Goal: Browse casually: Explore the website without a specific task or goal

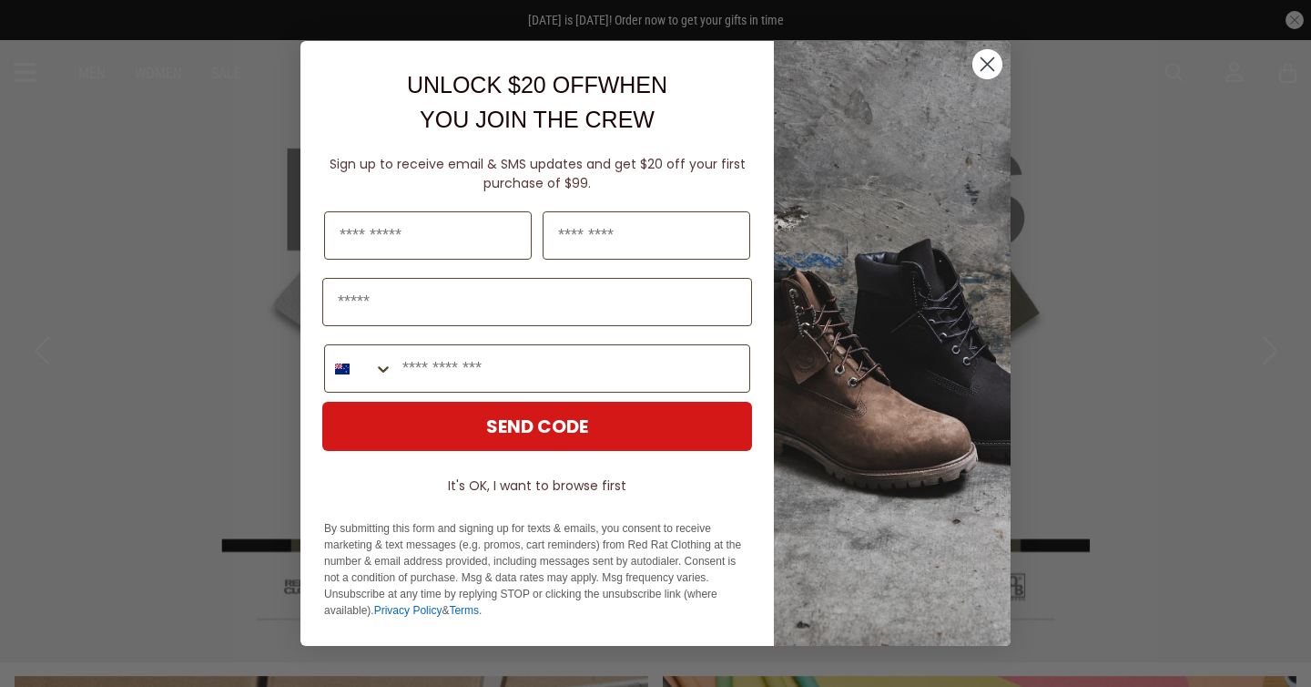
click at [993, 58] on icon "Close dialog" at bounding box center [988, 64] width 13 height 13
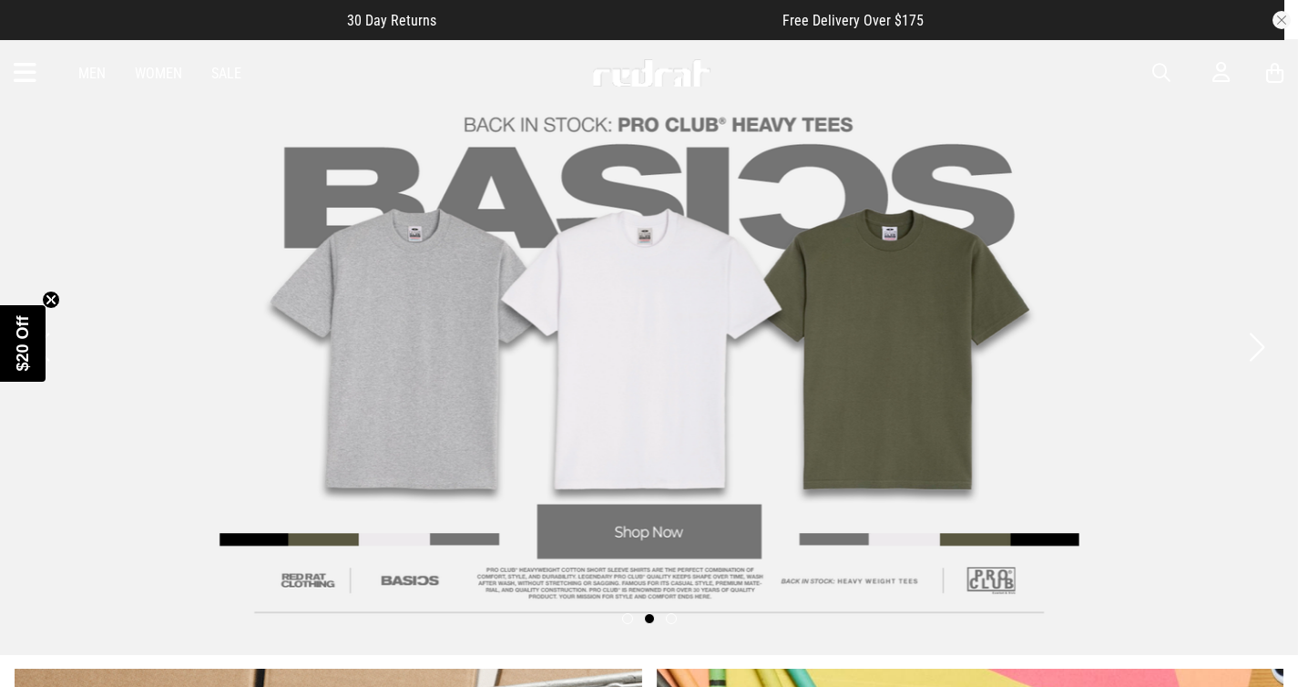
click at [17, 73] on icon at bounding box center [25, 73] width 23 height 30
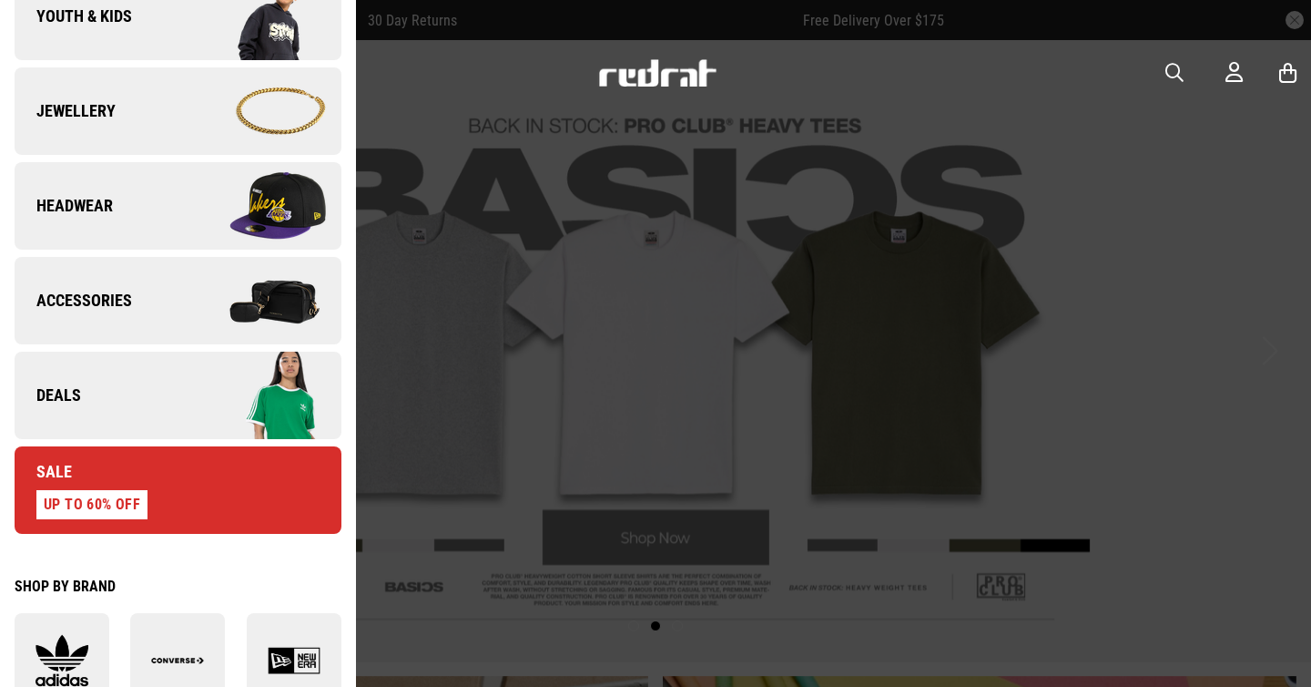
scroll to position [696, 0]
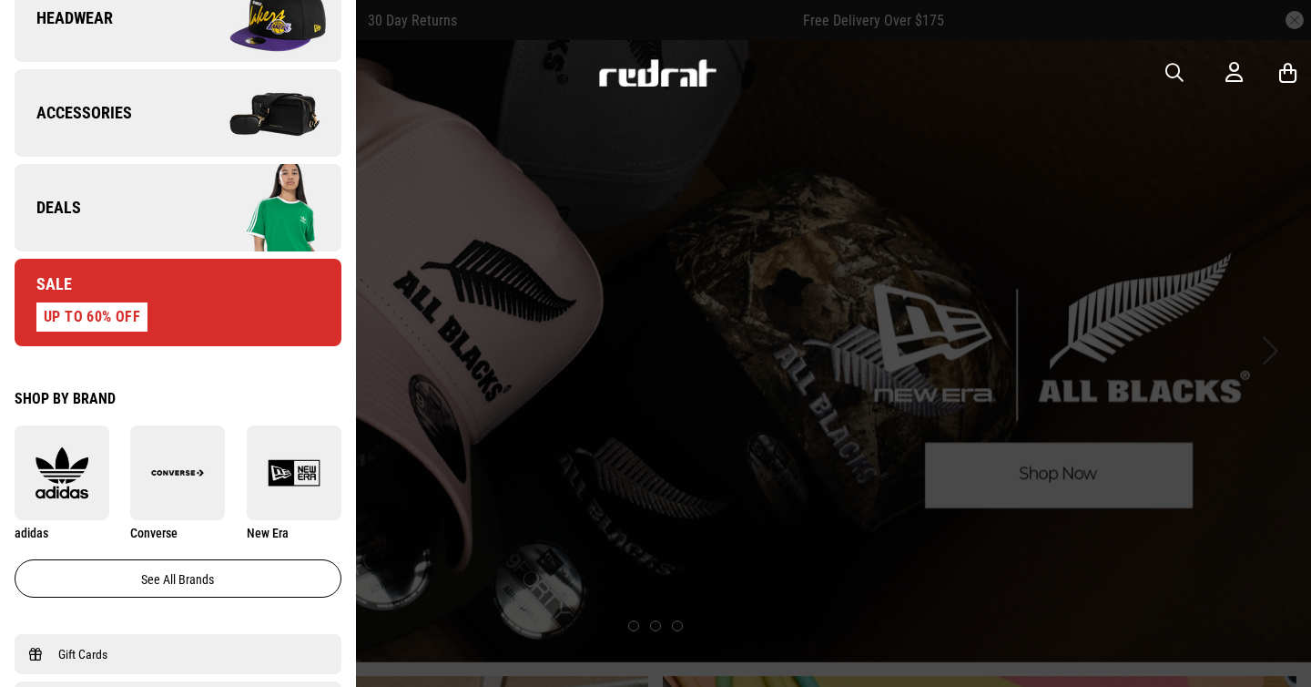
click at [221, 15] on img at bounding box center [259, 18] width 163 height 91
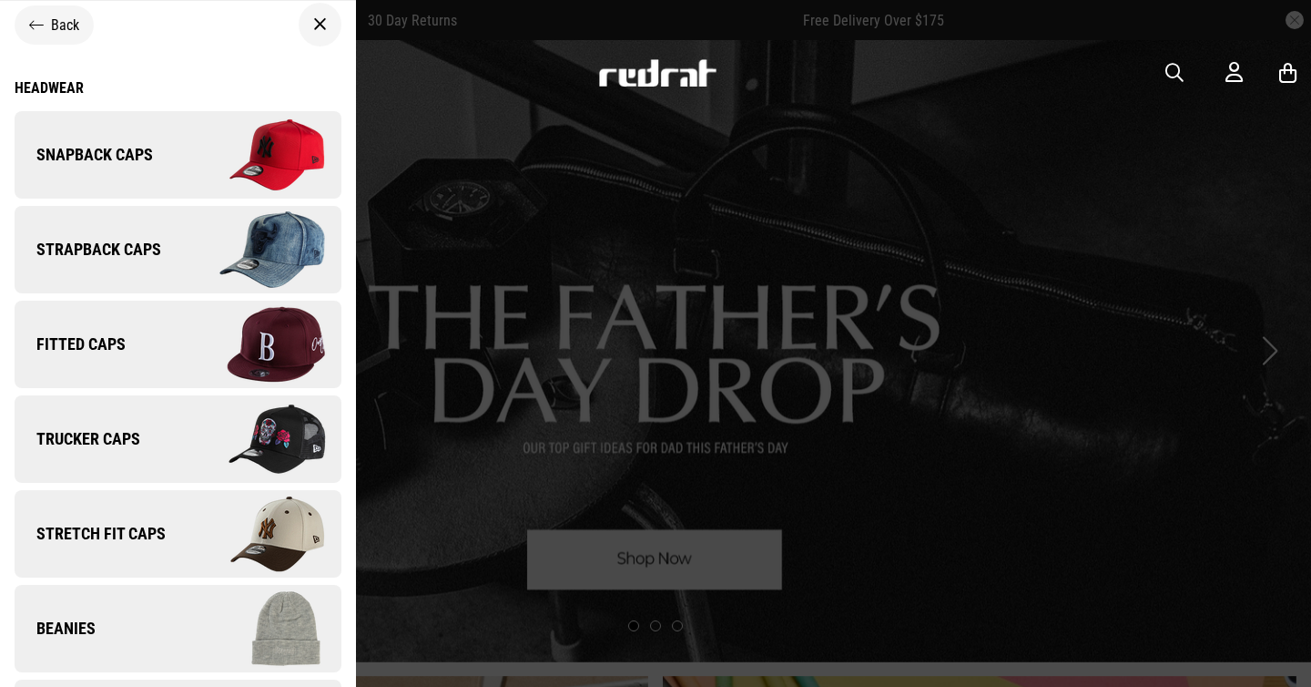
scroll to position [0, 0]
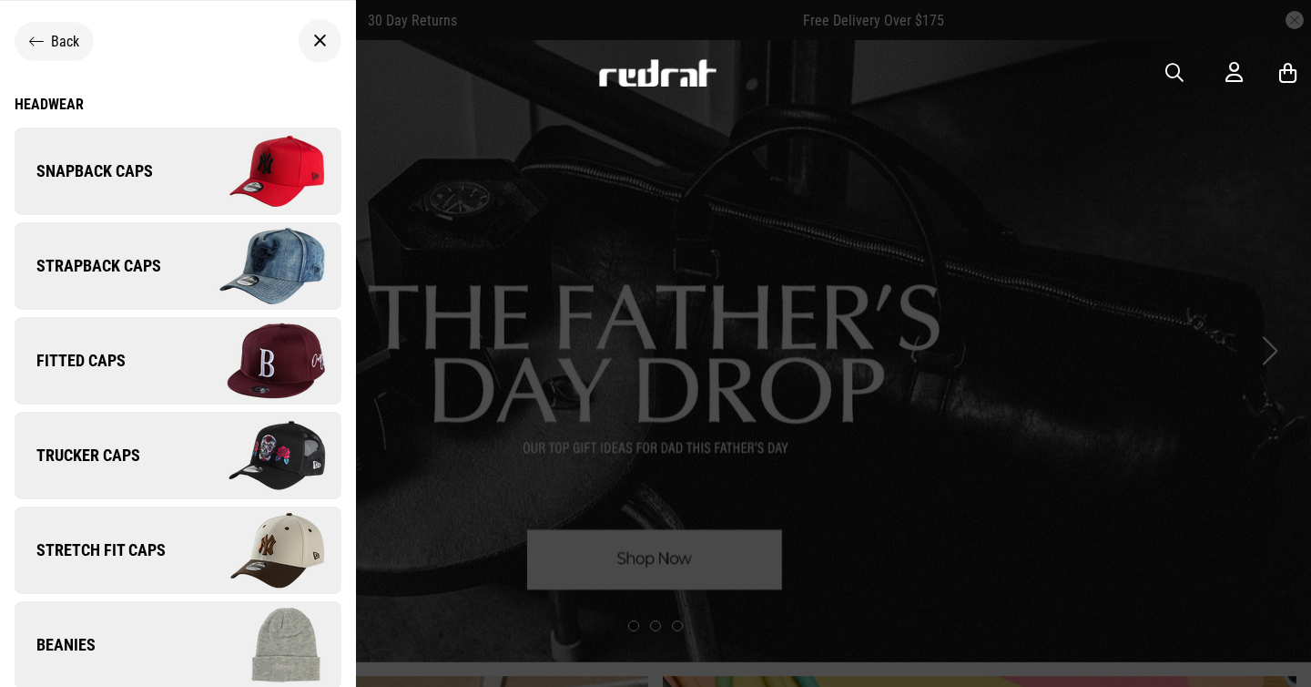
click at [131, 171] on span "Snapback Caps" at bounding box center [84, 171] width 138 height 22
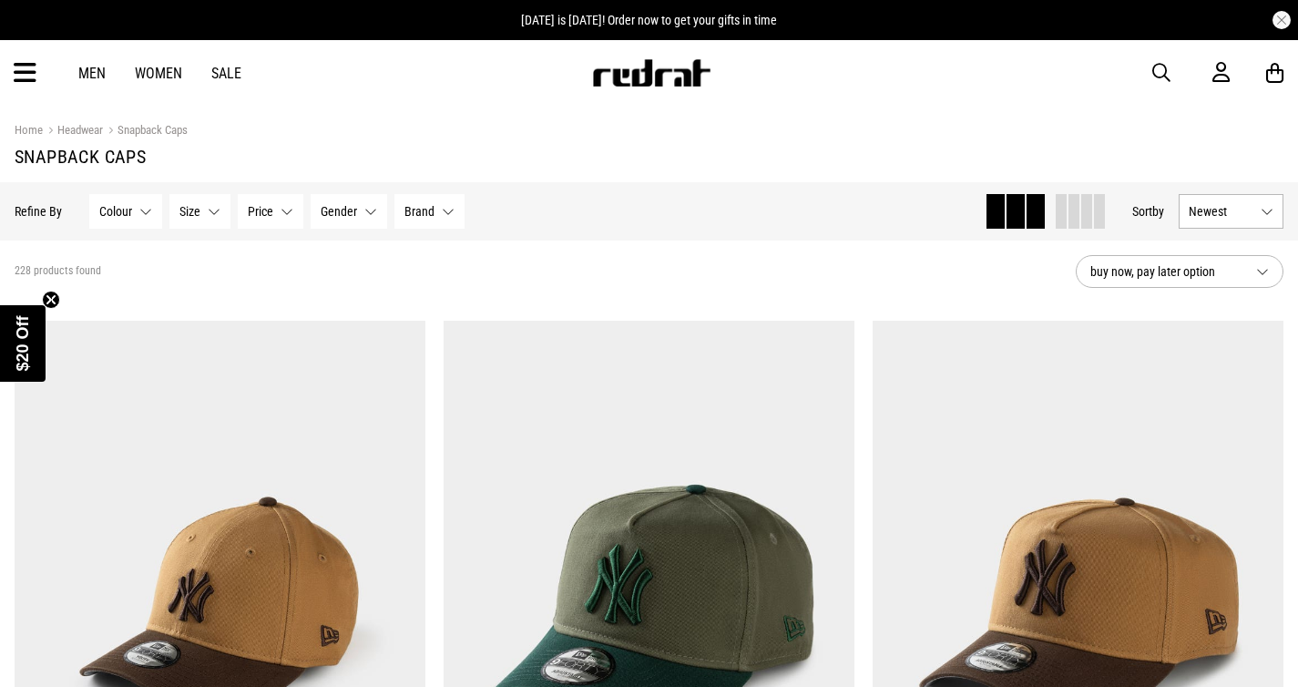
click at [147, 214] on button "Colour None selected" at bounding box center [125, 211] width 73 height 35
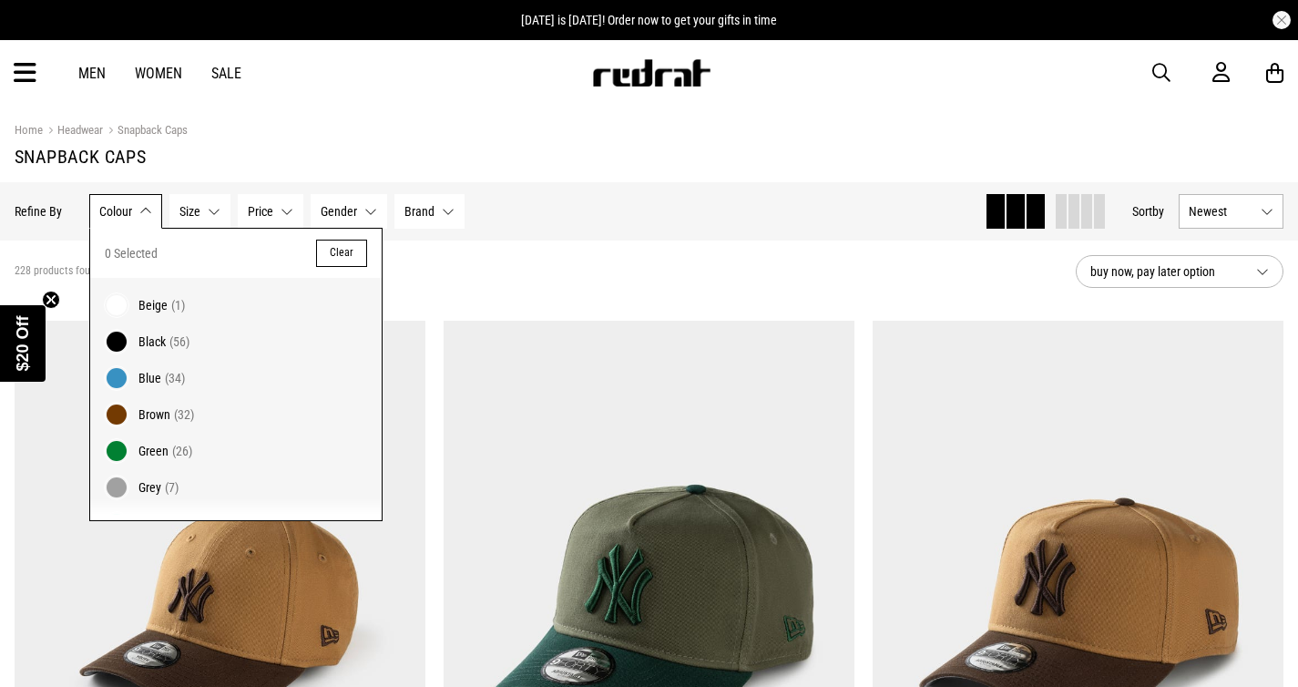
click at [142, 346] on span "Black" at bounding box center [151, 341] width 27 height 15
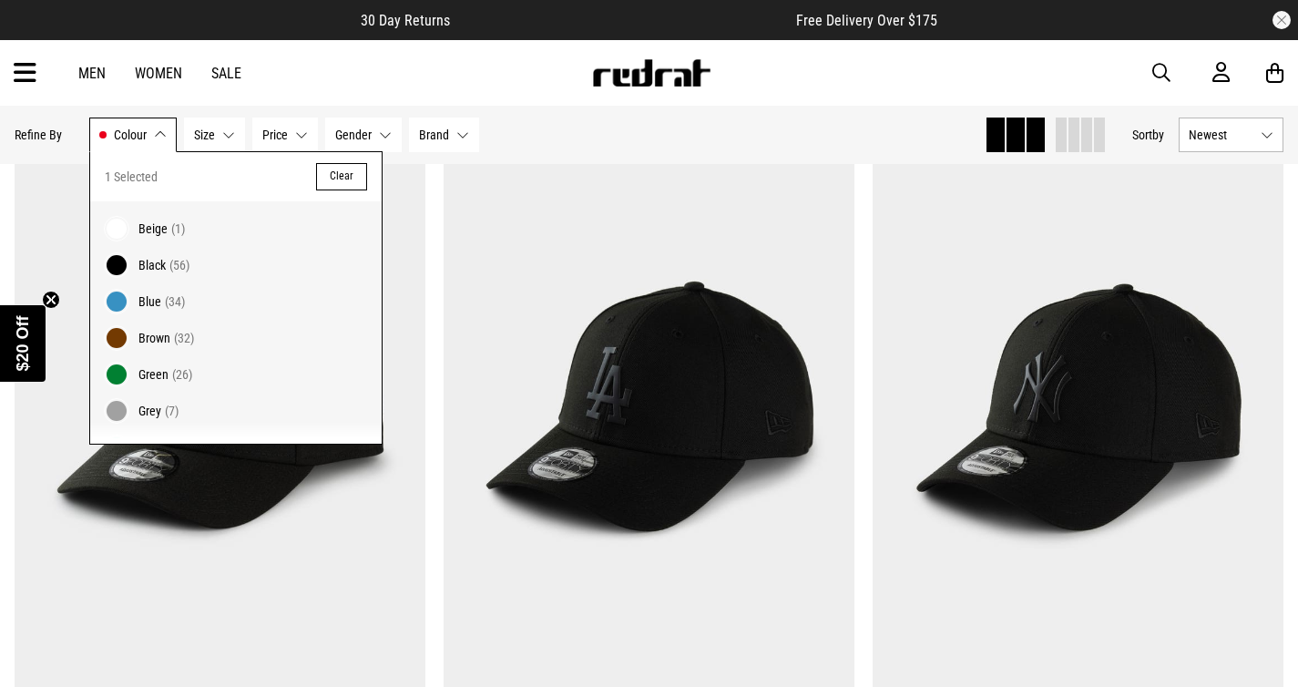
scroll to position [228, 0]
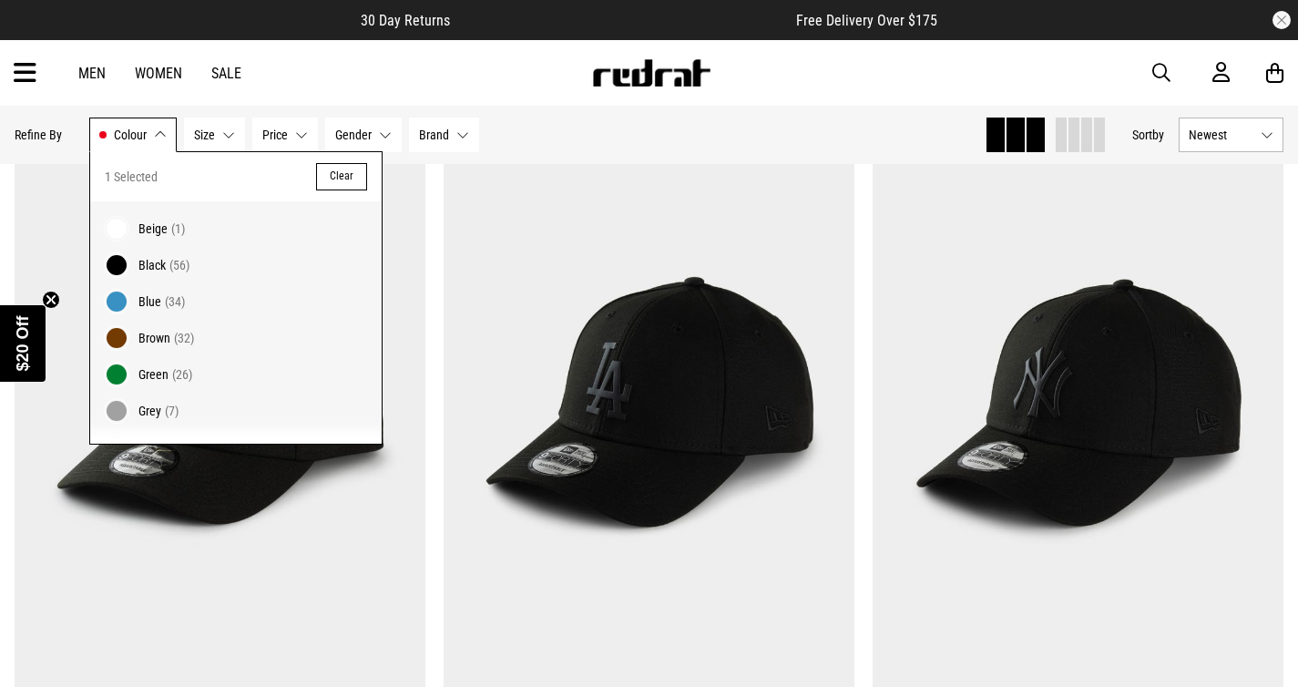
click at [526, 70] on div "Men Women Sale Sign in New Back Footwear Back Mens Back Womens Back Youth & Kid…" at bounding box center [649, 73] width 1298 height 66
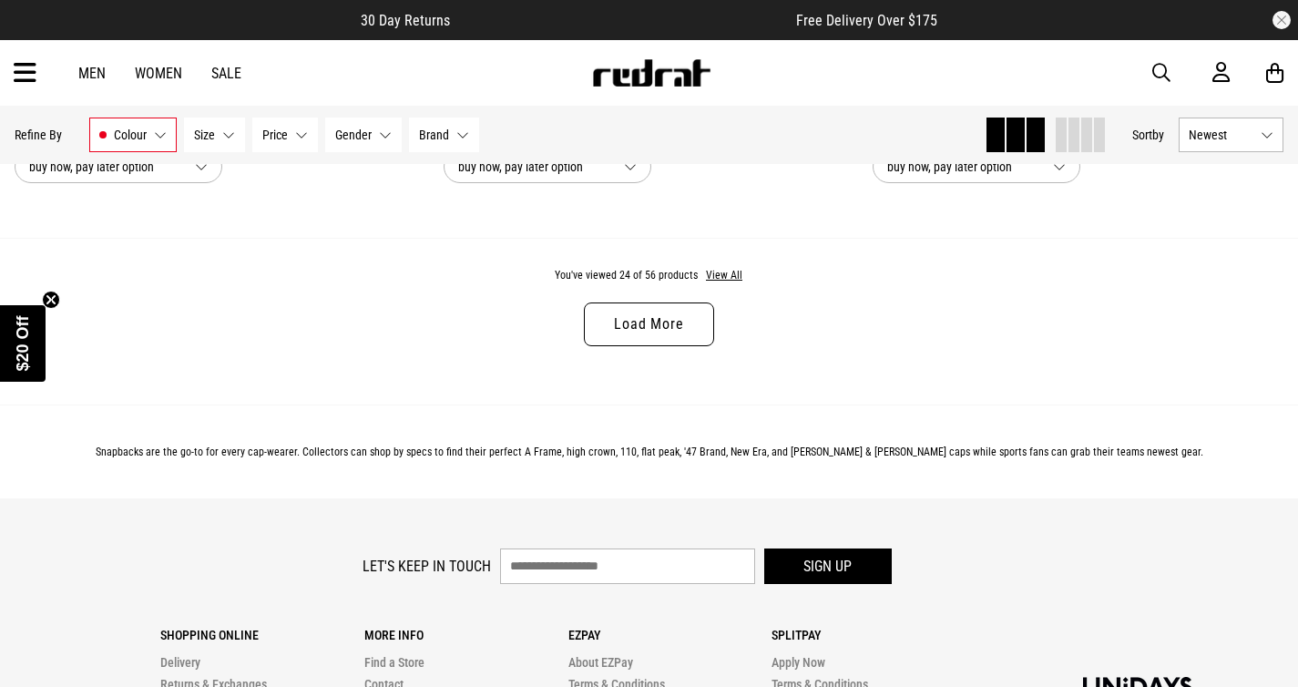
scroll to position [5886, 0]
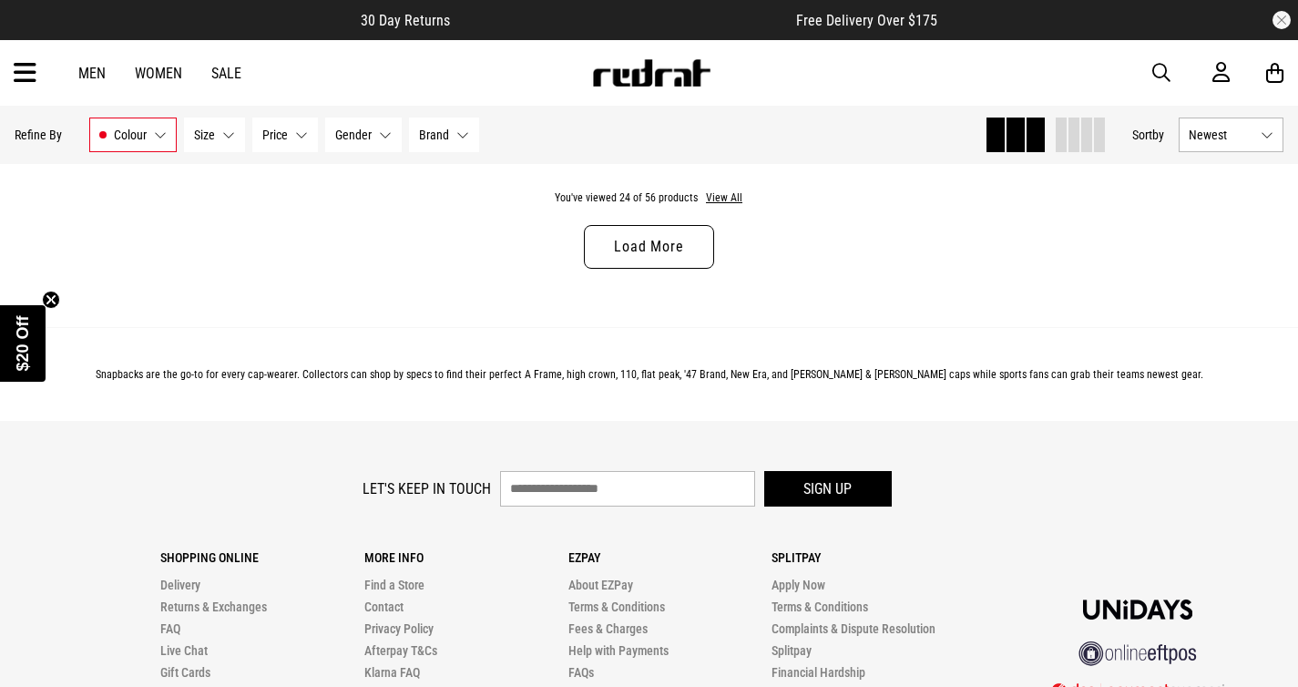
click at [629, 263] on link "Load More" at bounding box center [648, 247] width 129 height 44
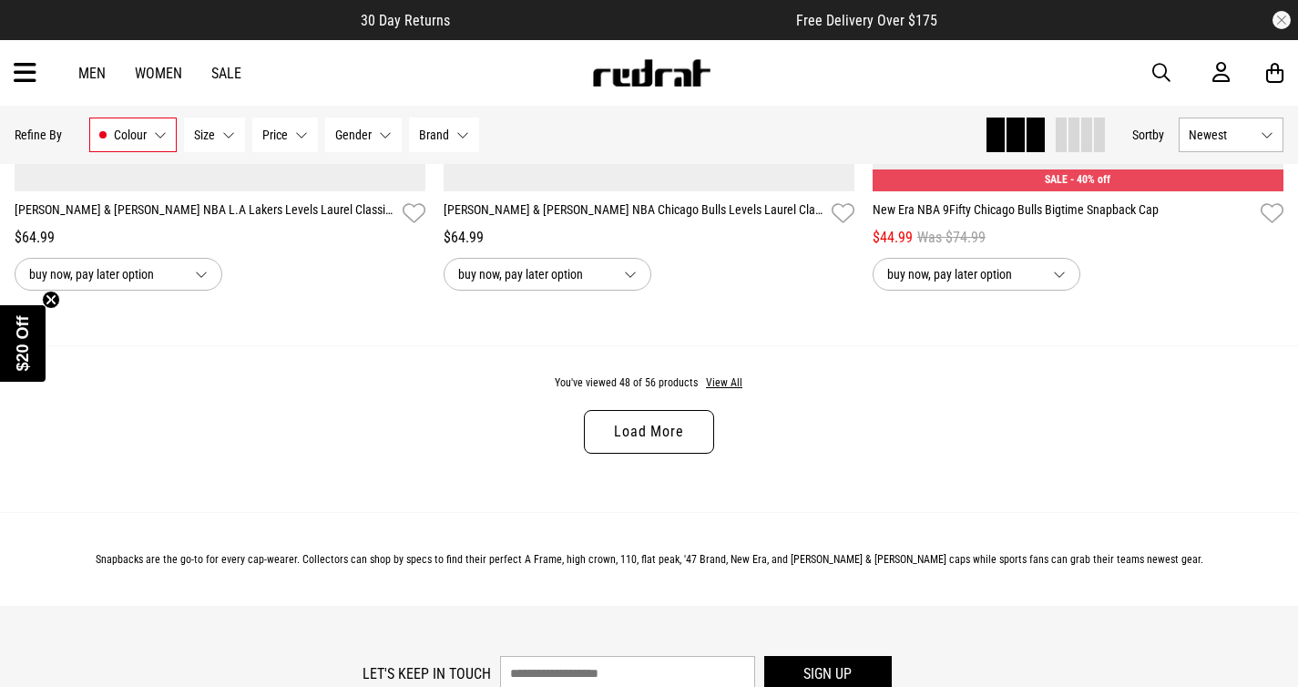
scroll to position [11383, 0]
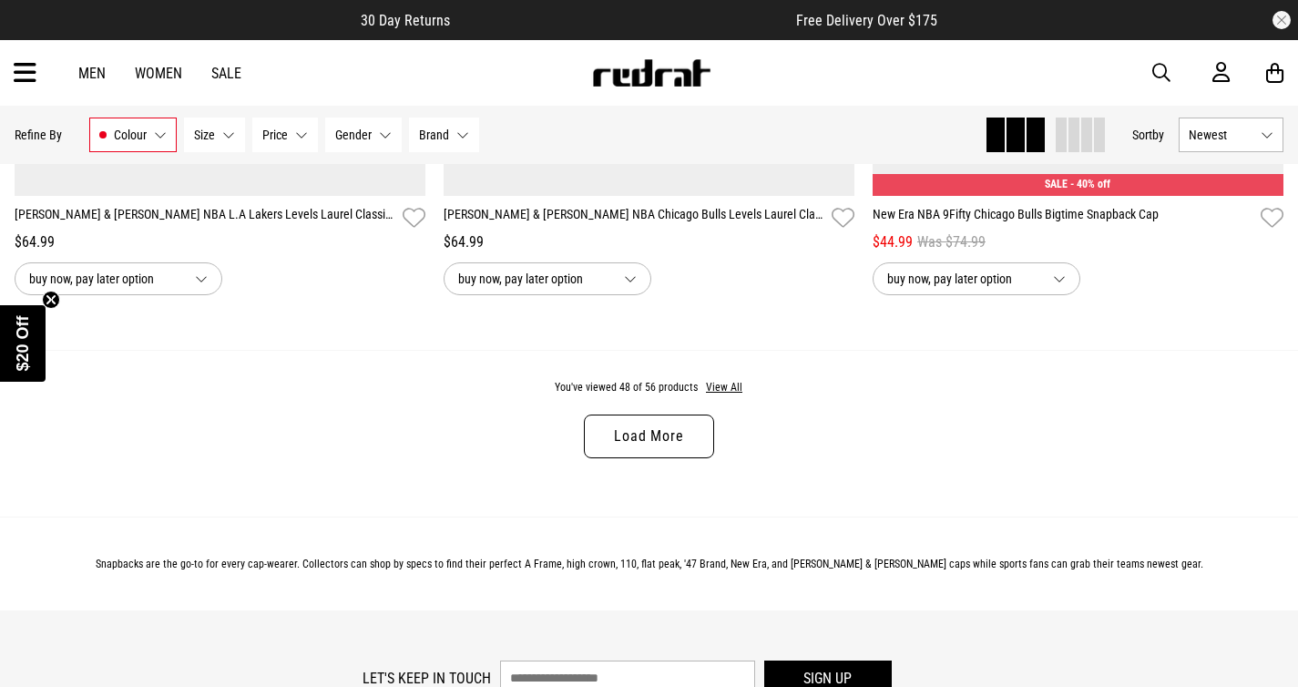
click at [635, 453] on link "Load More" at bounding box center [648, 436] width 129 height 44
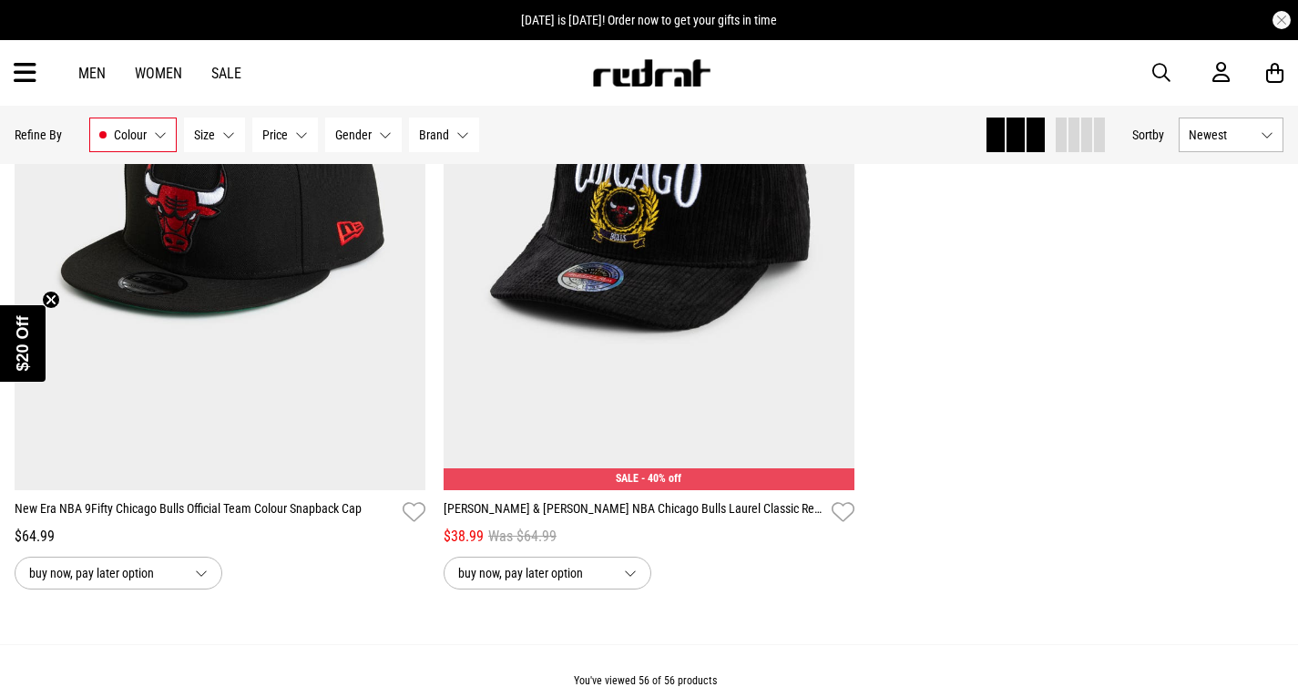
scroll to position [13222, 0]
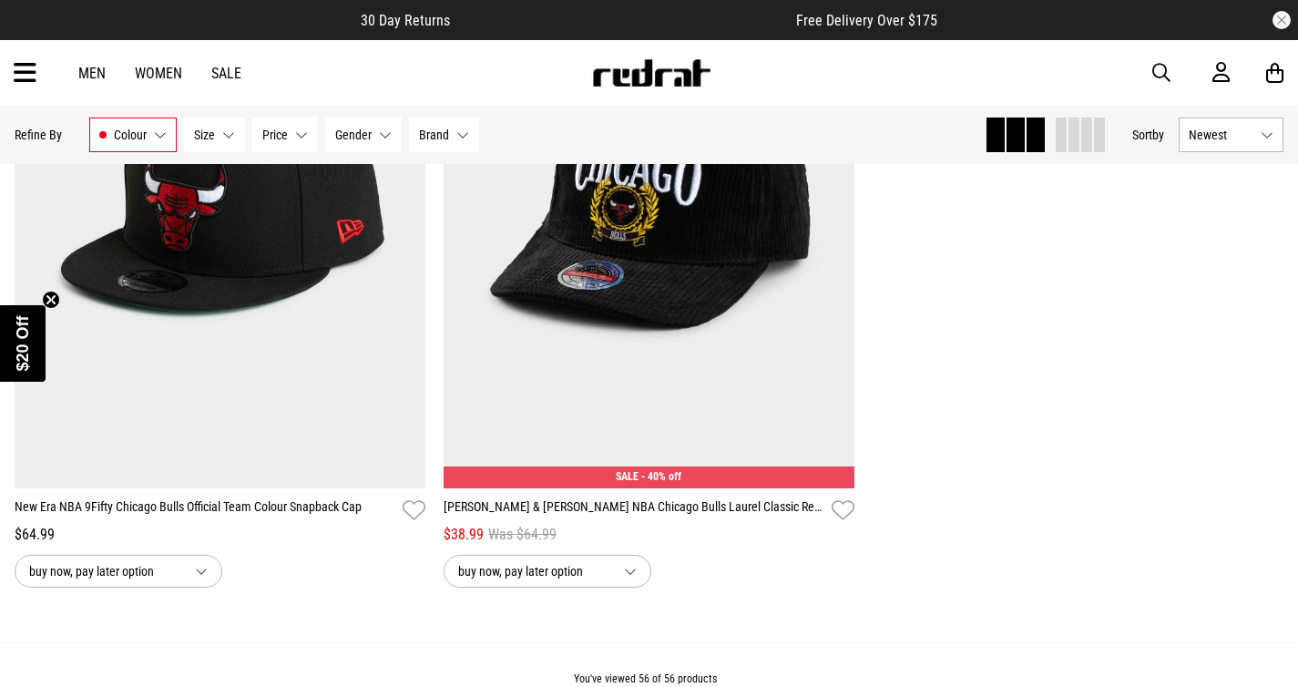
click at [30, 71] on icon at bounding box center [25, 73] width 23 height 30
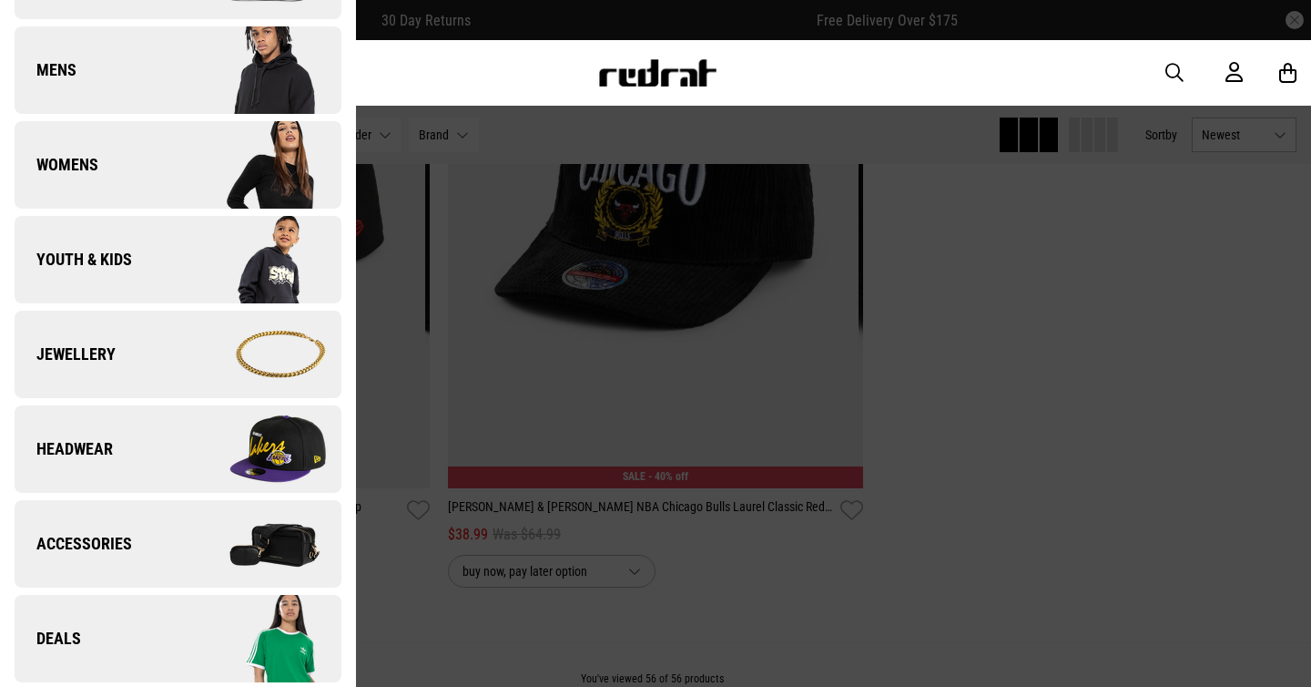
scroll to position [281, 0]
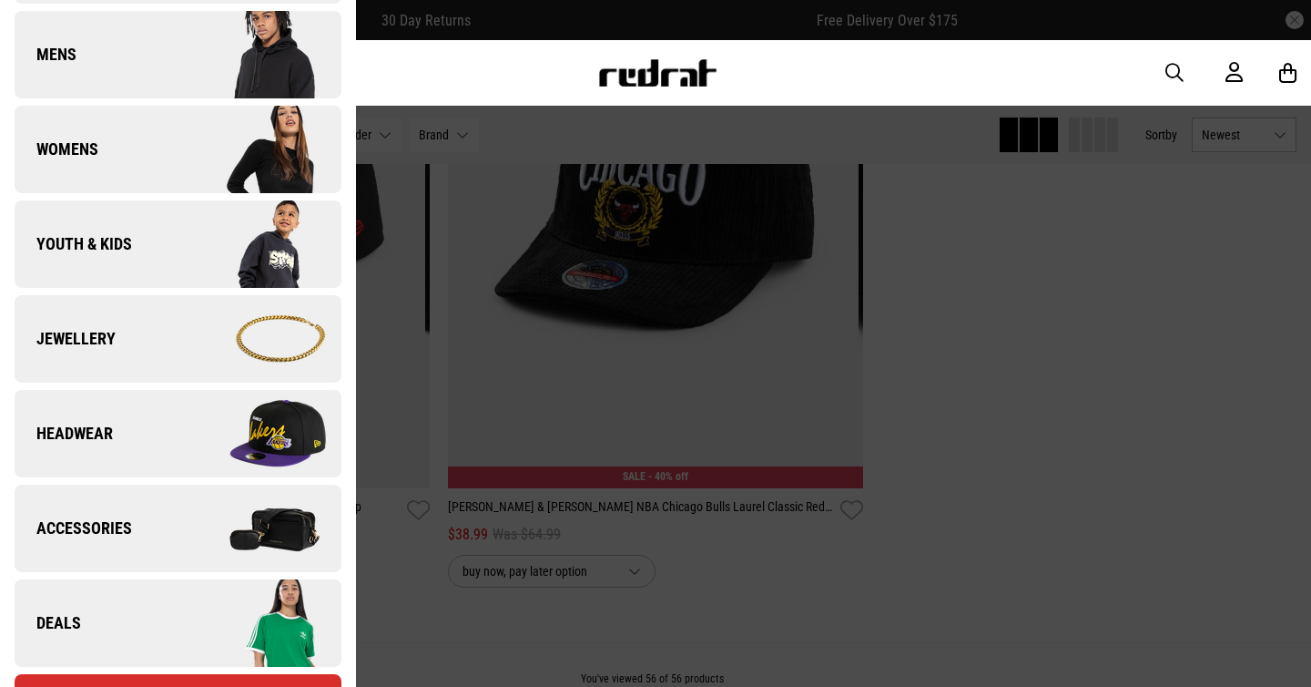
click at [182, 425] on img at bounding box center [259, 433] width 163 height 91
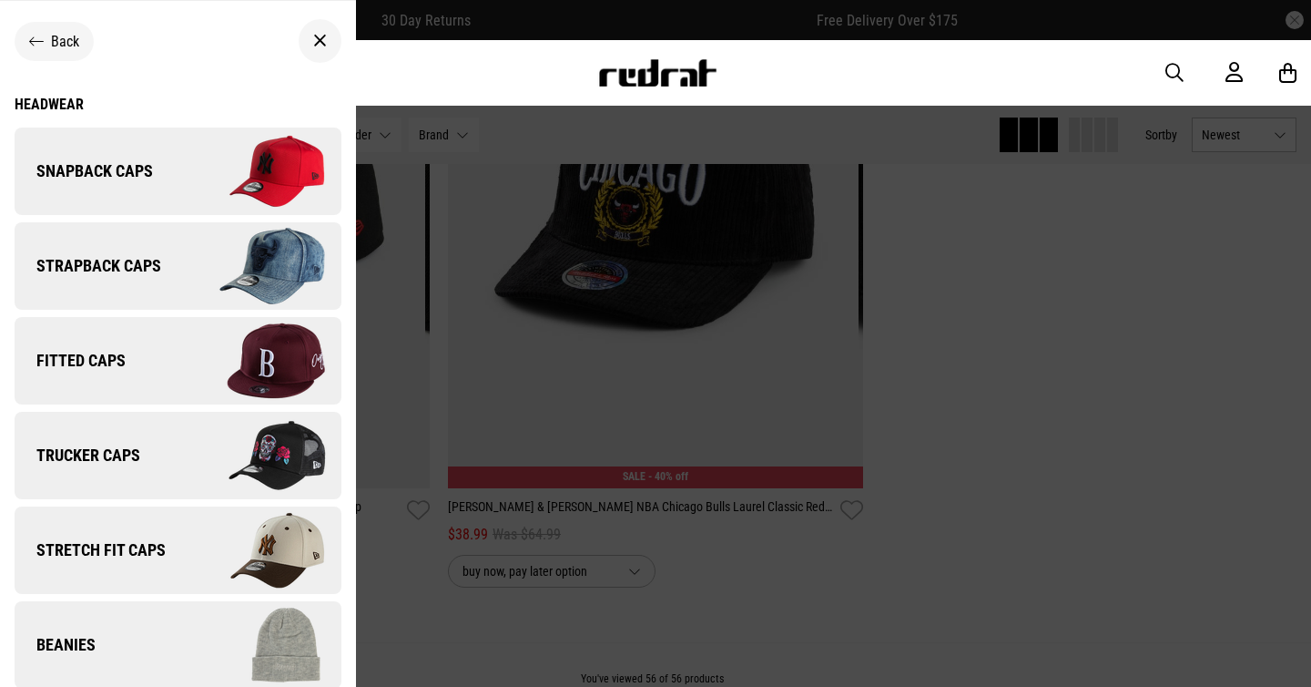
click at [166, 280] on link "Strapback Caps" at bounding box center [178, 265] width 327 height 87
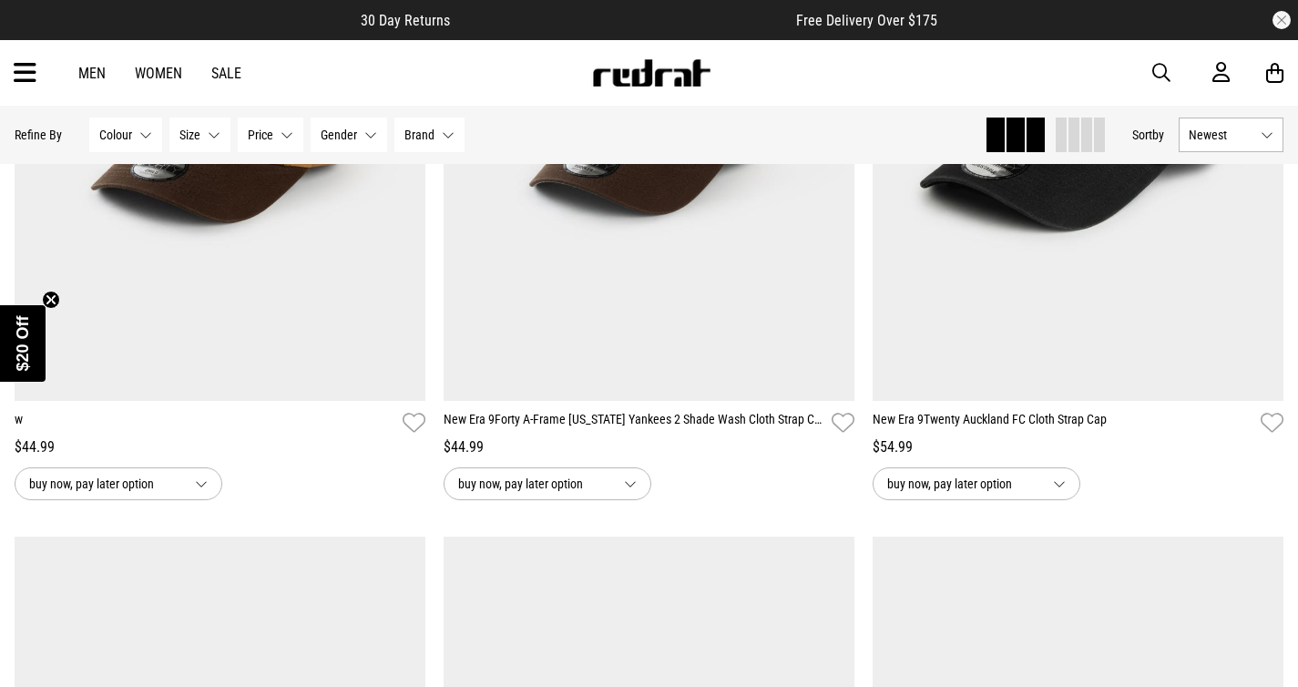
scroll to position [1210, 0]
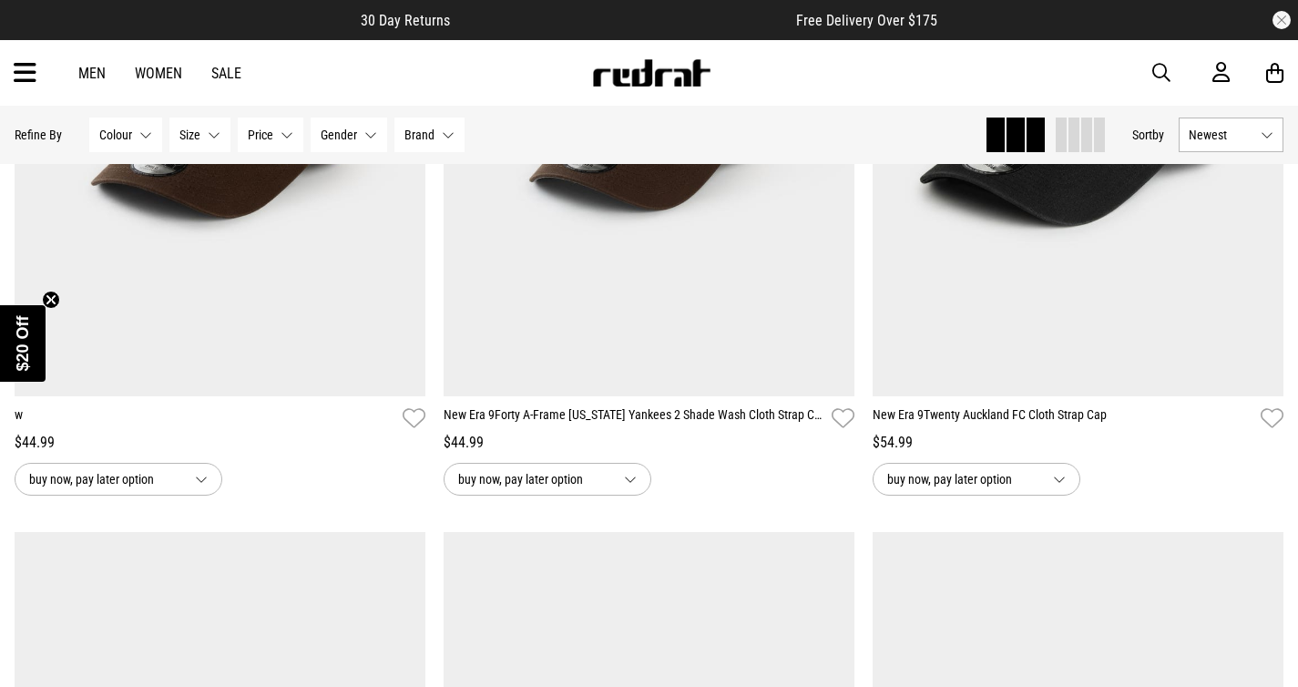
click at [136, 136] on button "Colour None selected" at bounding box center [125, 134] width 73 height 35
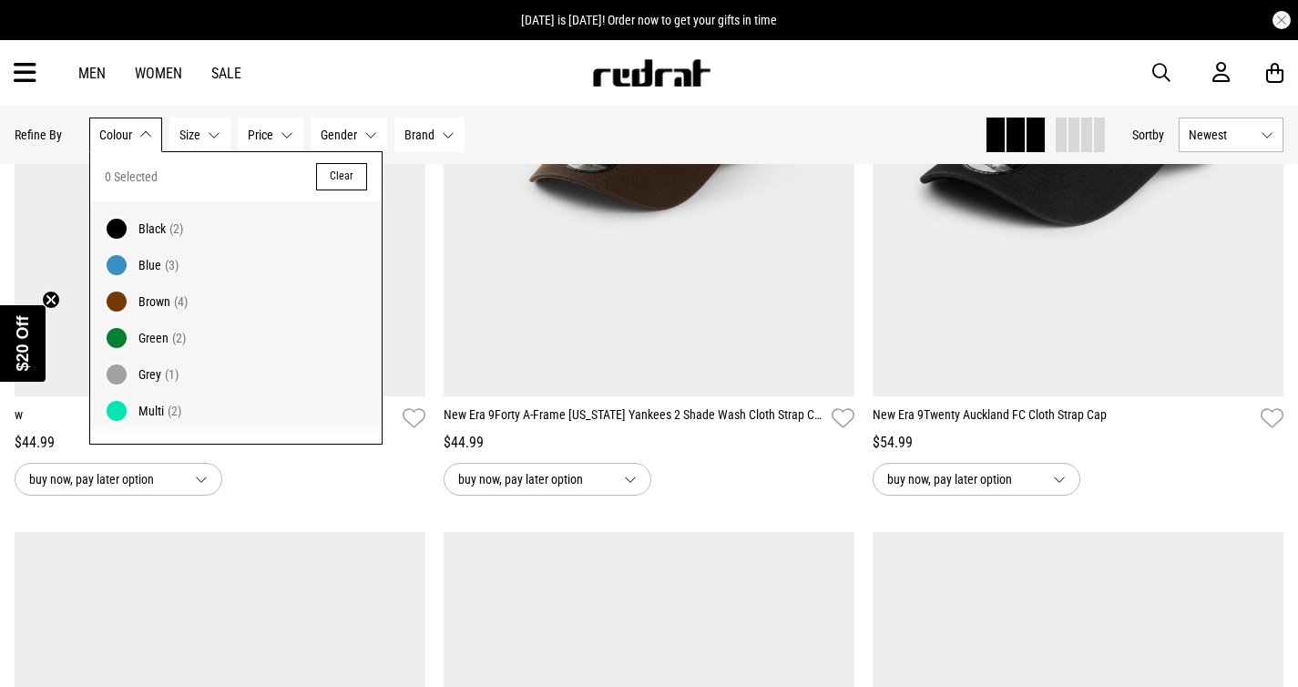
click at [149, 230] on span "Black" at bounding box center [151, 228] width 27 height 15
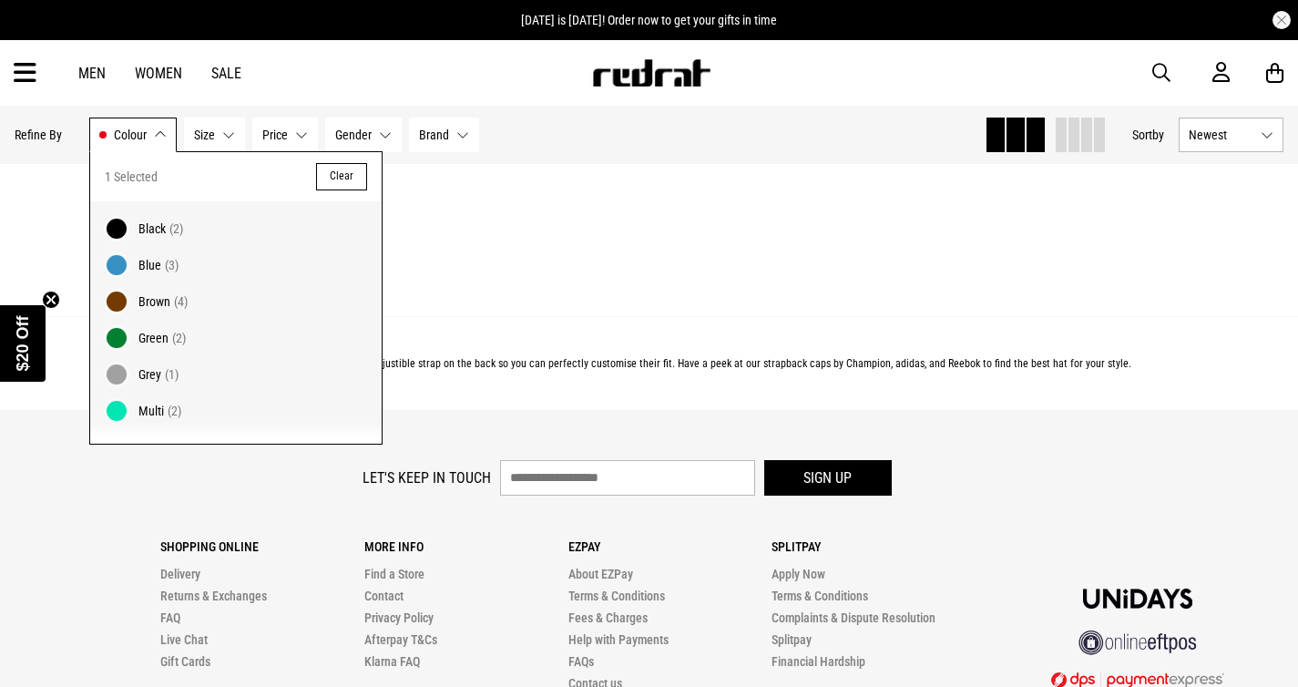
scroll to position [1232, 0]
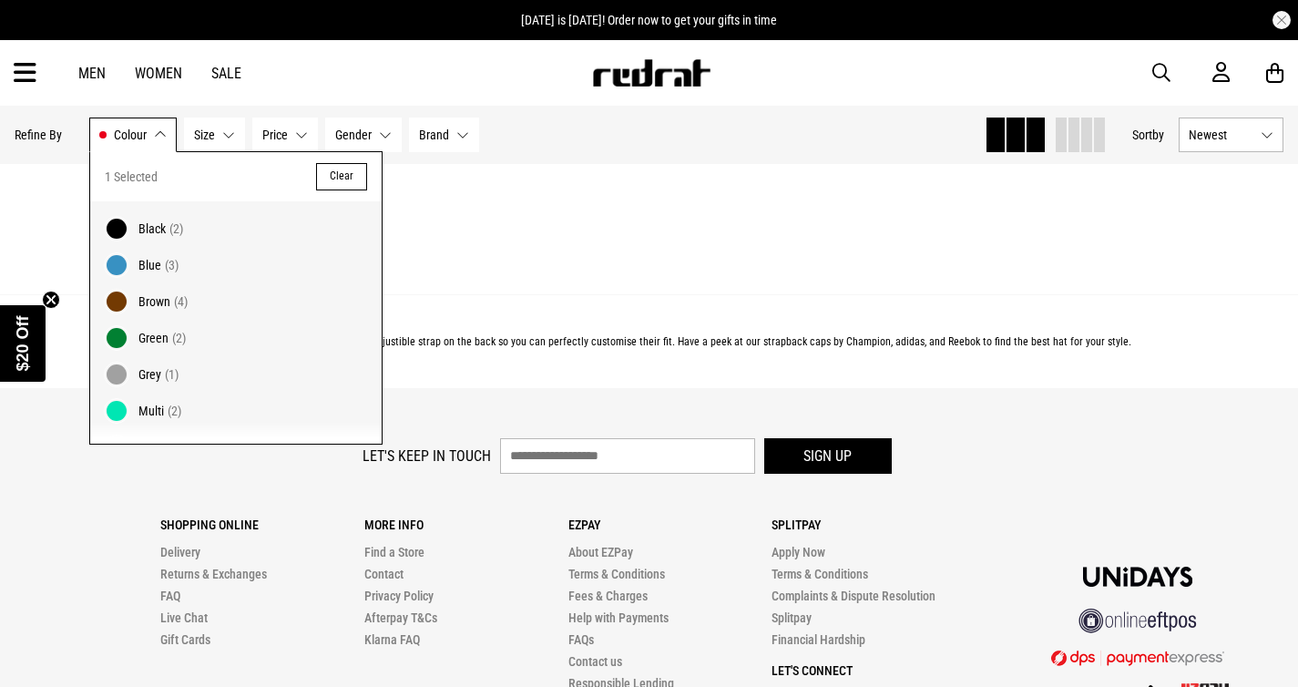
click at [1130, 418] on footer "Let's keep in touch Sign up Shopping Online Delivery Returns & Exchanges FAQ Li…" at bounding box center [649, 650] width 1298 height 525
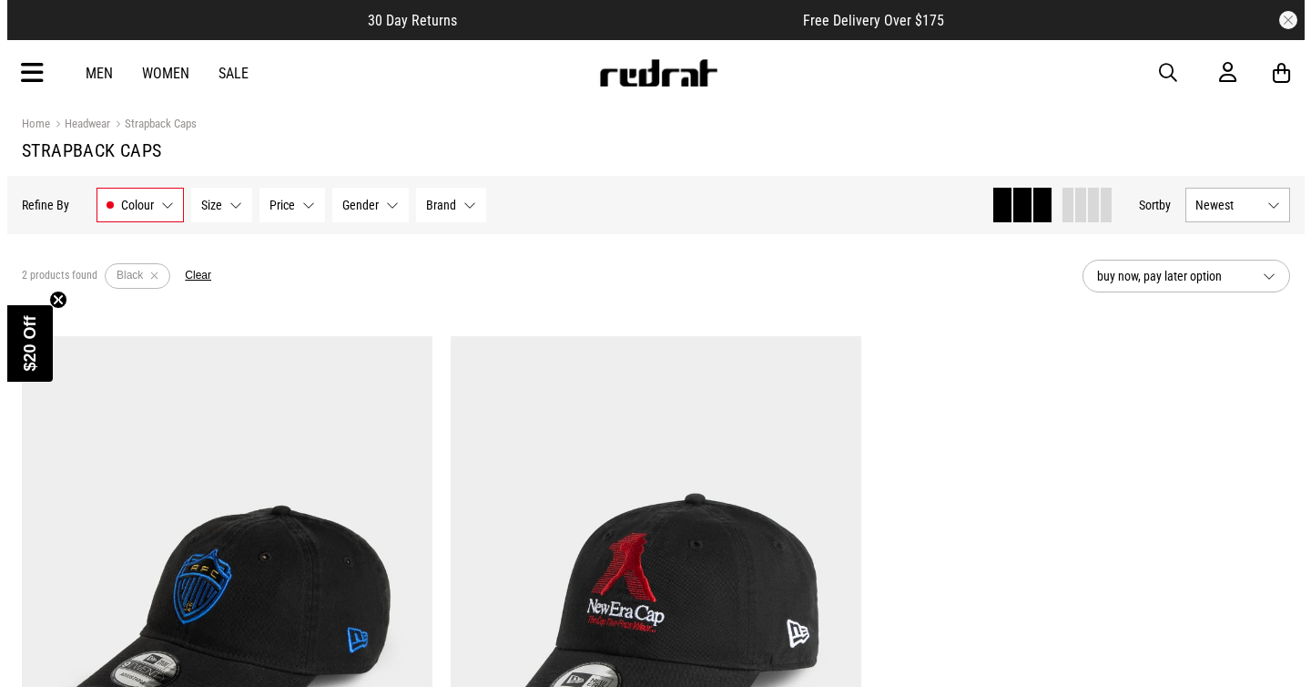
scroll to position [0, 0]
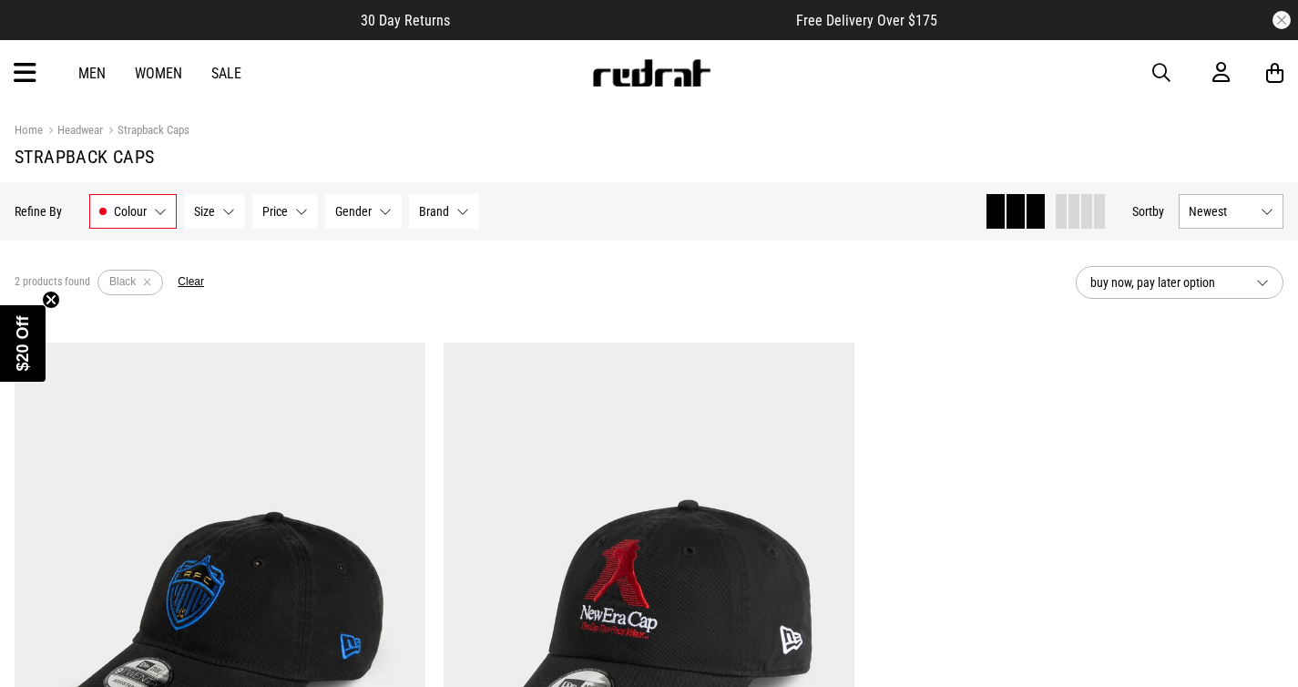
click at [28, 68] on icon at bounding box center [25, 73] width 23 height 30
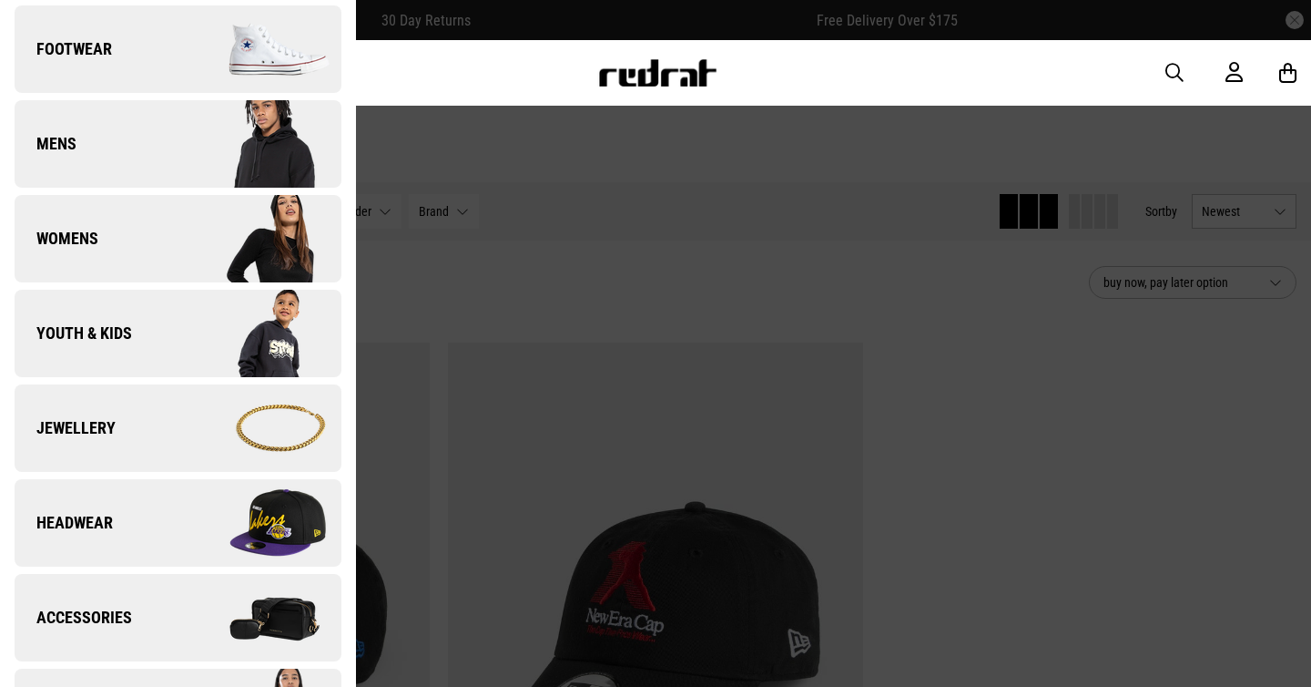
scroll to position [216, 0]
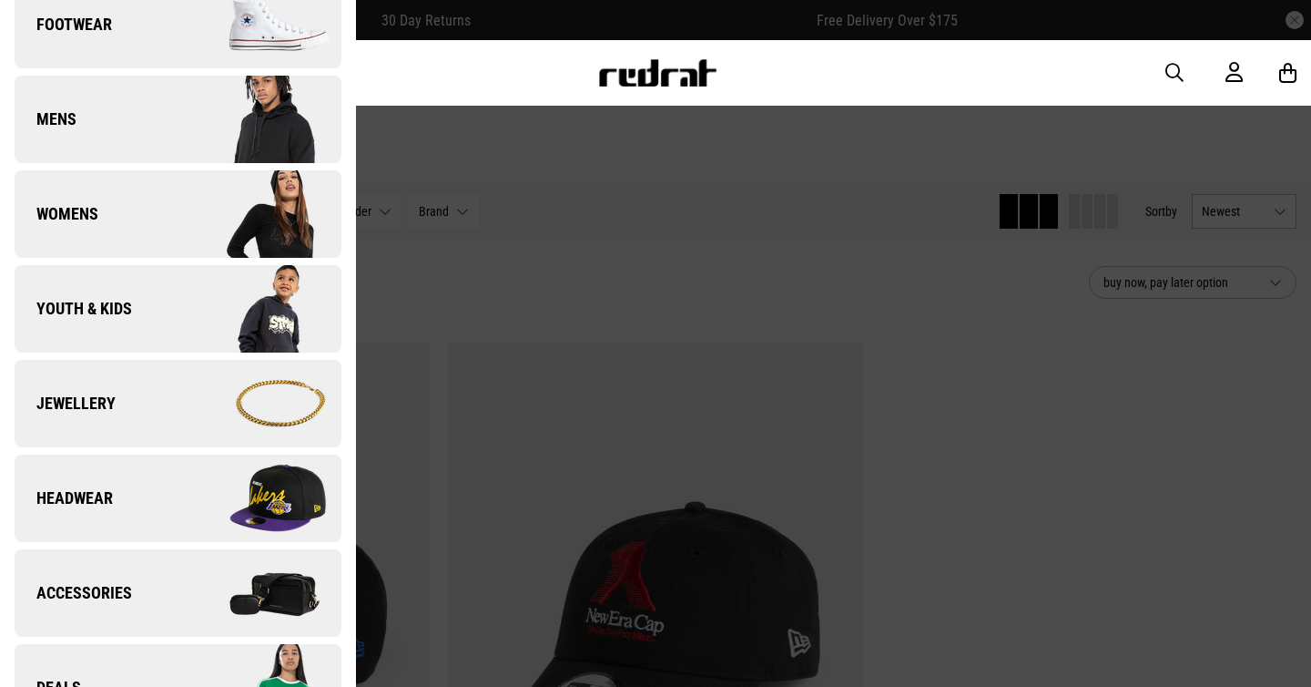
click at [198, 508] on img at bounding box center [259, 498] width 163 height 91
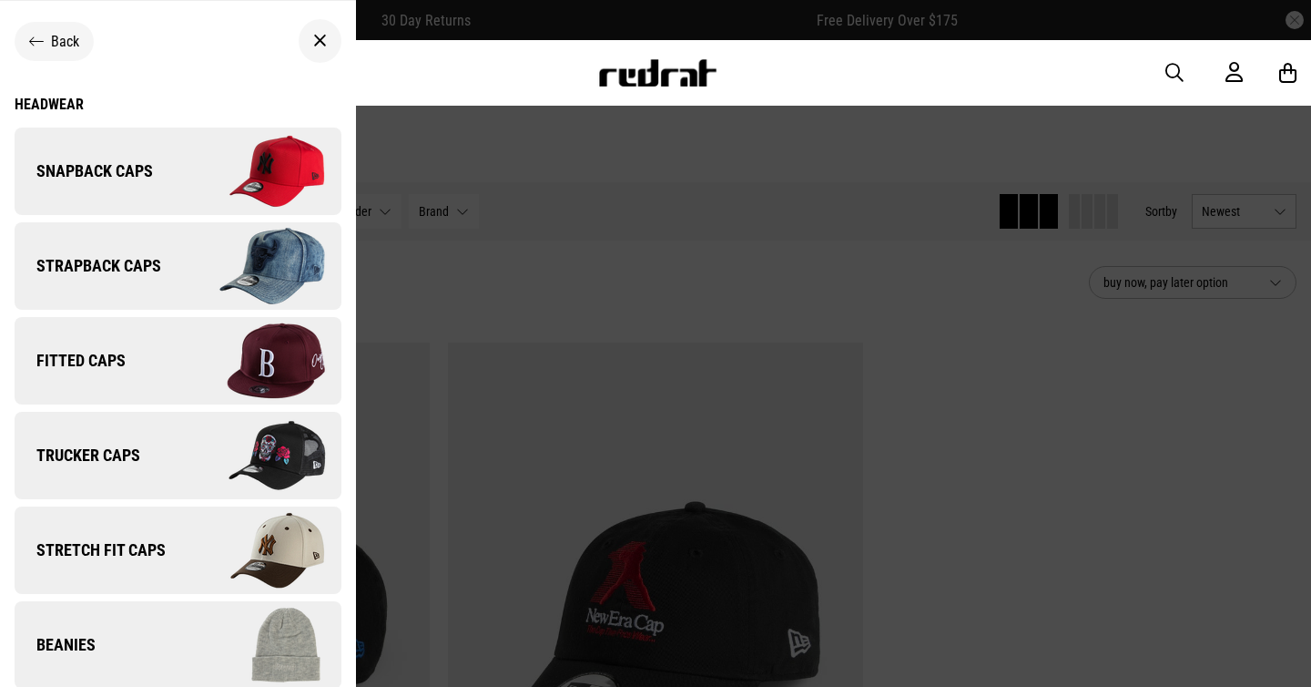
click at [162, 364] on link "Fitted Caps" at bounding box center [178, 360] width 327 height 87
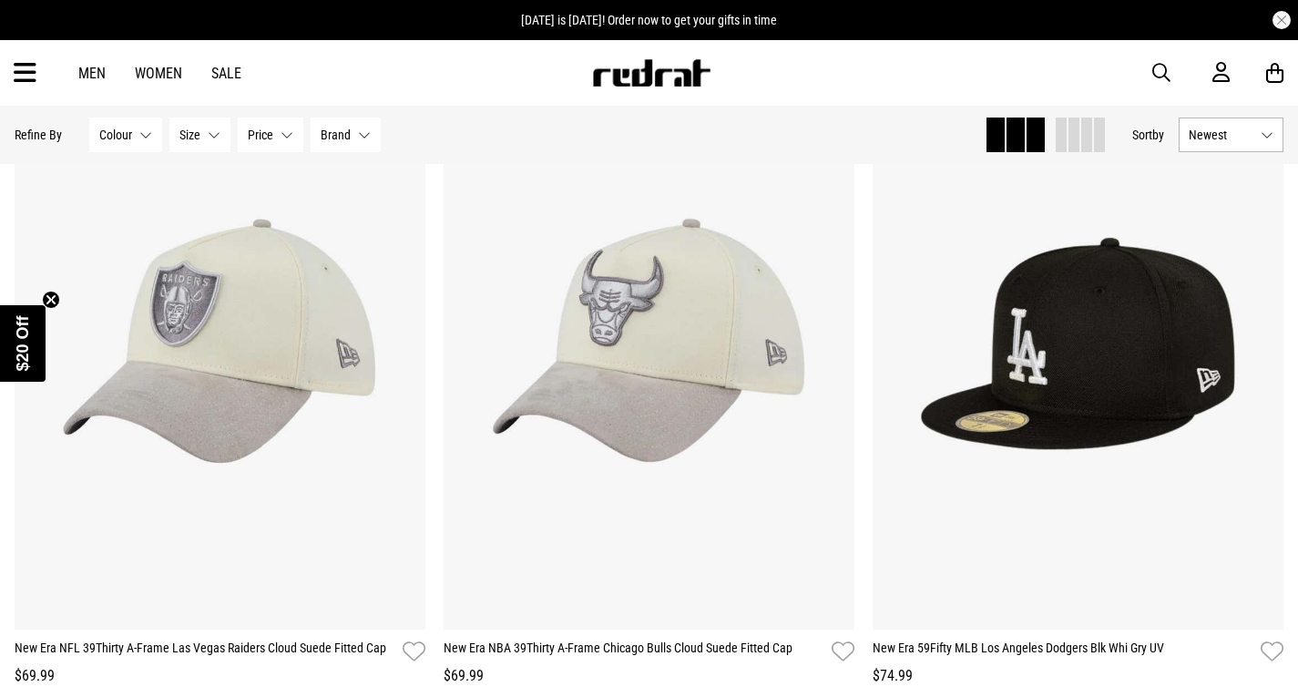
scroll to position [1701, 0]
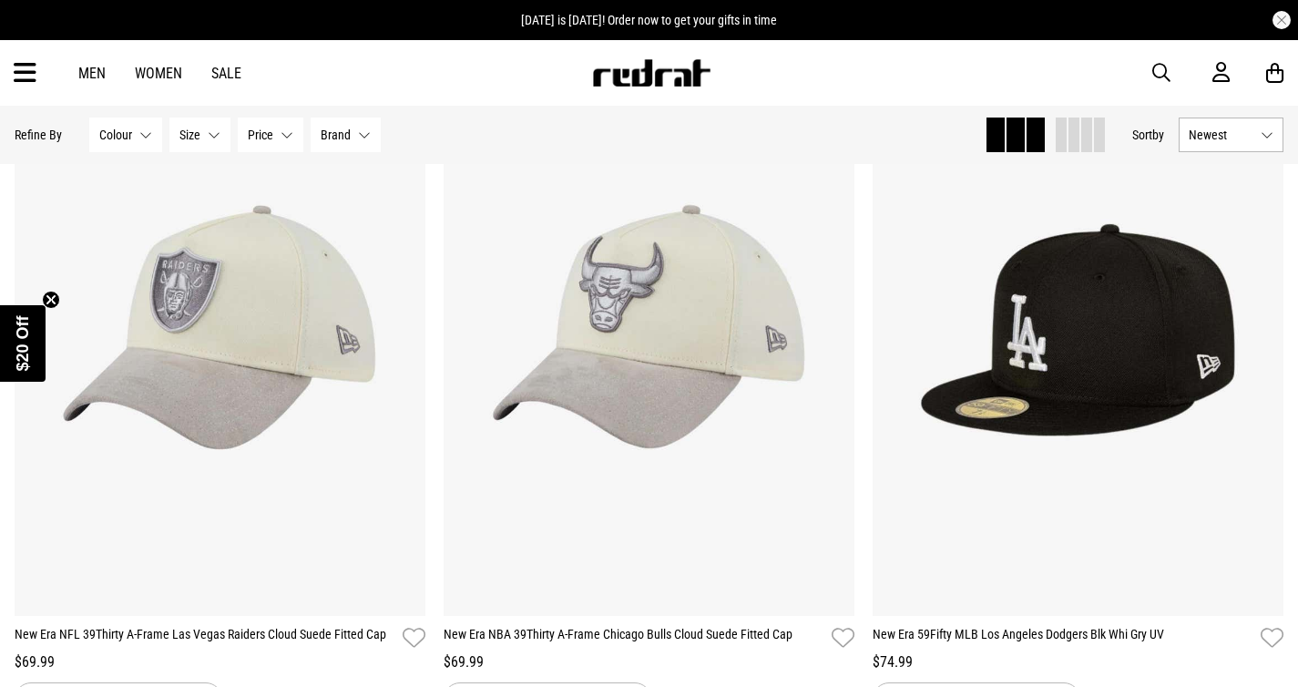
click at [127, 132] on span "Colour" at bounding box center [115, 135] width 33 height 15
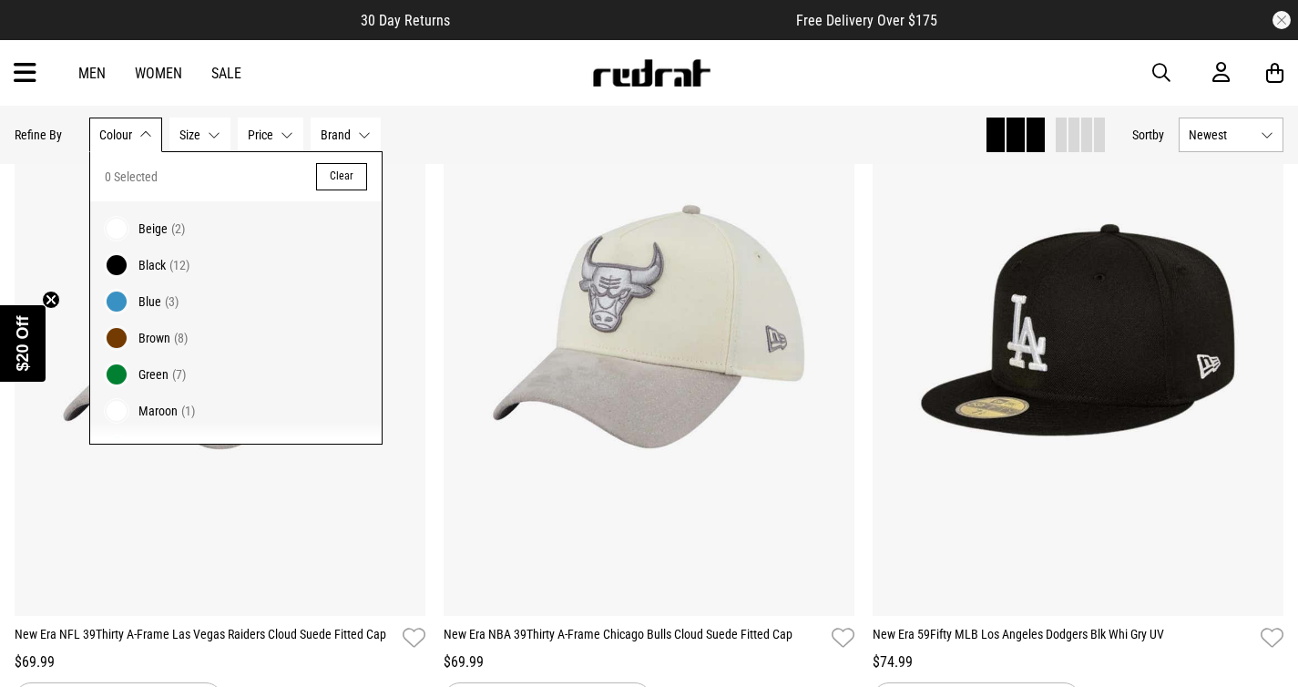
click at [145, 262] on span "Black" at bounding box center [151, 265] width 27 height 15
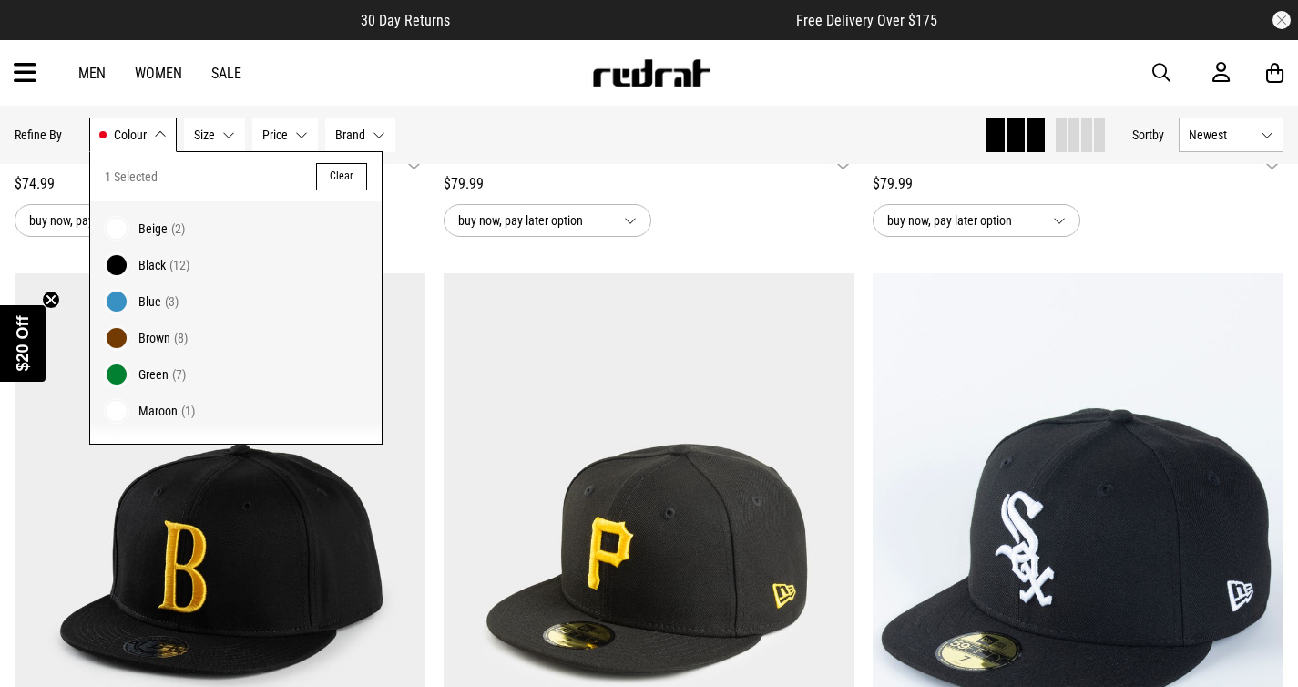
scroll to position [2203, 0]
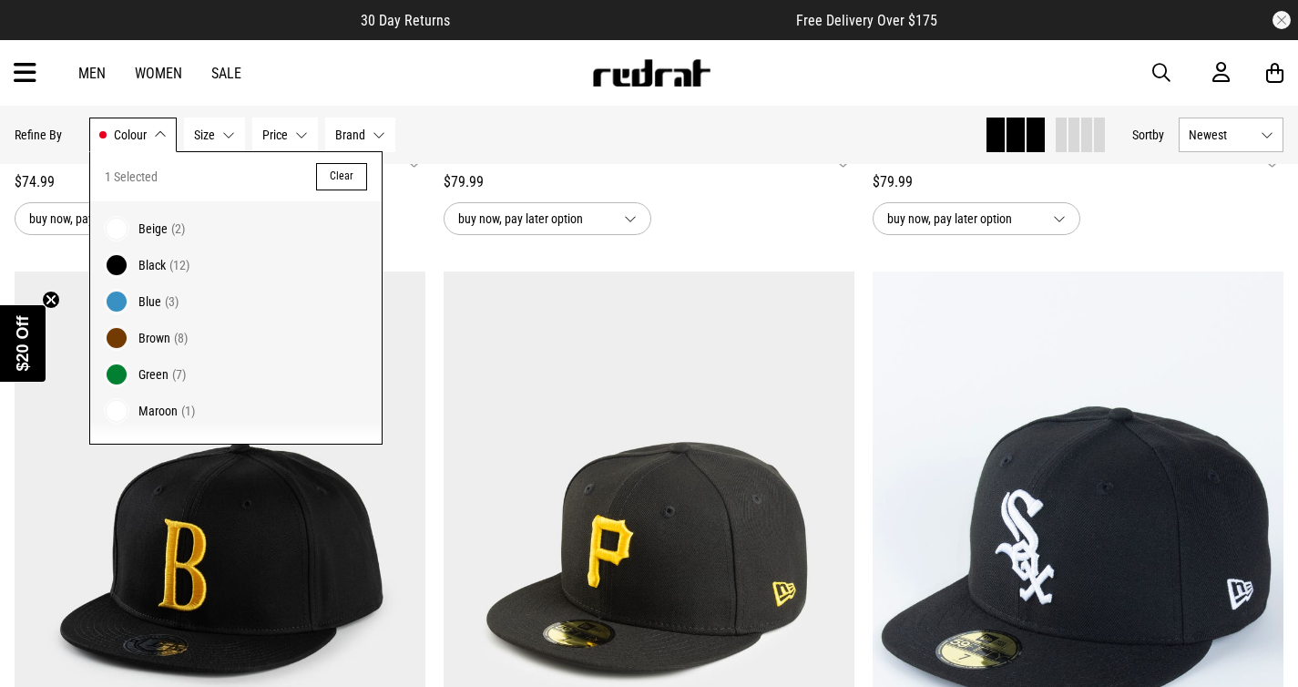
click at [445, 62] on div "Men Women Sale Sign in New Back Footwear Back Mens Back Womens Back Youth & Kid…" at bounding box center [649, 73] width 1298 height 66
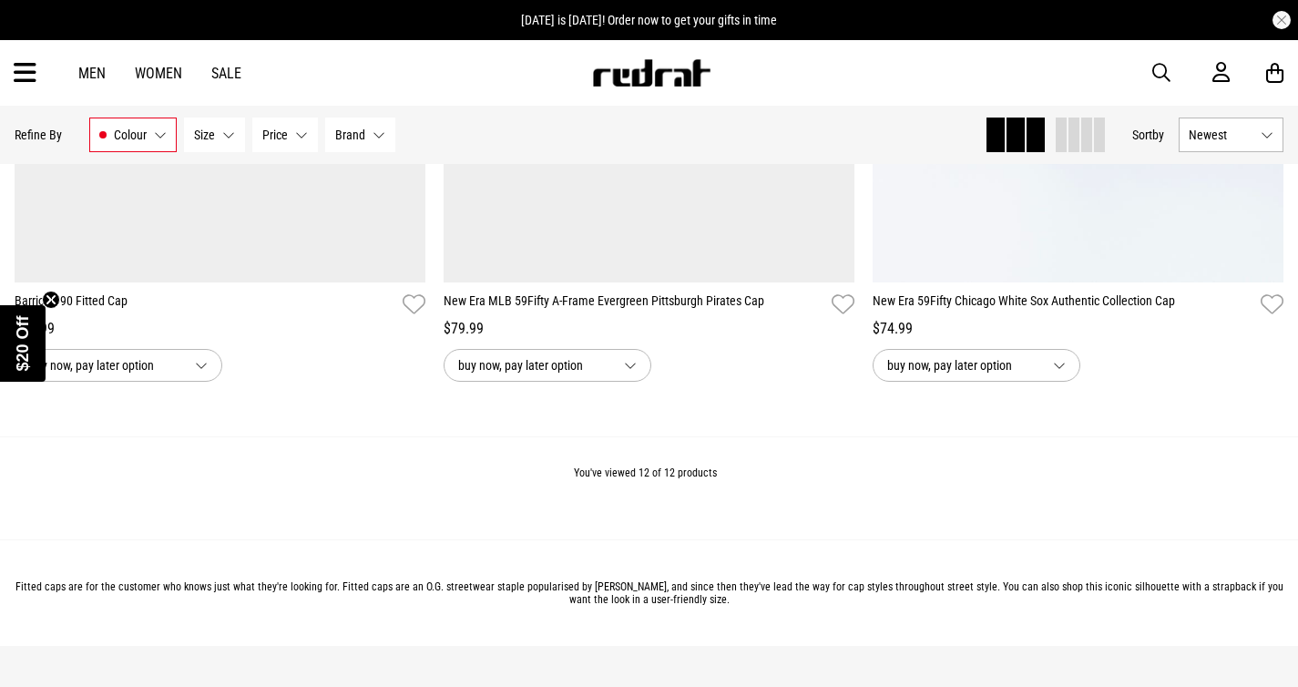
scroll to position [2764, 0]
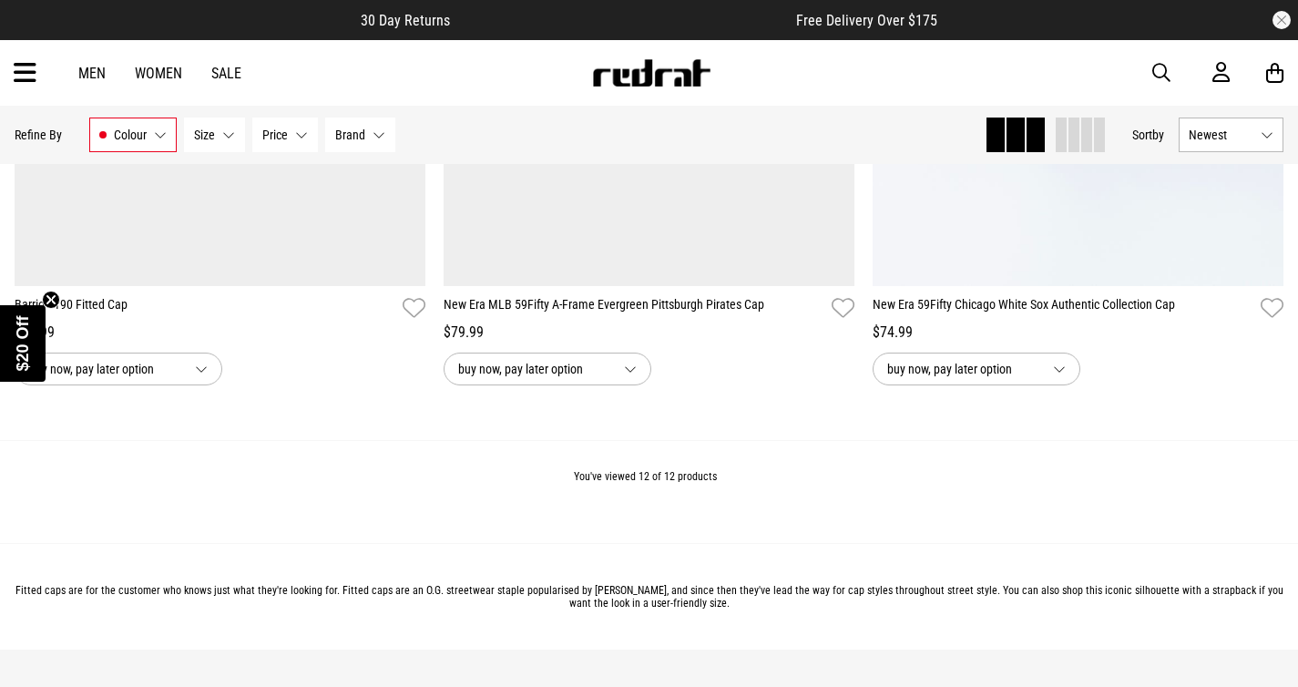
click at [25, 77] on icon at bounding box center [25, 73] width 23 height 30
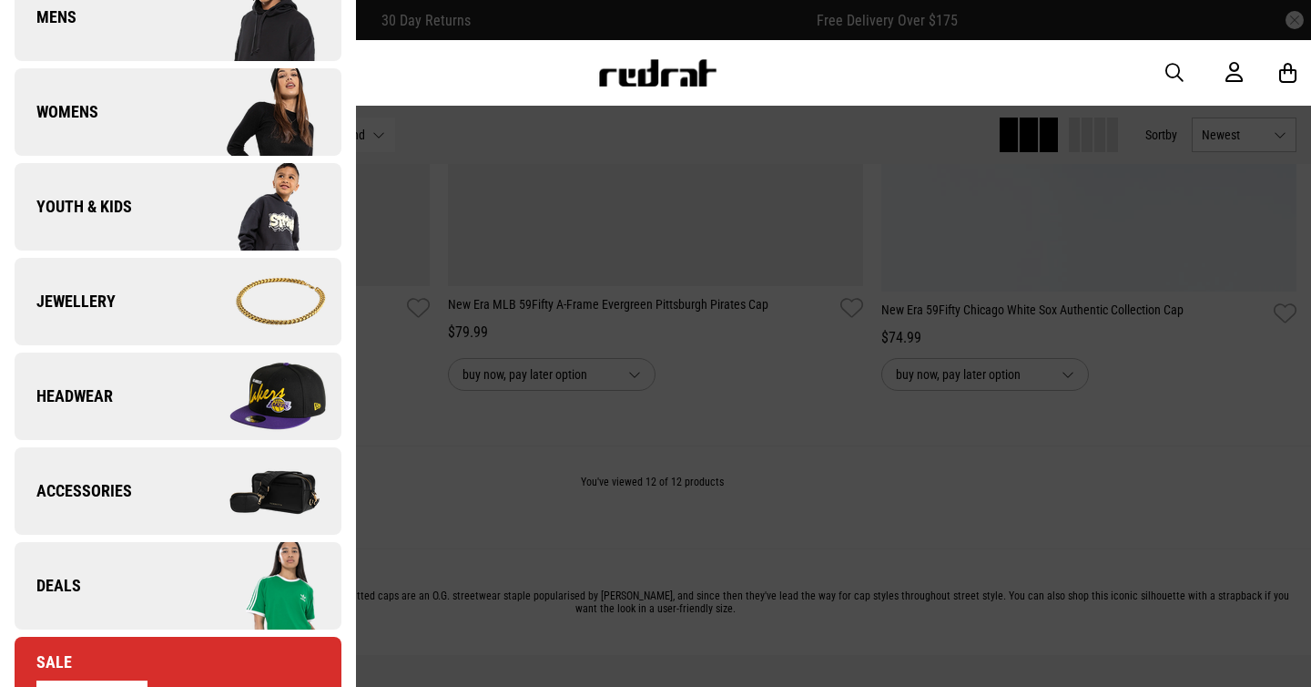
scroll to position [322, 0]
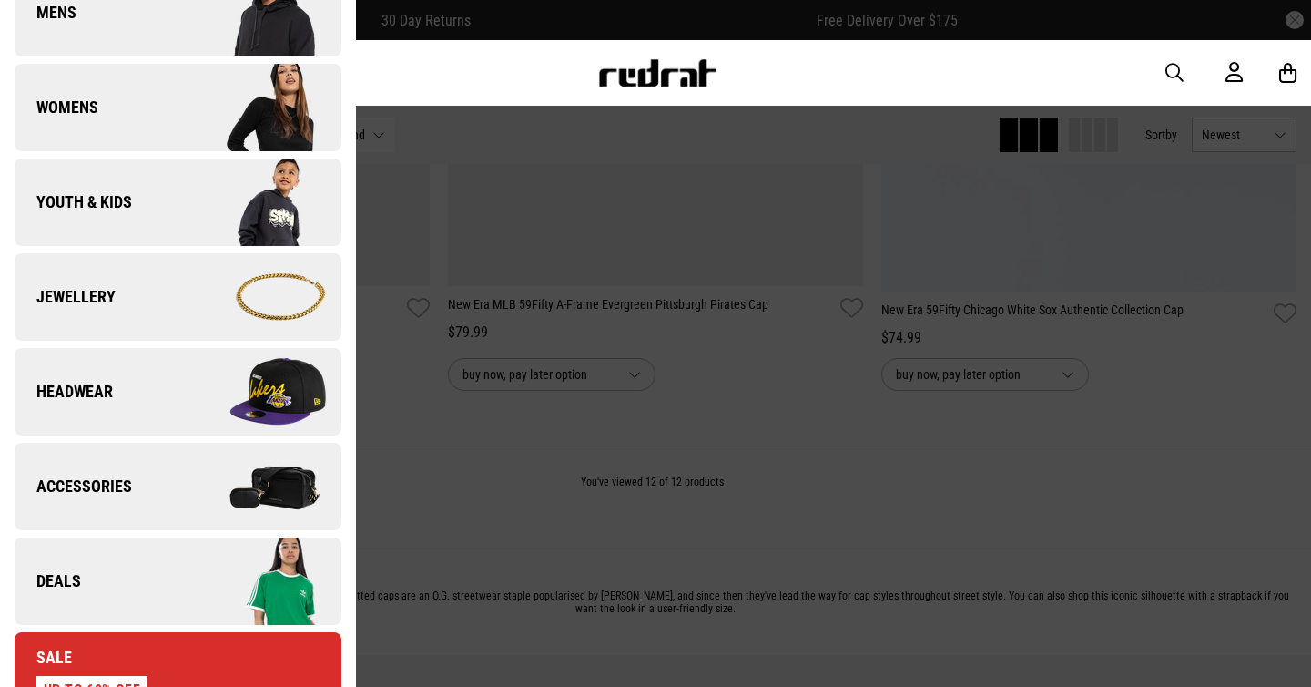
click at [133, 416] on link "Headwear" at bounding box center [178, 391] width 327 height 87
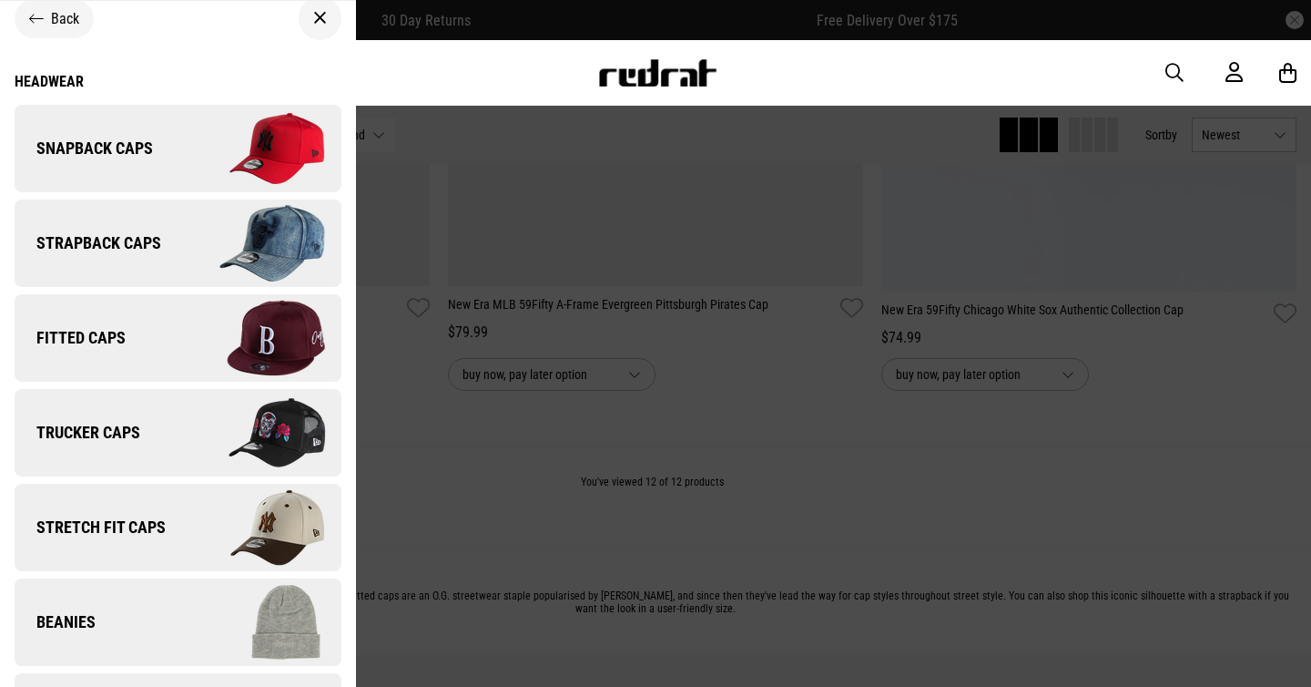
scroll to position [30, 0]
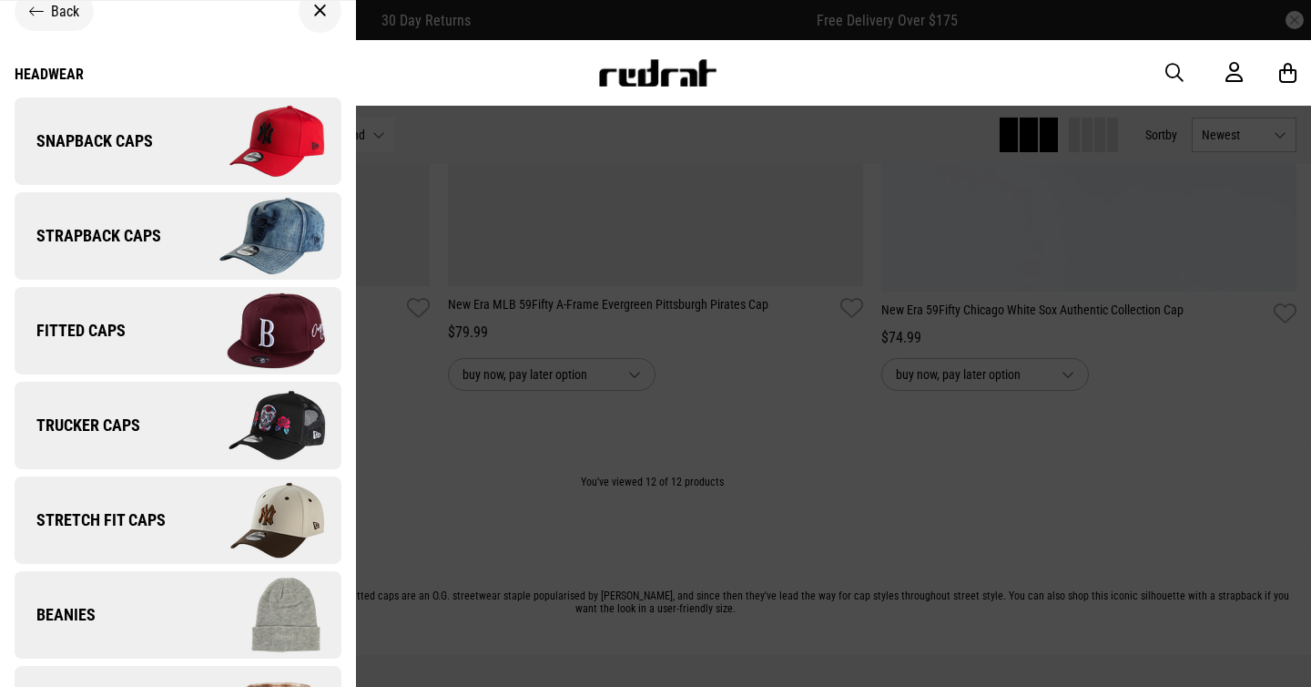
click at [96, 436] on link "Trucker Caps" at bounding box center [178, 425] width 327 height 87
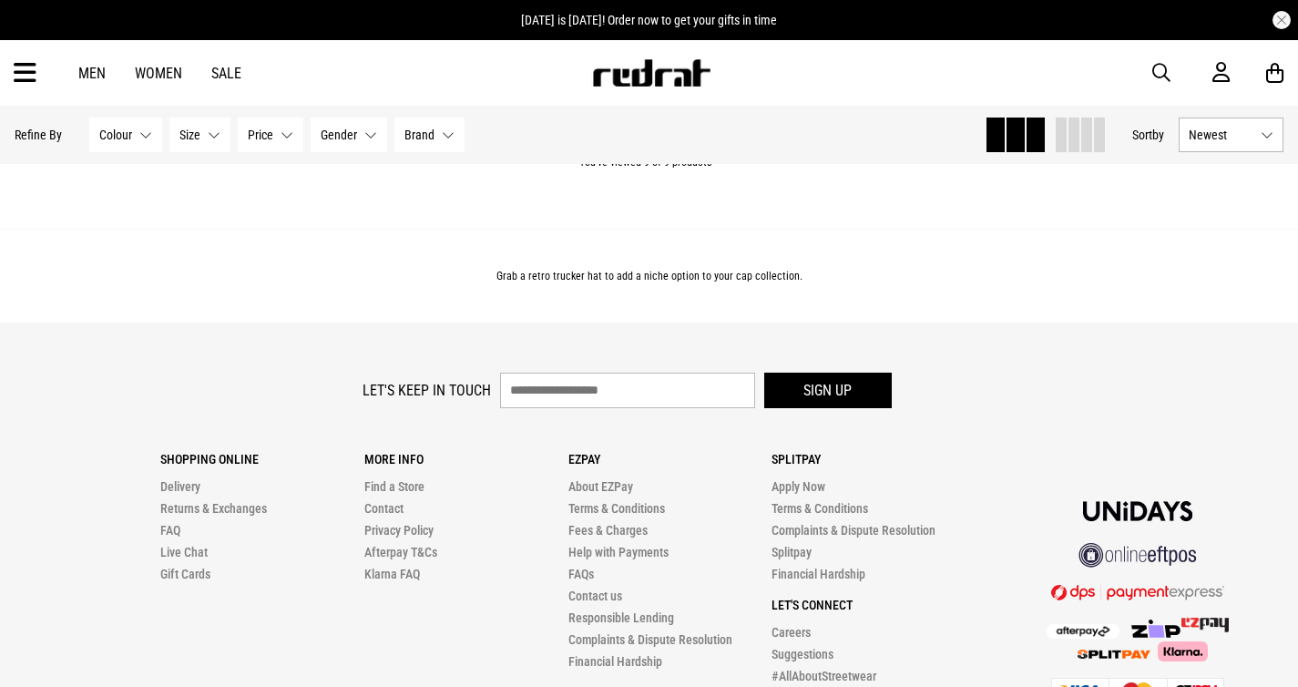
scroll to position [2352, 0]
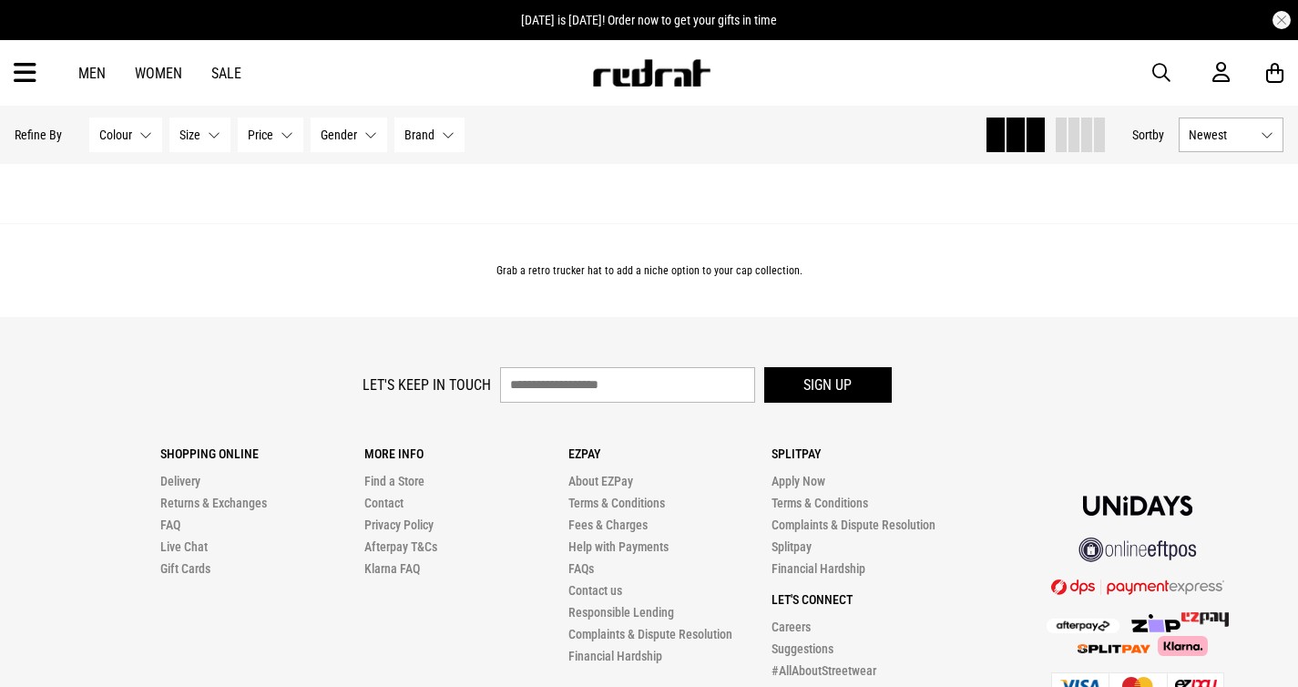
click at [19, 77] on icon at bounding box center [25, 73] width 23 height 30
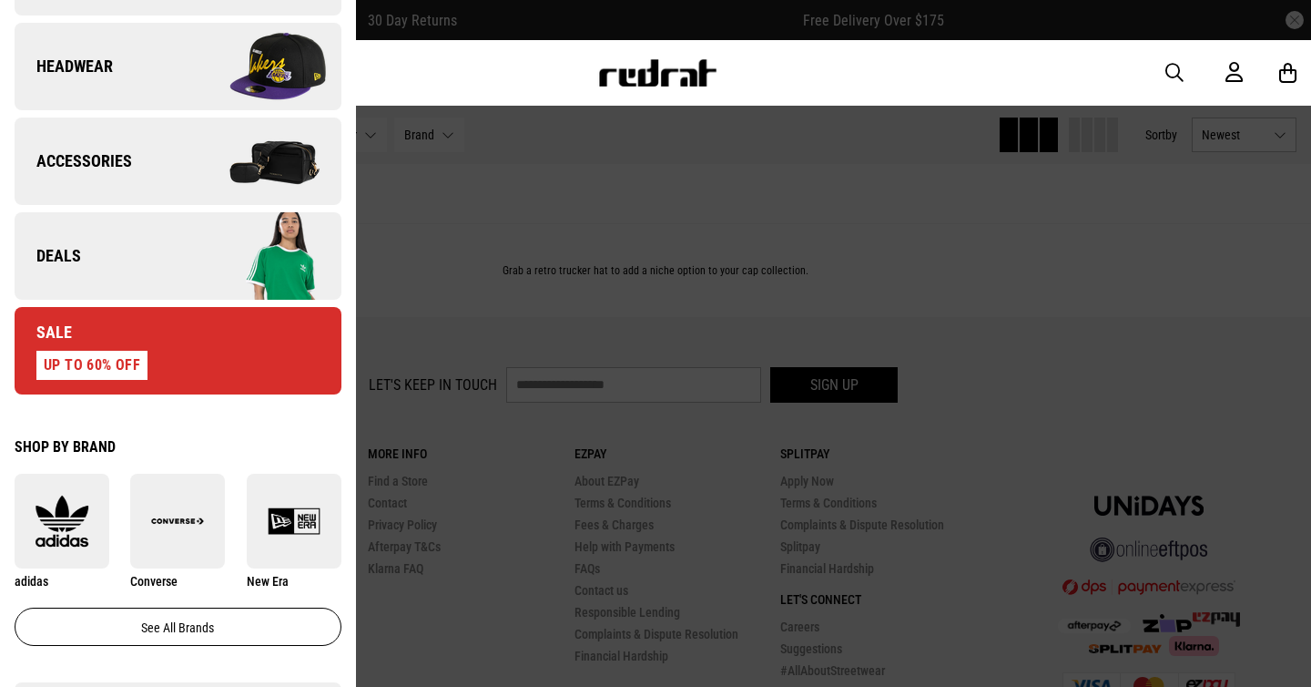
scroll to position [654, 0]
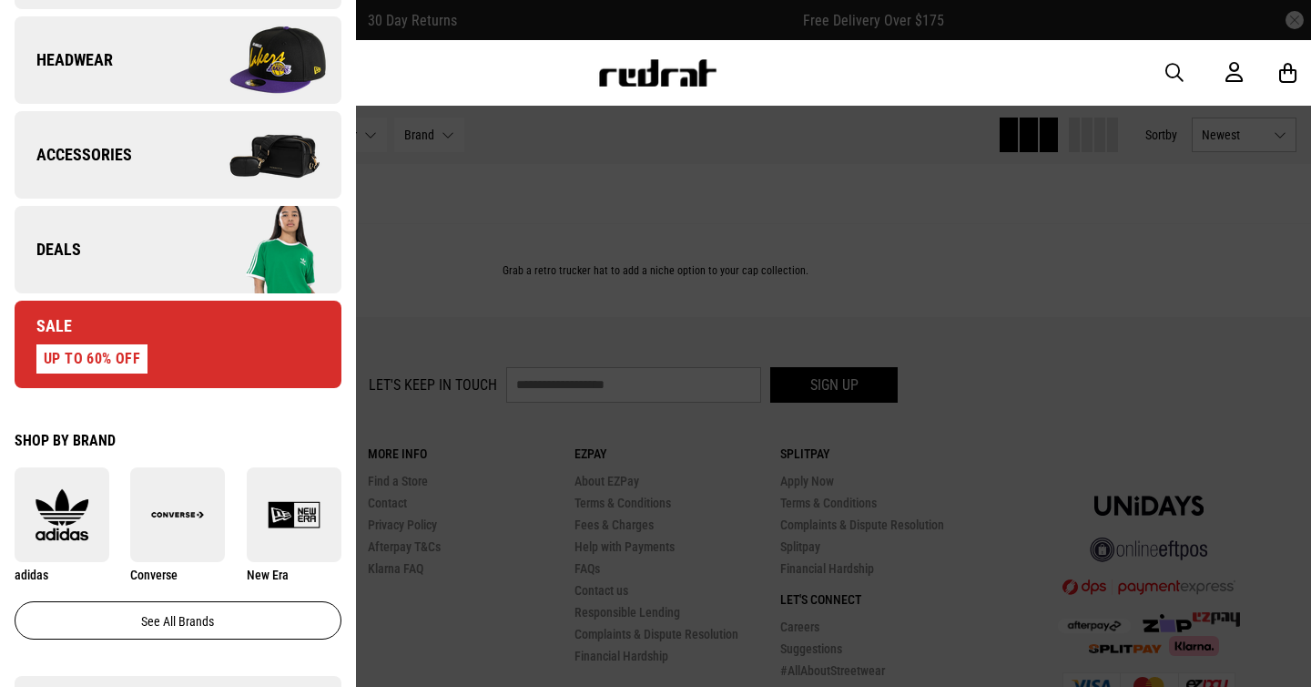
click at [214, 77] on img at bounding box center [259, 60] width 163 height 91
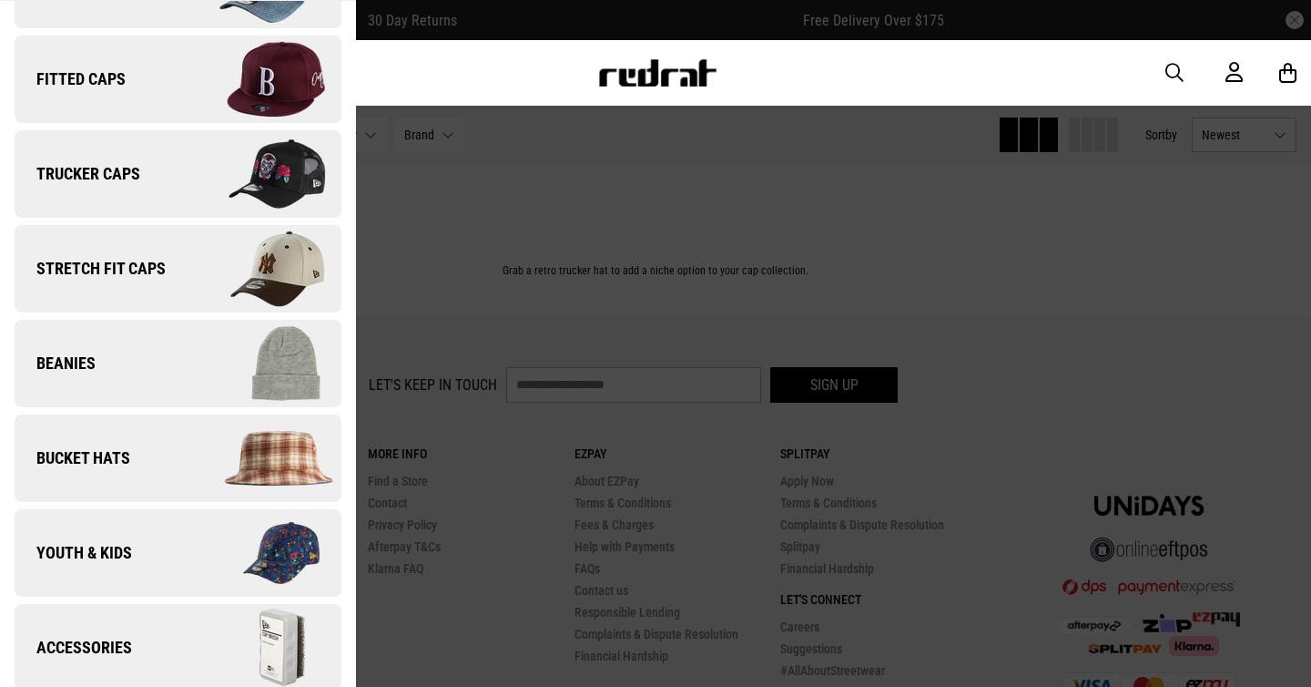
scroll to position [276, 0]
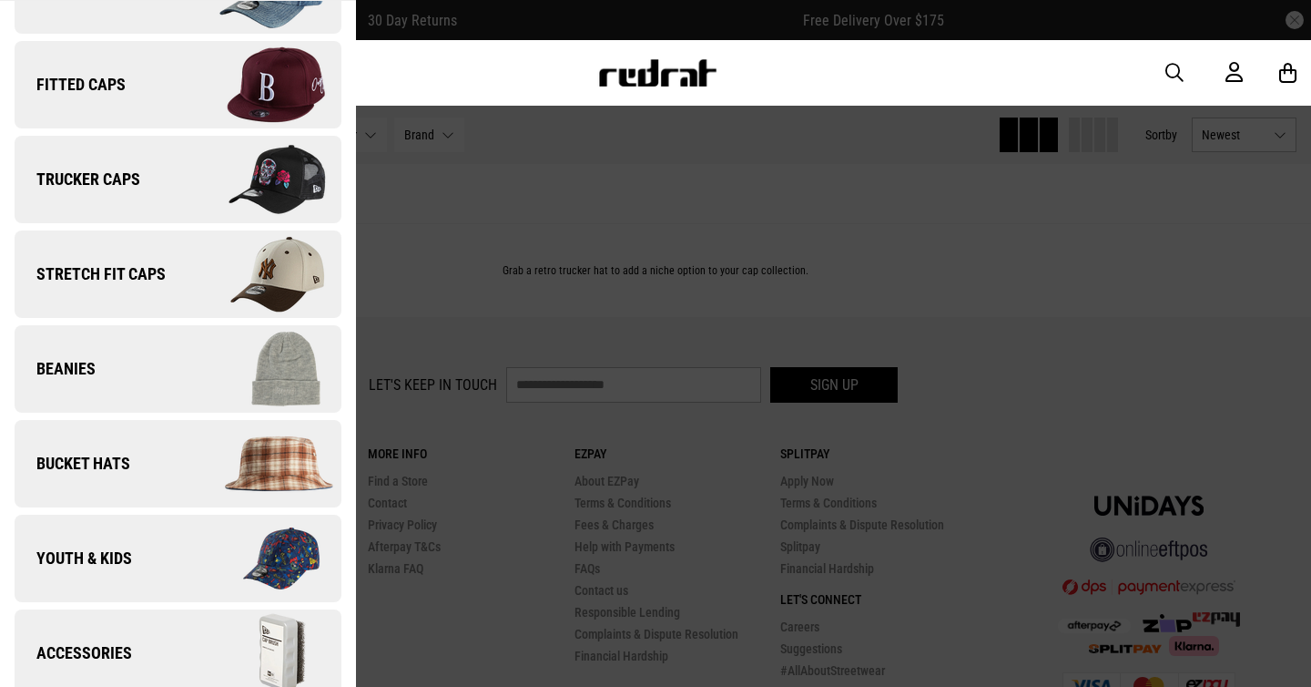
click at [163, 294] on link "Stretch Fit Caps" at bounding box center [178, 273] width 327 height 87
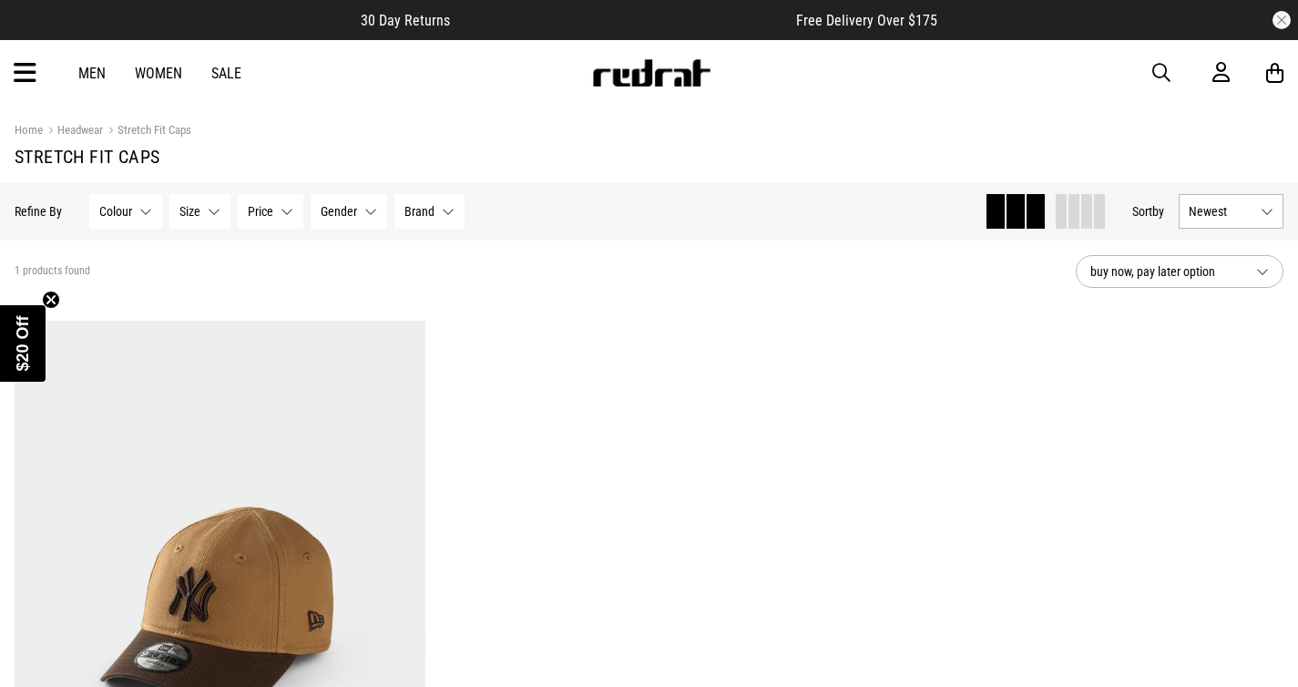
click at [19, 71] on icon at bounding box center [25, 73] width 23 height 30
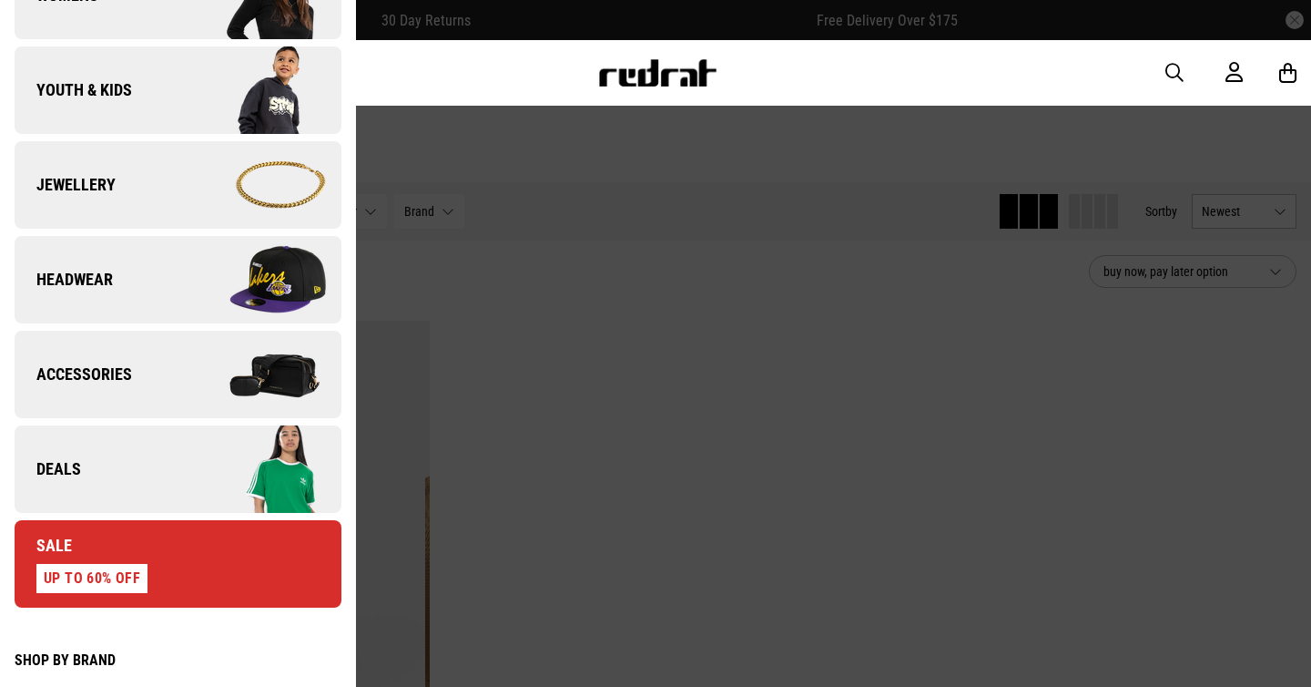
scroll to position [438, 0]
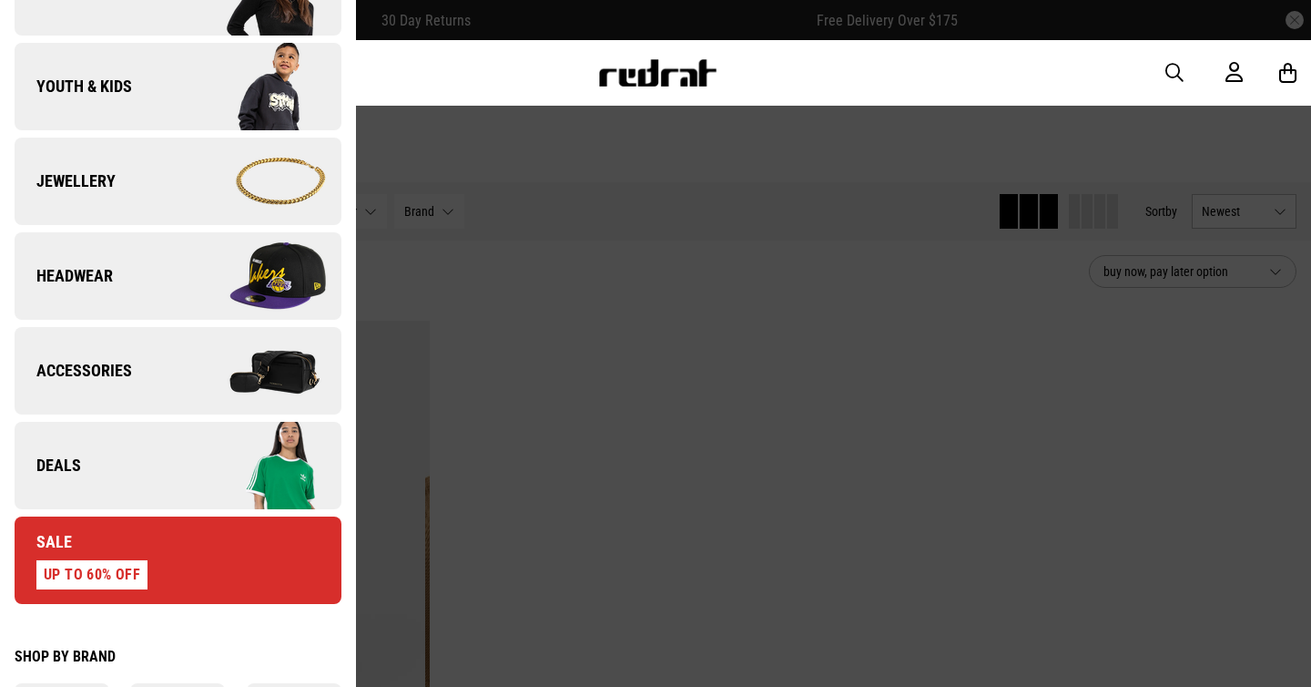
click at [94, 362] on span "Accessories" at bounding box center [73, 371] width 117 height 22
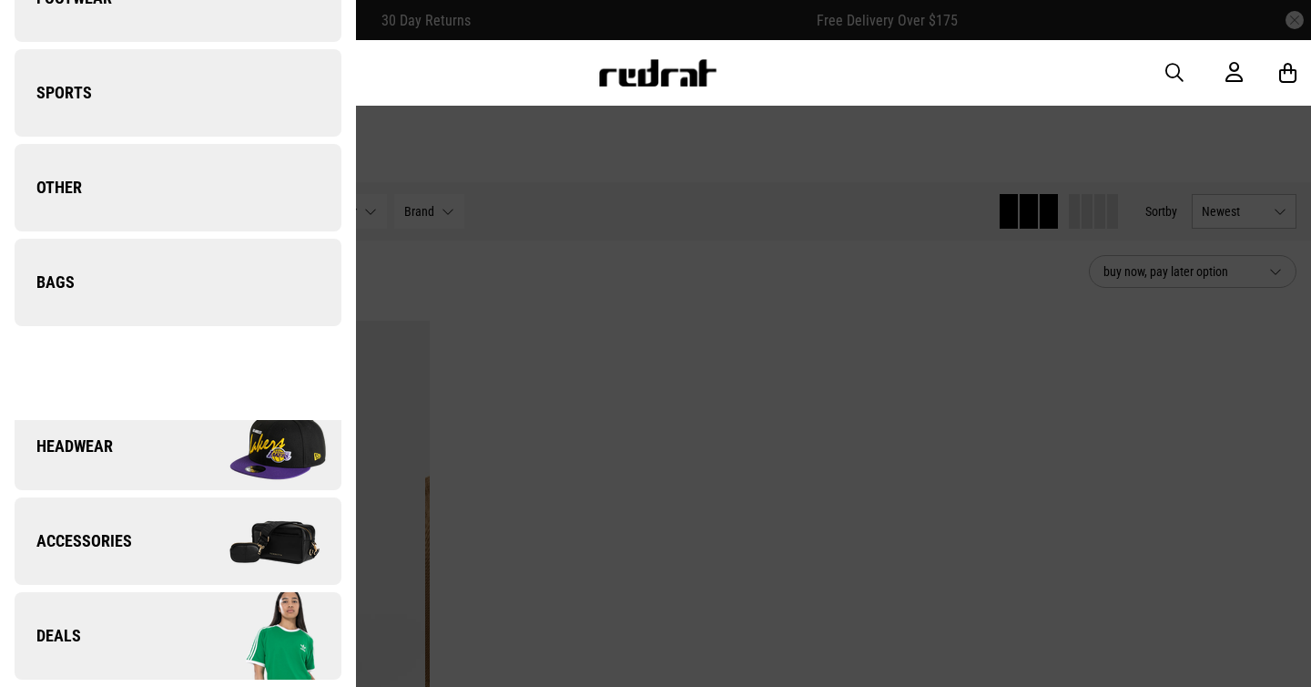
scroll to position [0, 0]
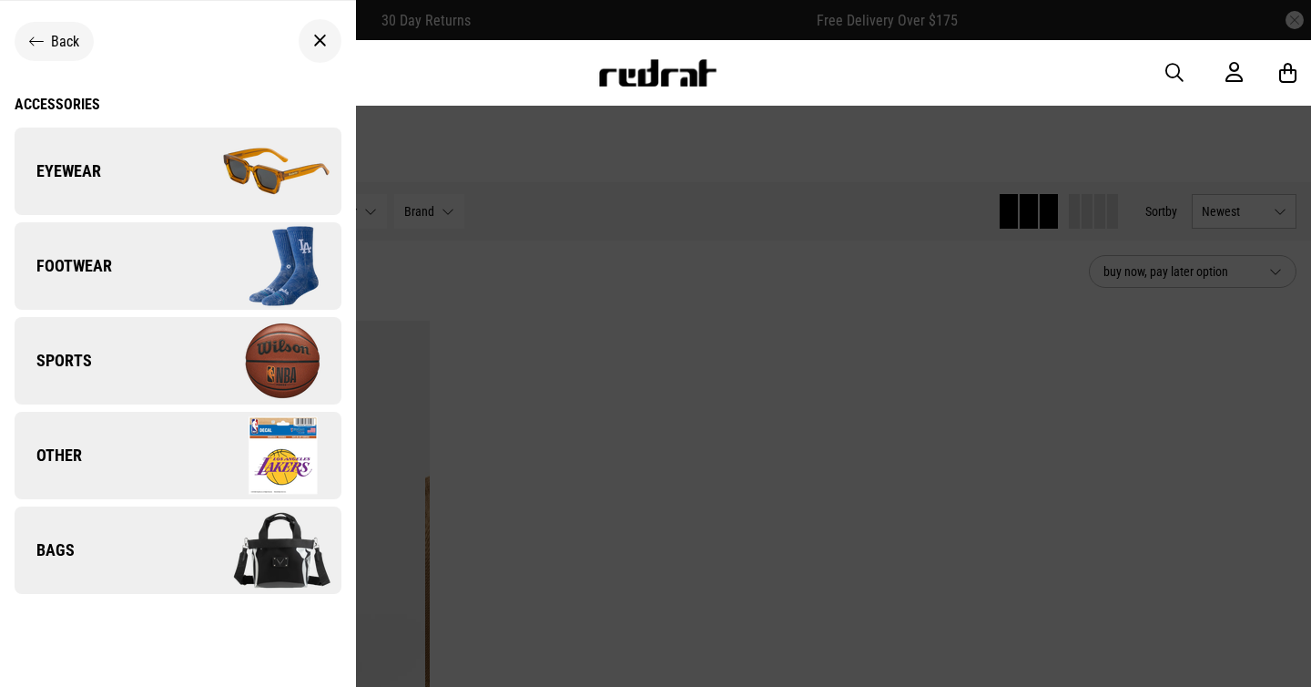
click at [29, 39] on icon at bounding box center [36, 41] width 15 height 17
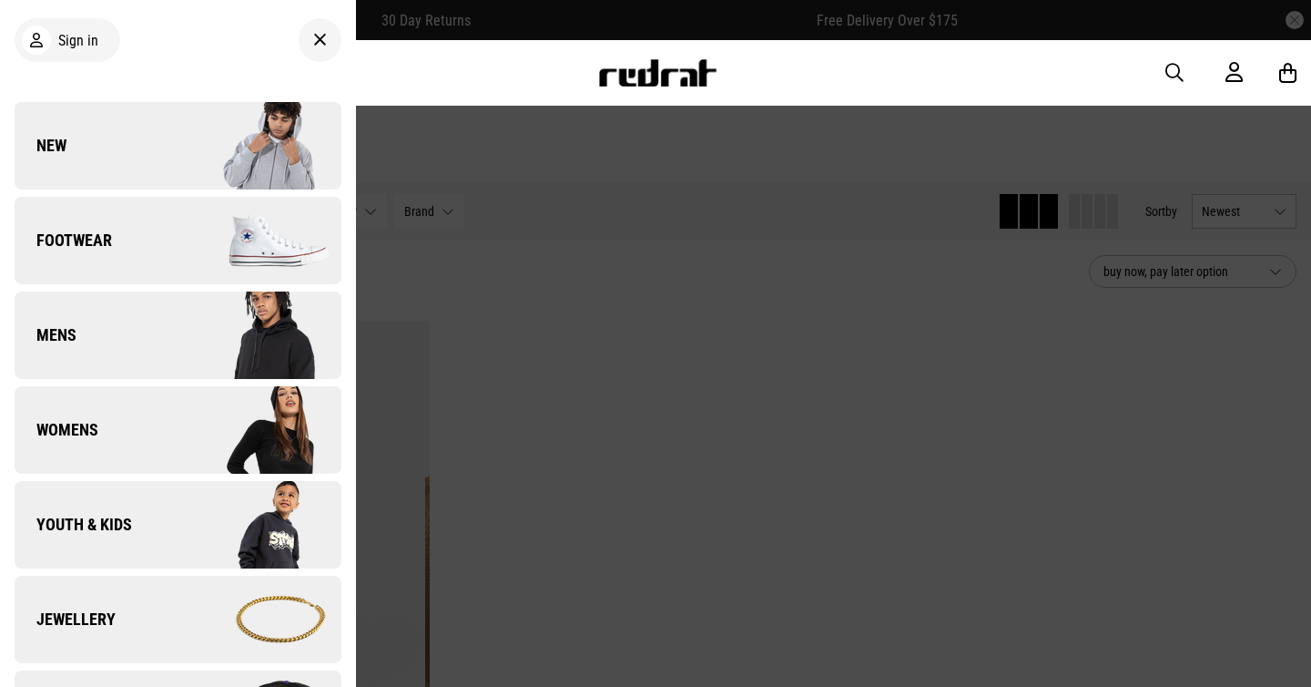
click at [131, 647] on link "Jewellery" at bounding box center [178, 619] width 327 height 87
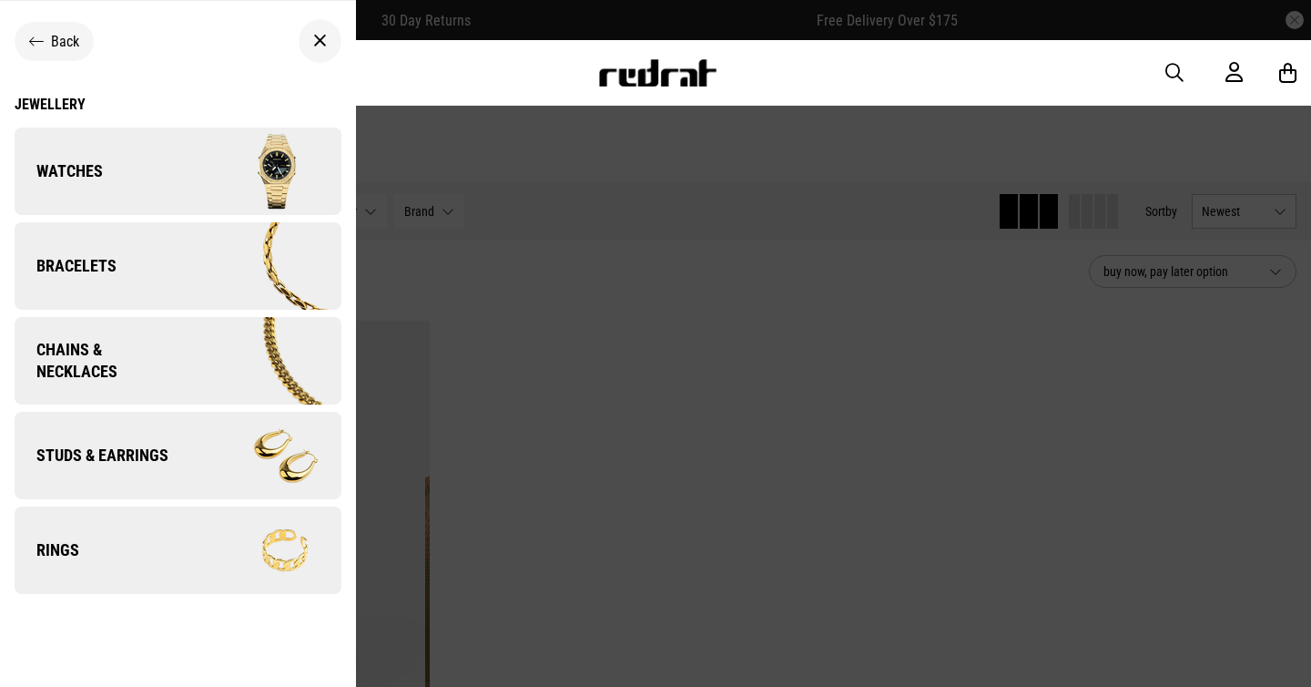
click at [201, 370] on img at bounding box center [261, 361] width 158 height 88
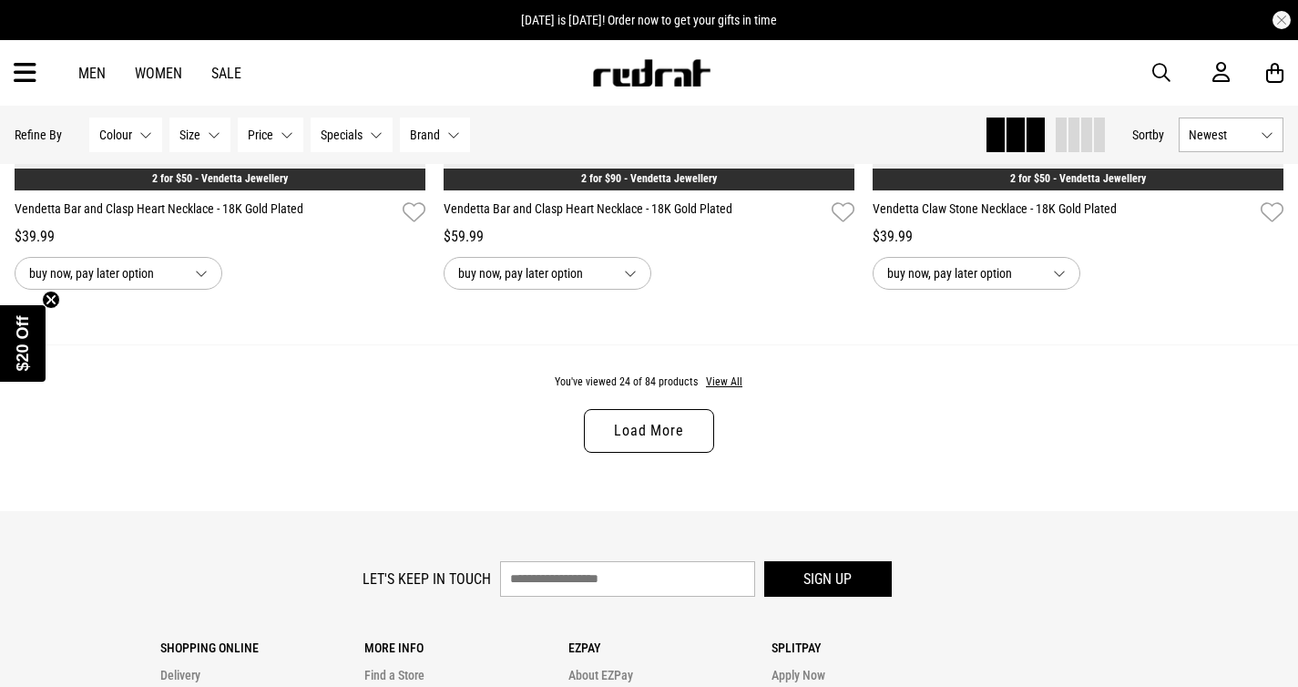
scroll to position [5416, 0]
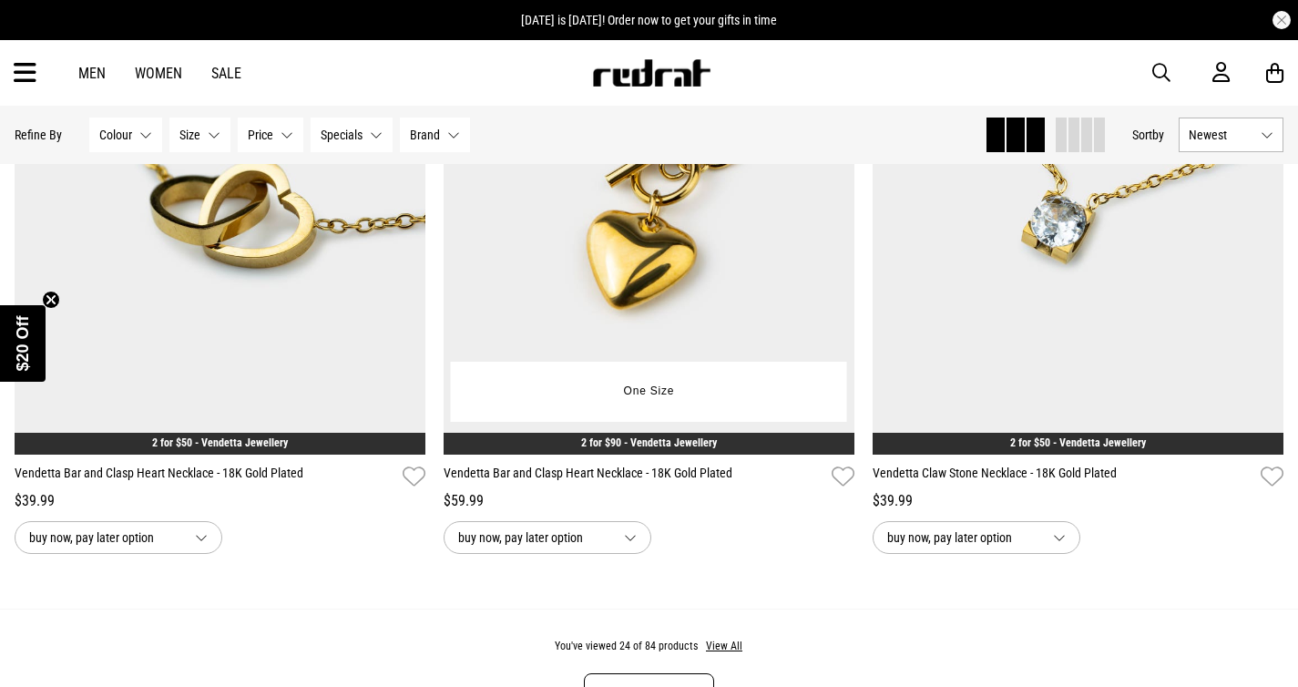
click at [479, 432] on img at bounding box center [649, 167] width 411 height 575
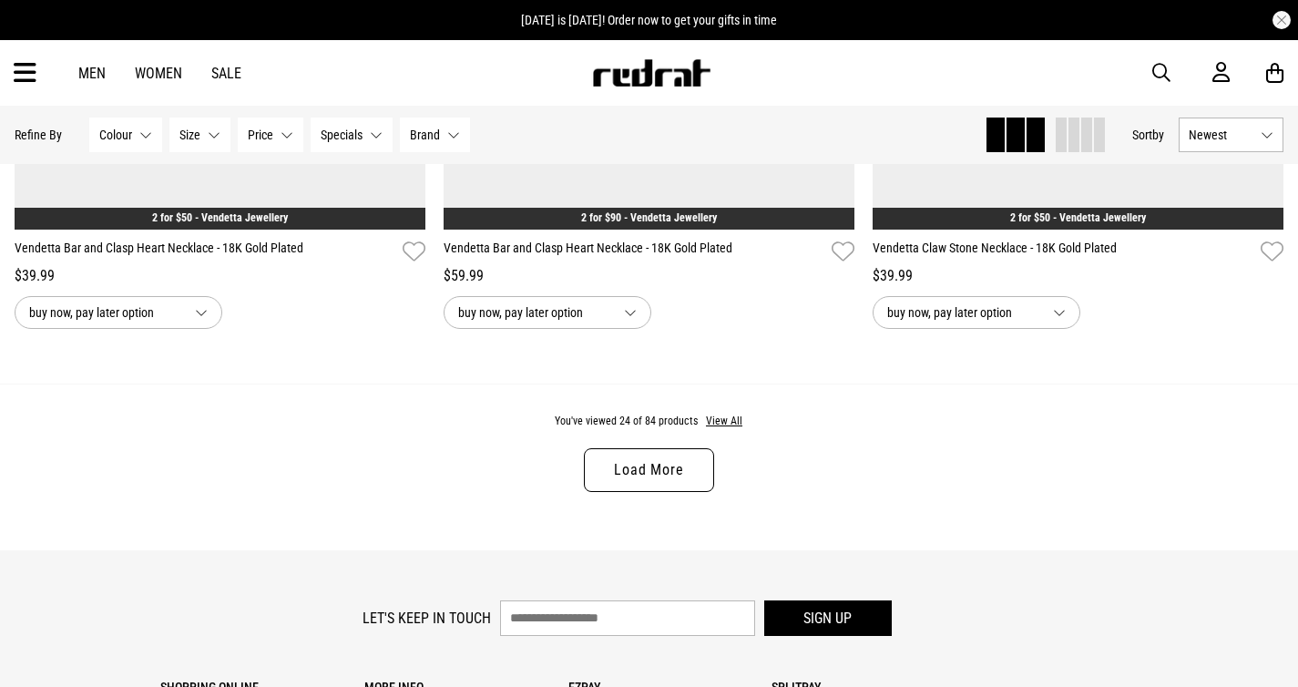
scroll to position [5643, 0]
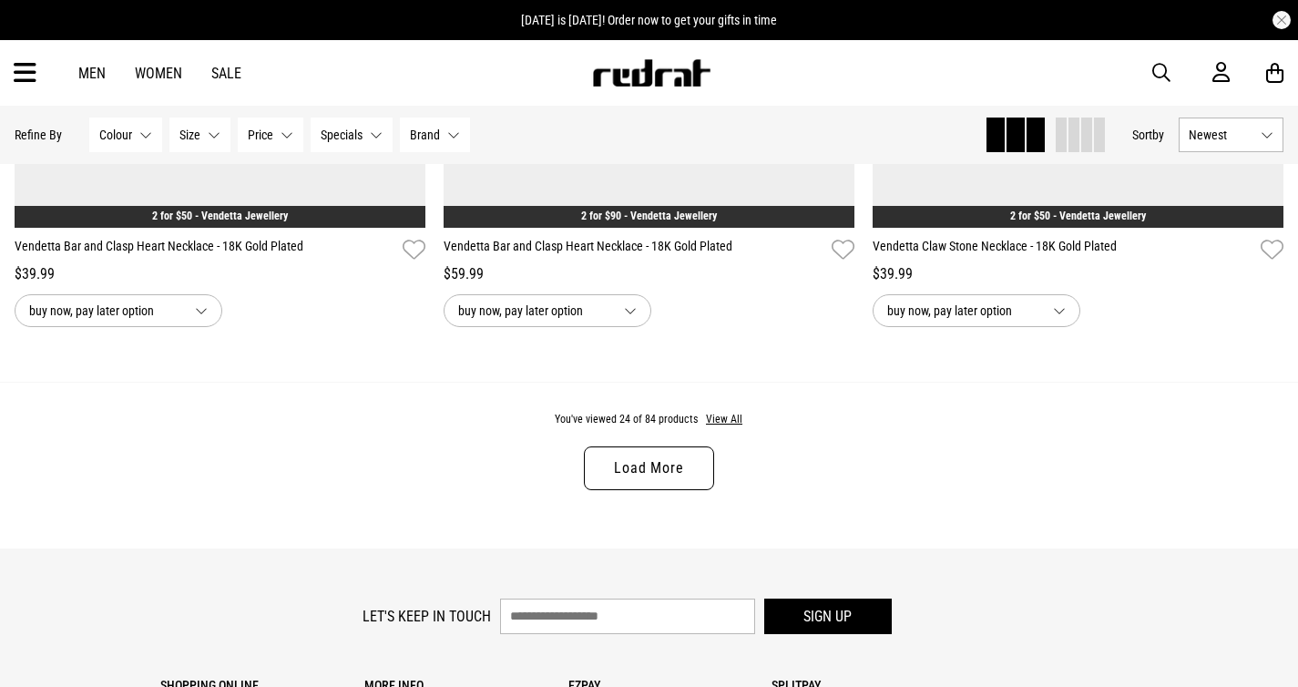
click at [611, 460] on link "Load More" at bounding box center [648, 468] width 129 height 44
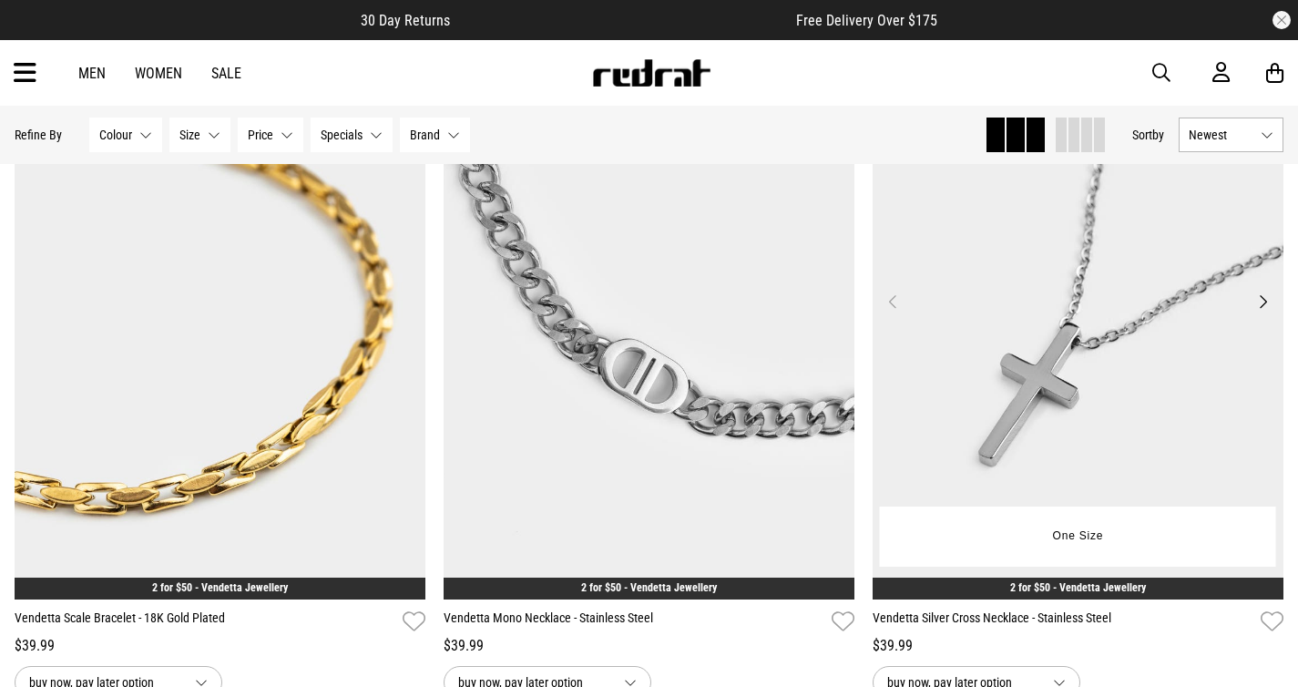
scroll to position [5983, 0]
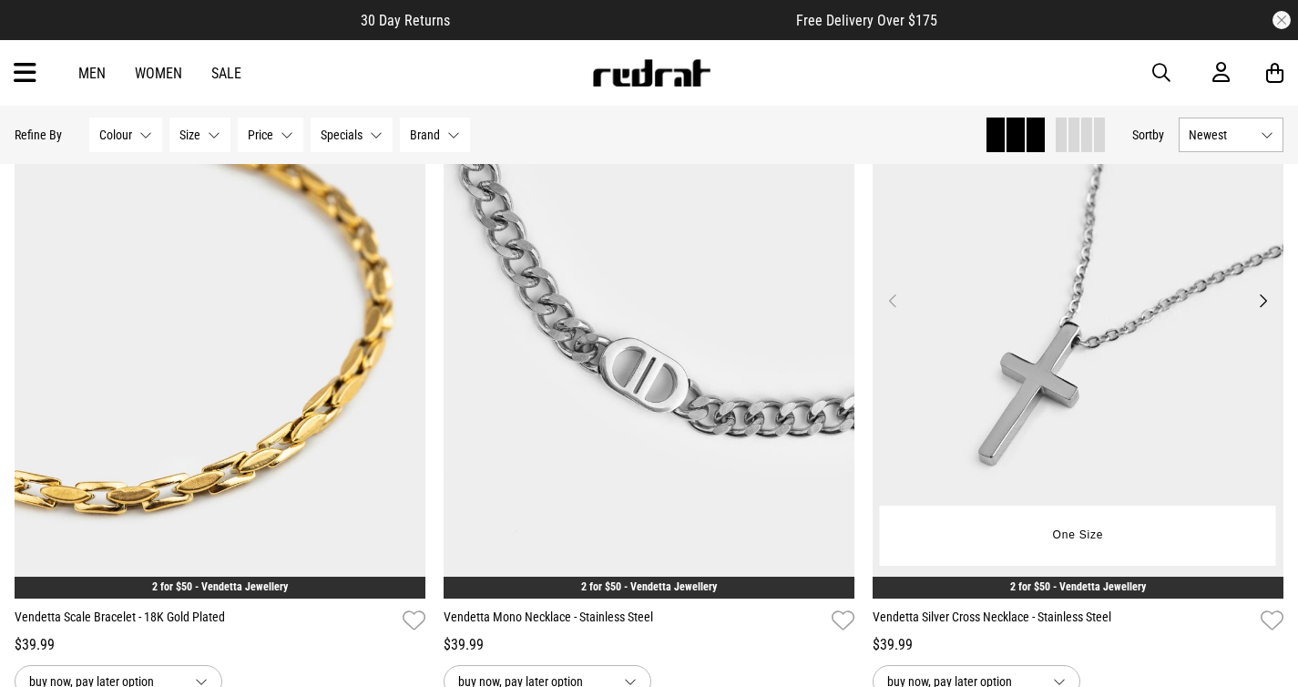
click at [1267, 299] on button "Next" at bounding box center [1262, 301] width 23 height 22
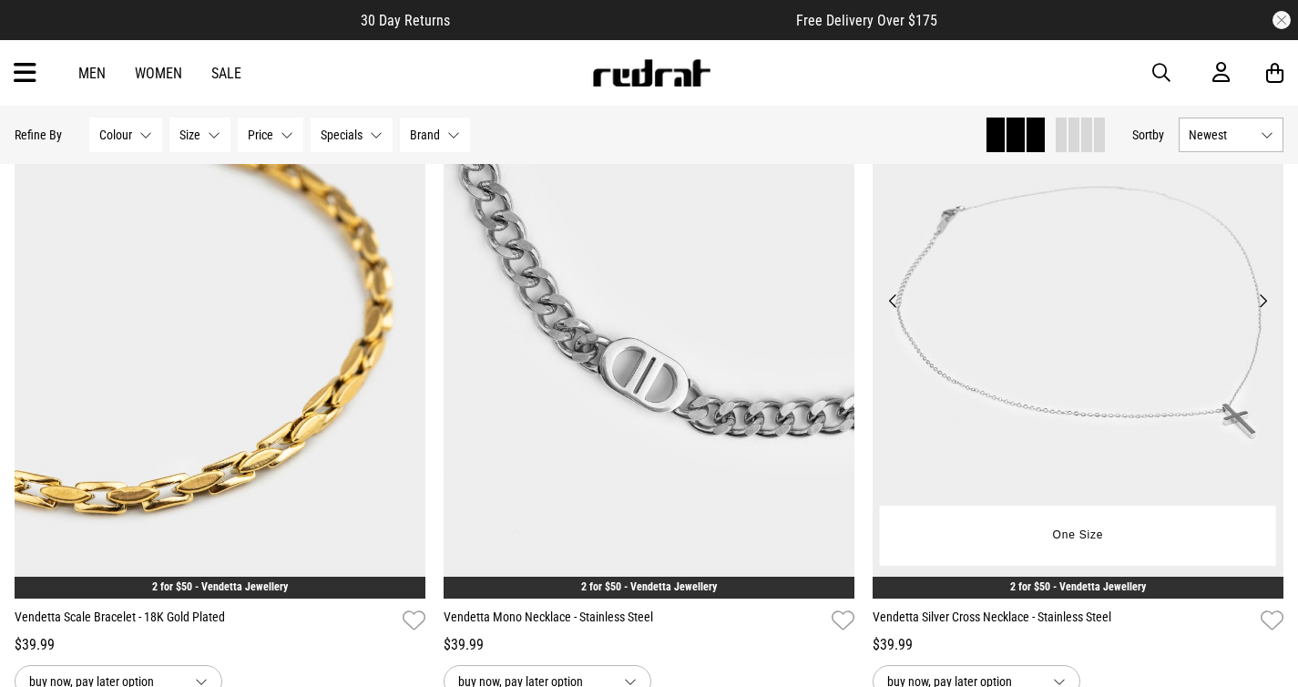
click at [1267, 299] on button "Next" at bounding box center [1262, 301] width 23 height 22
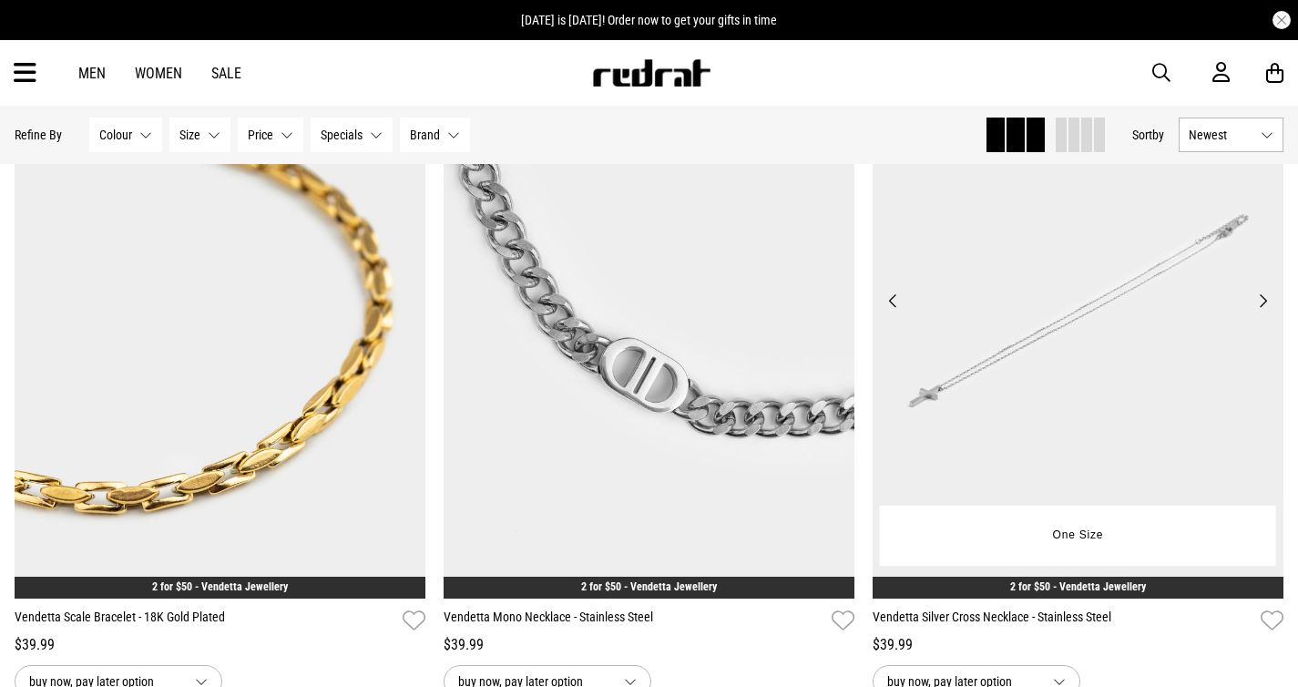
click at [1267, 300] on button "Next" at bounding box center [1262, 301] width 23 height 22
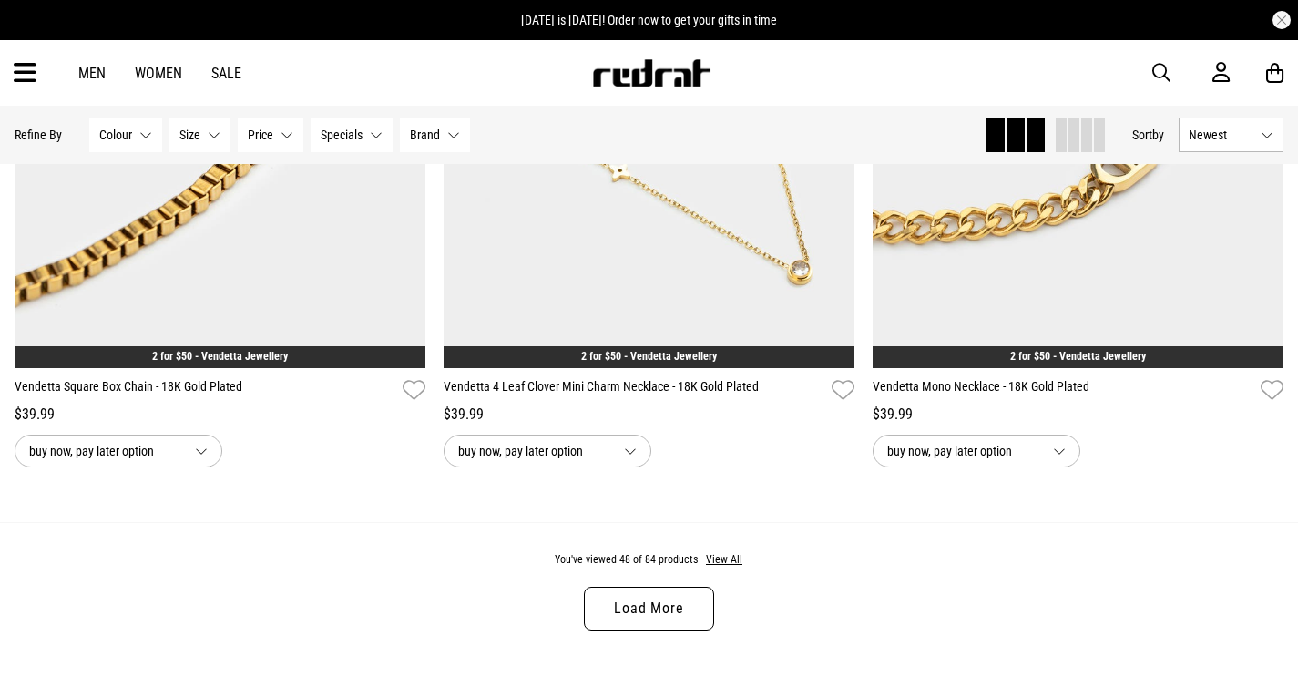
scroll to position [11203, 0]
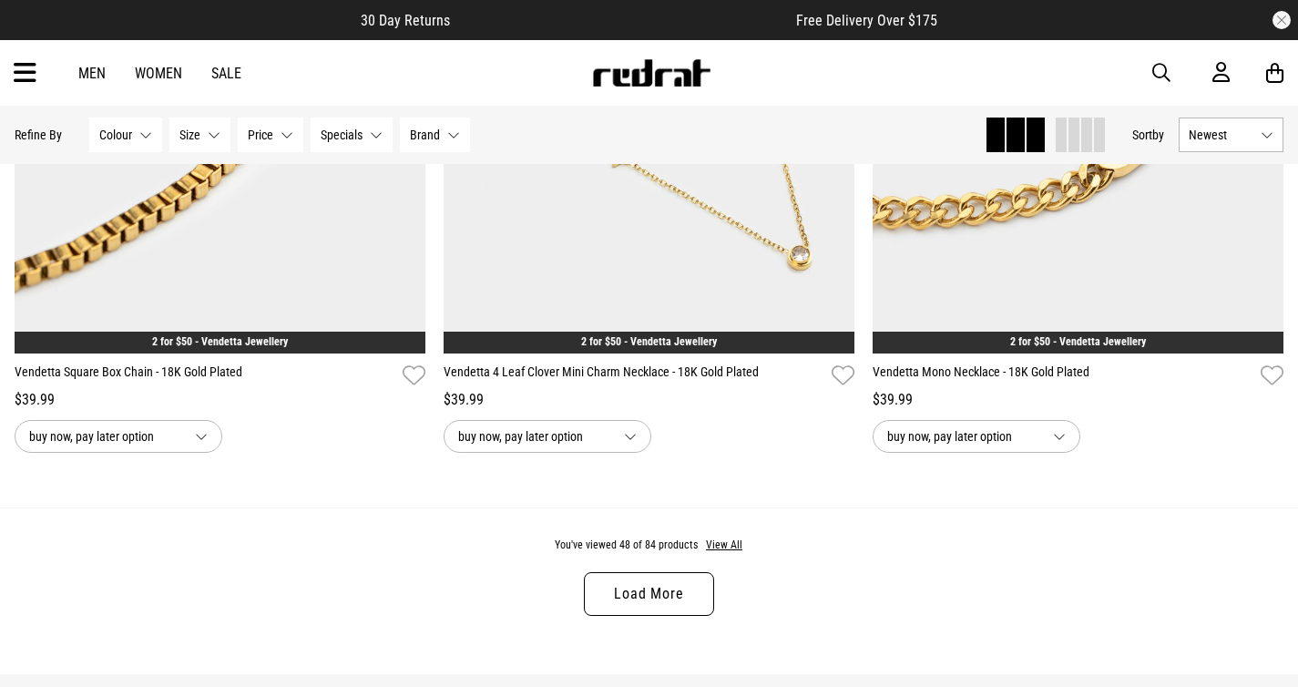
click at [644, 577] on link "Load More" at bounding box center [648, 594] width 129 height 44
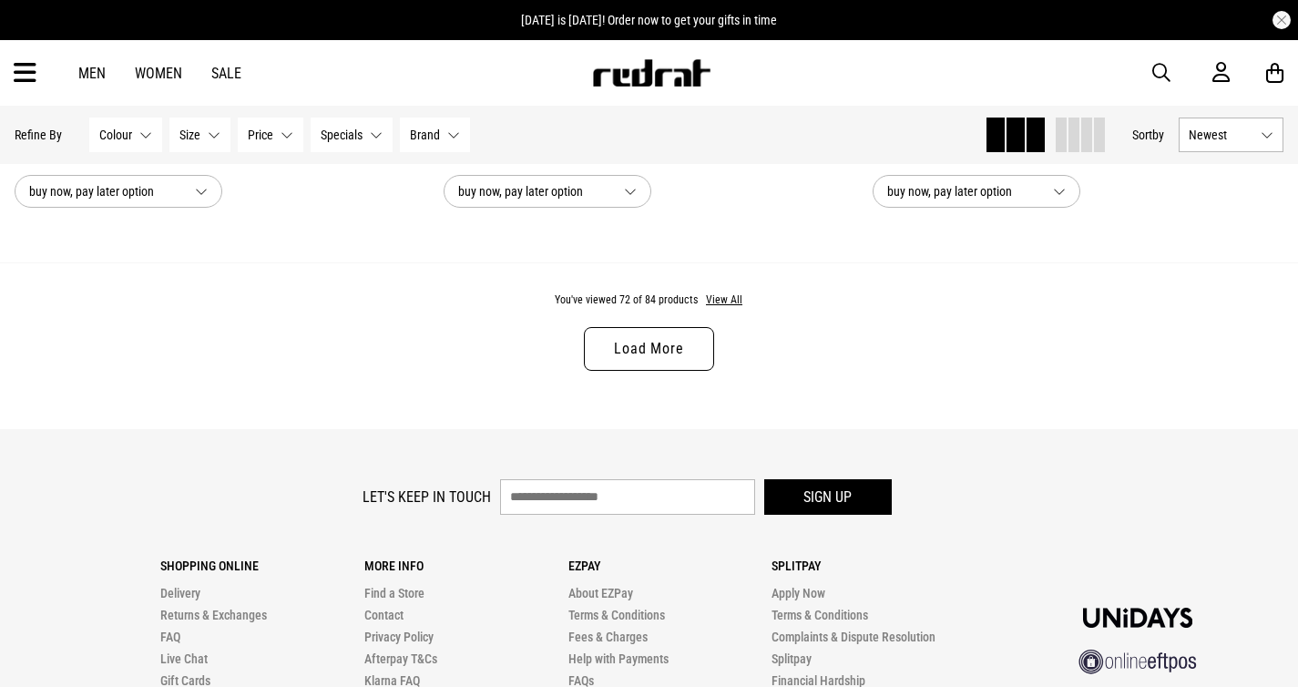
scroll to position [17121, 0]
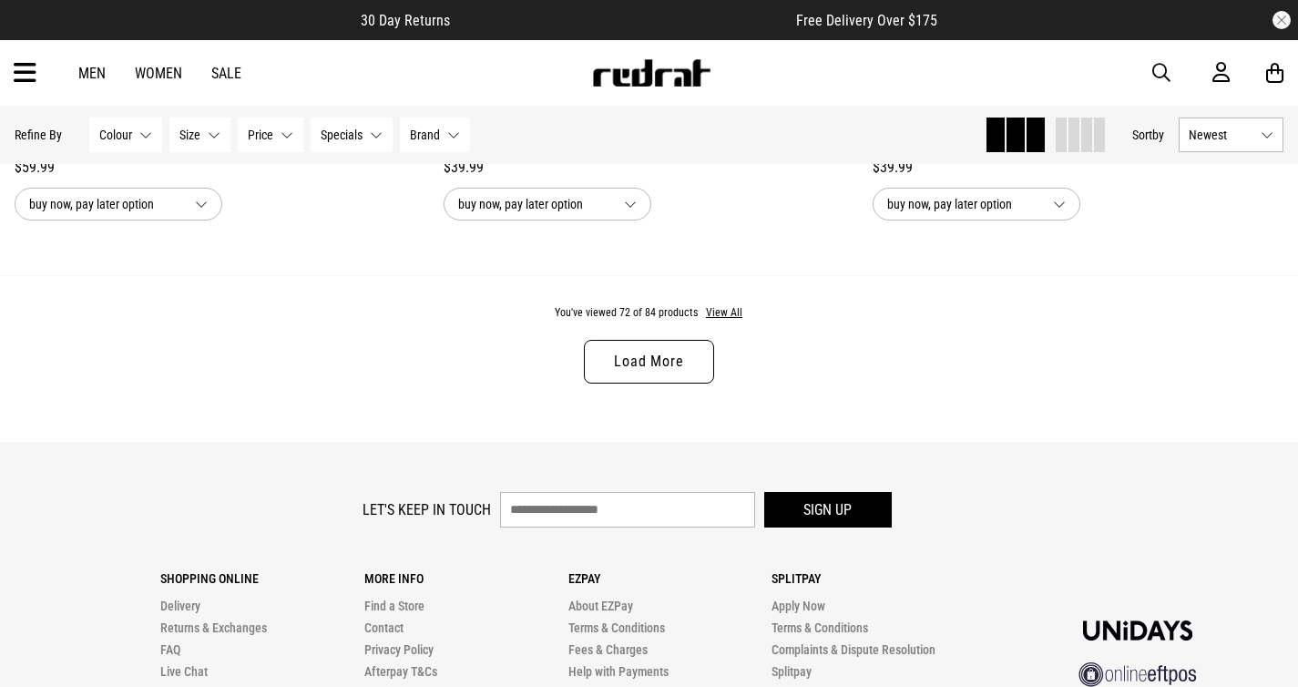
click at [657, 346] on link "Load More" at bounding box center [648, 362] width 129 height 44
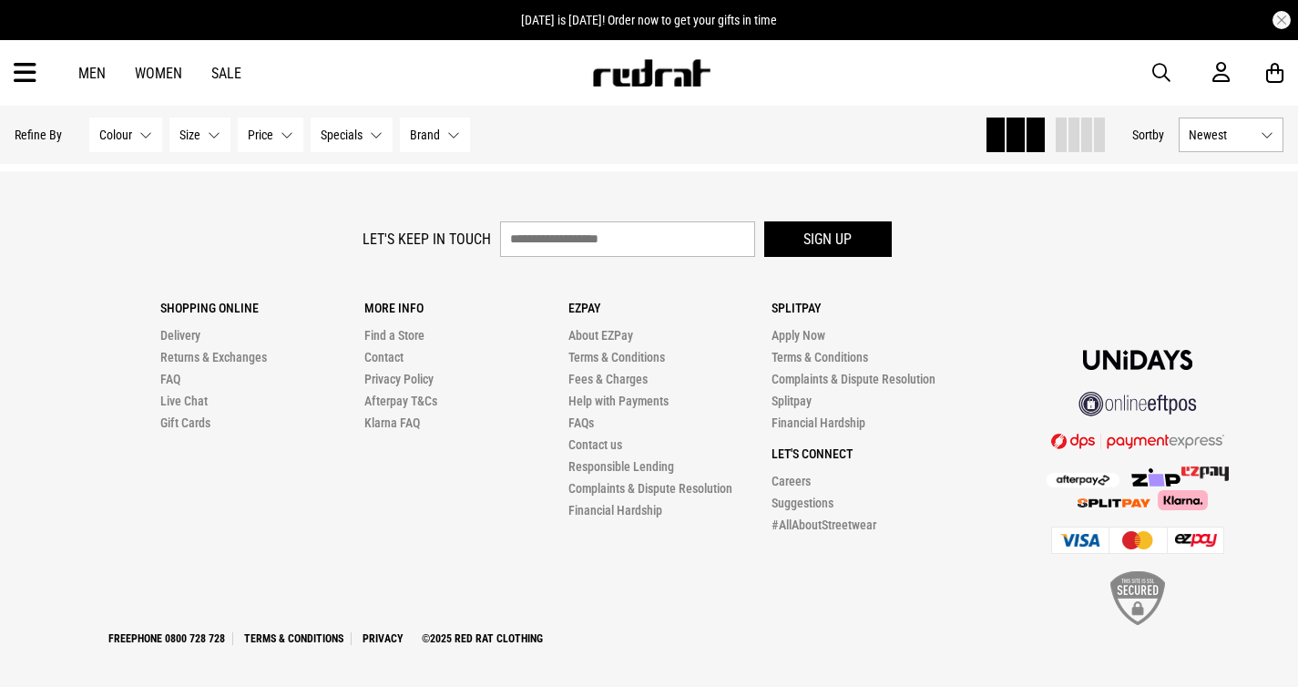
scroll to position [20181, 0]
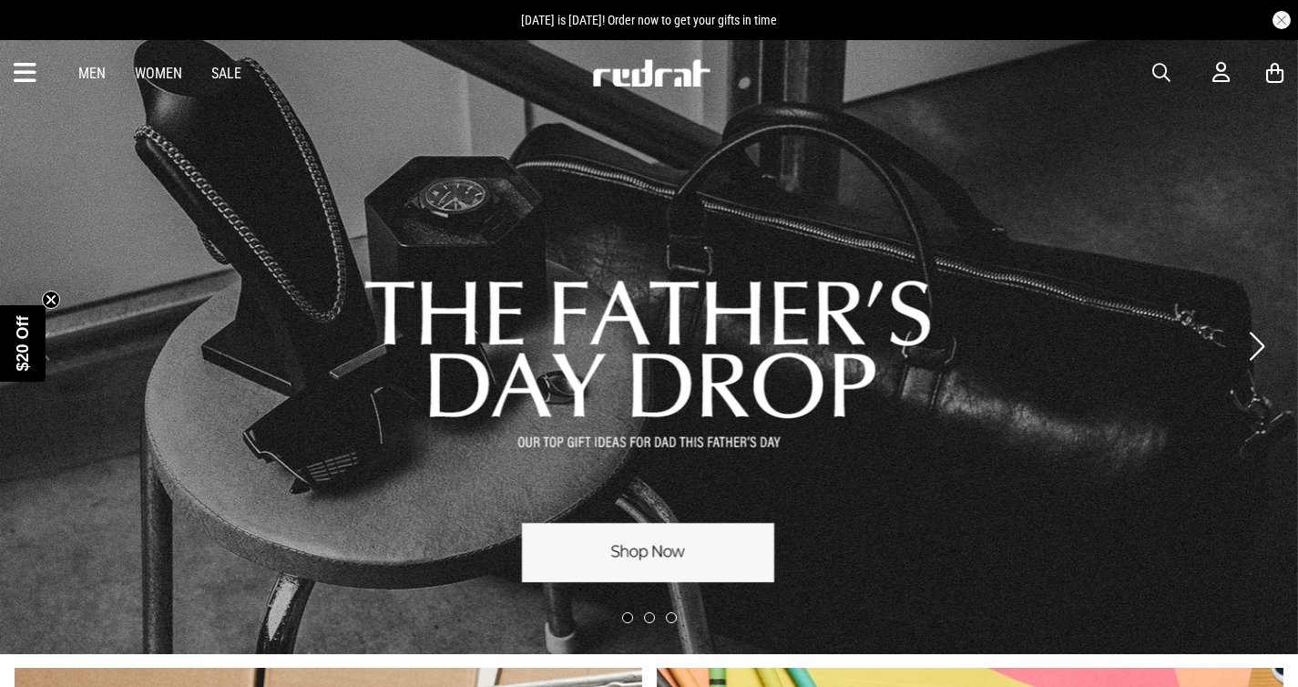
click at [94, 77] on link "Men" at bounding box center [91, 73] width 27 height 17
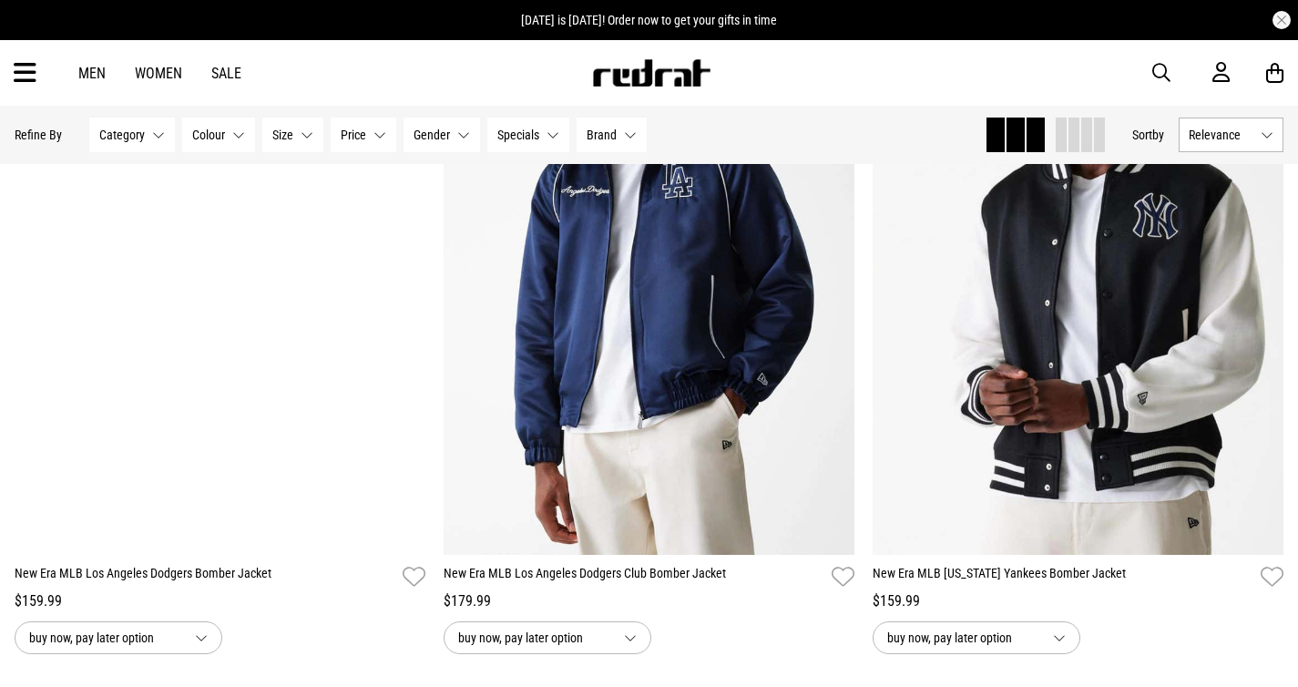
scroll to position [1763, 0]
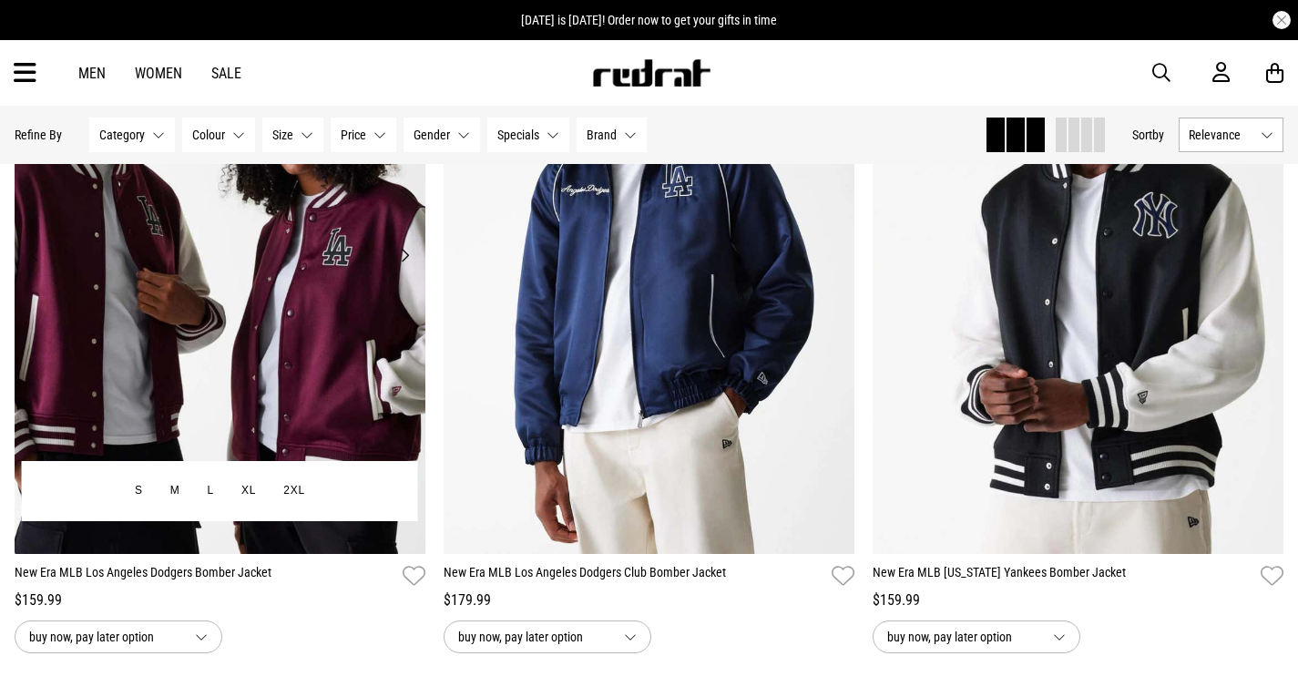
click at [403, 260] on button "Next" at bounding box center [404, 255] width 23 height 22
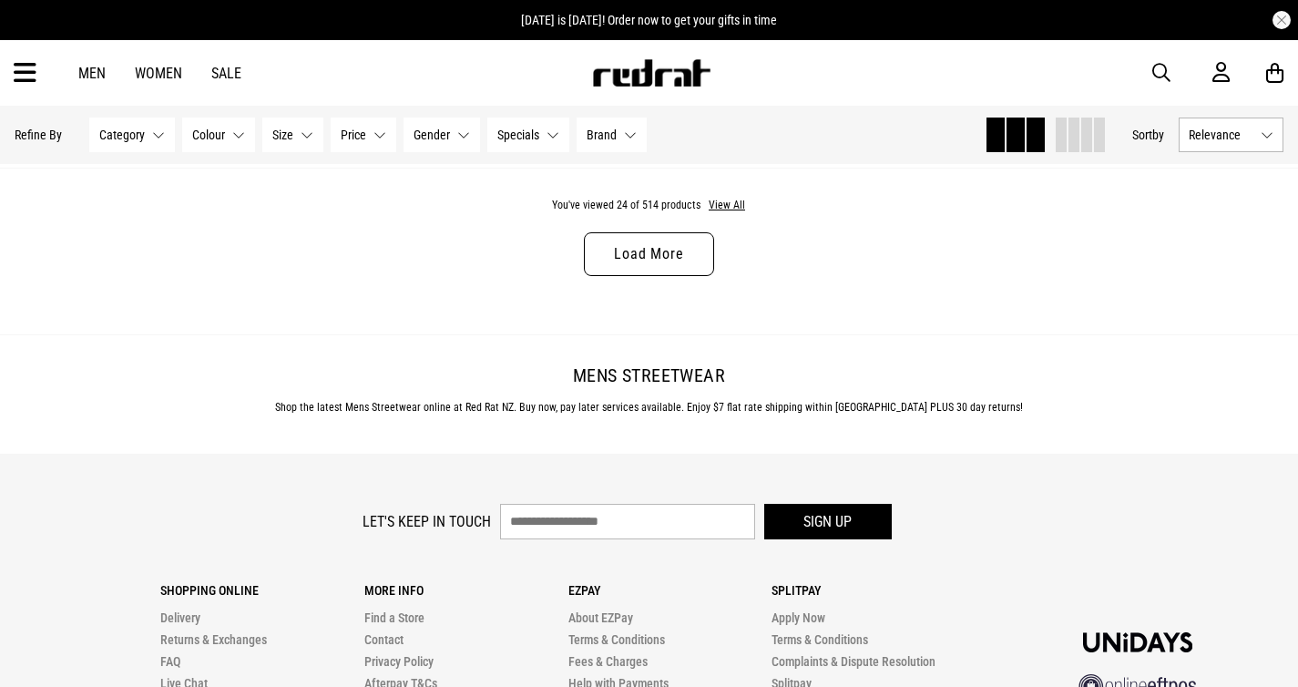
scroll to position [5862, 0]
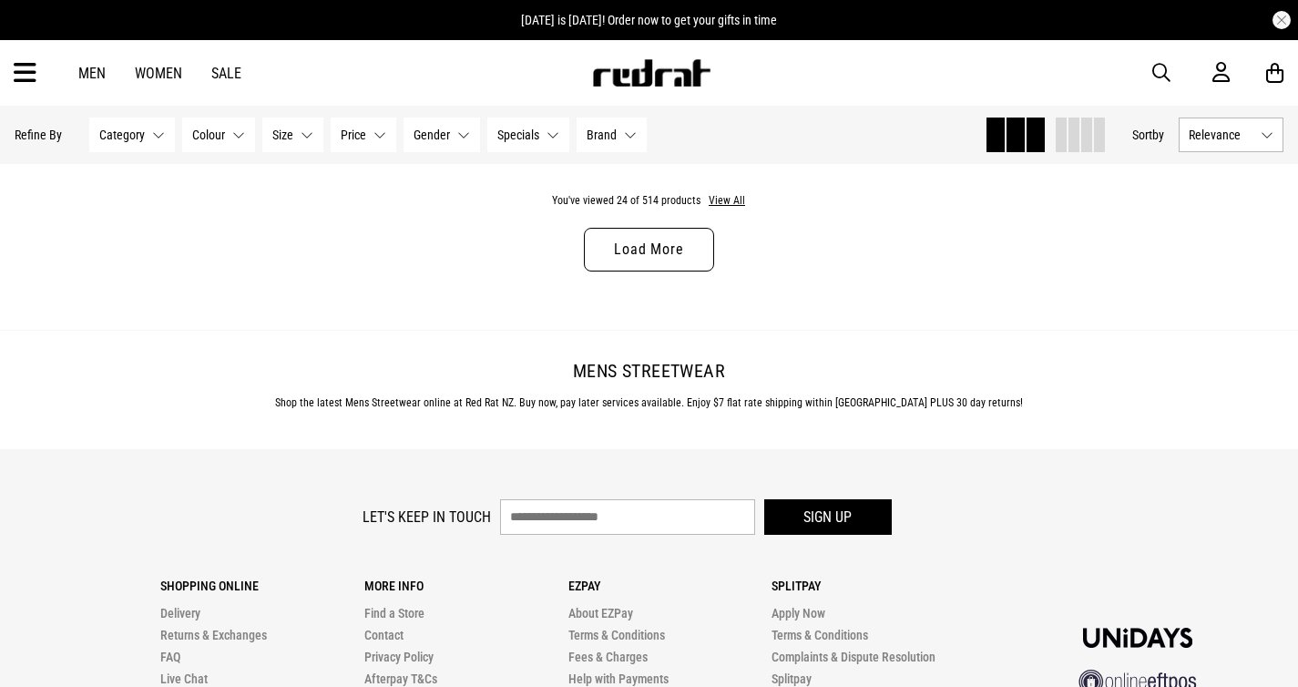
click at [674, 244] on link "Load More" at bounding box center [648, 250] width 129 height 44
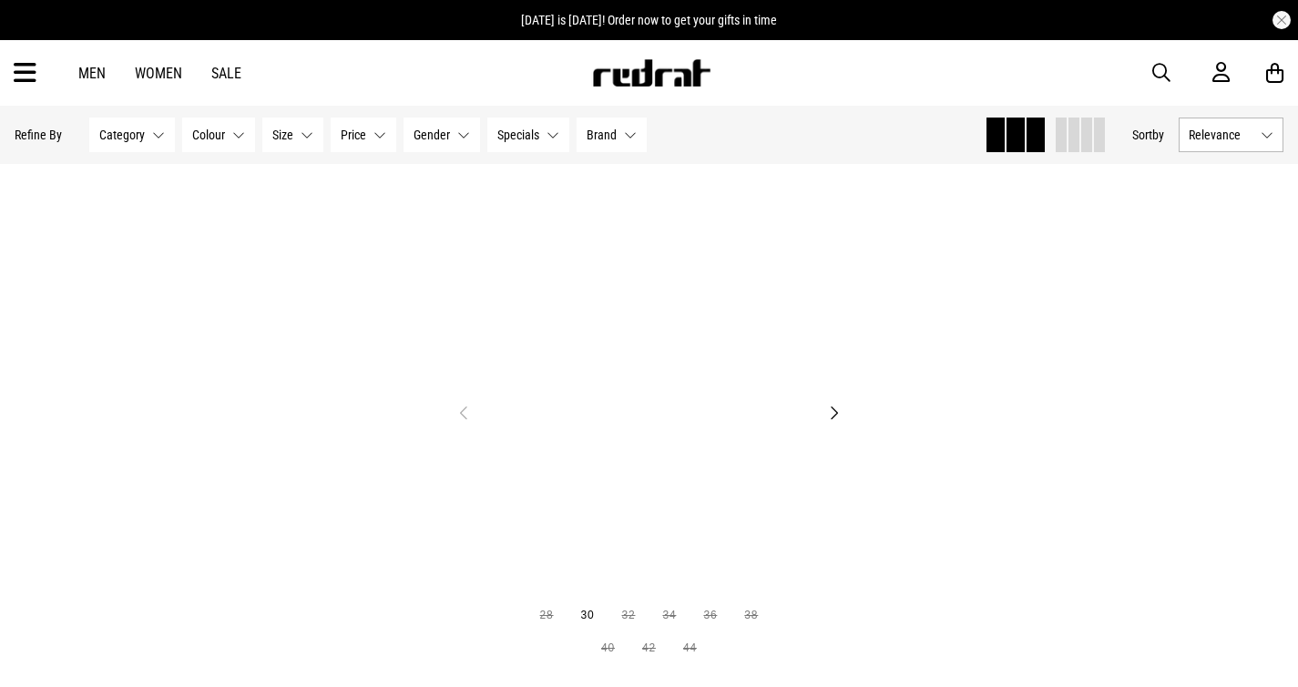
scroll to position [10128, 0]
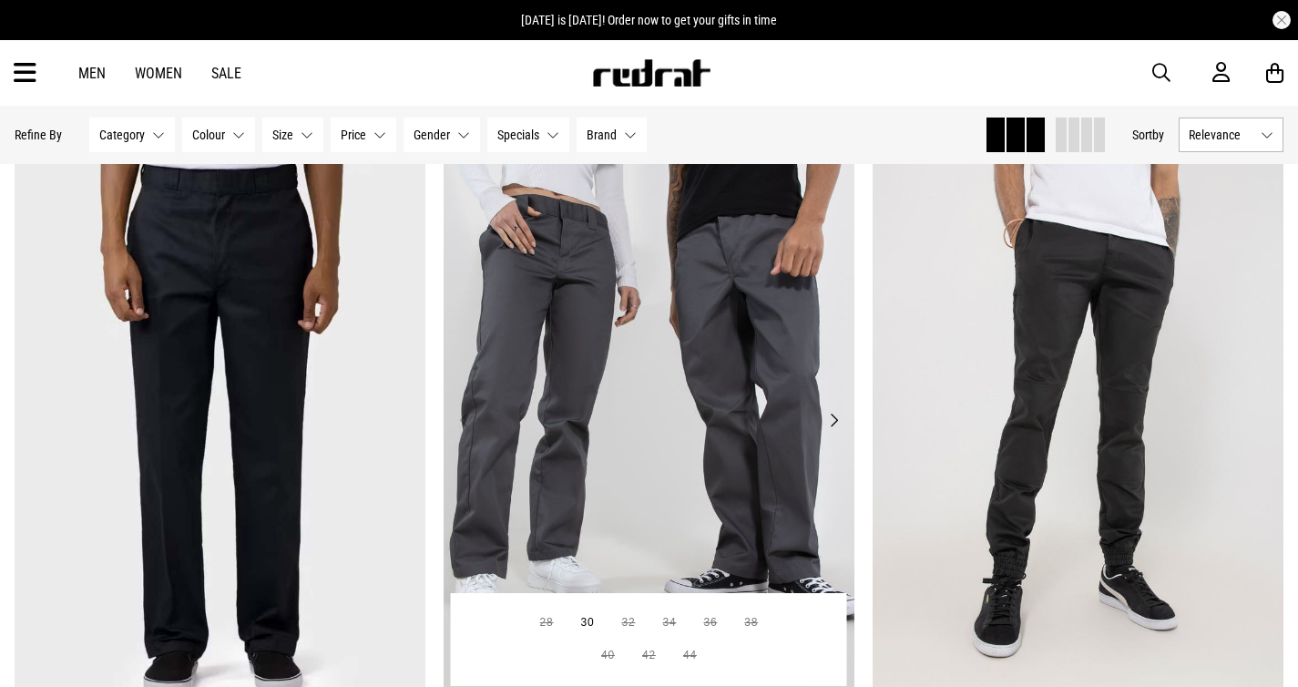
click at [842, 412] on button "Next" at bounding box center [833, 420] width 23 height 22
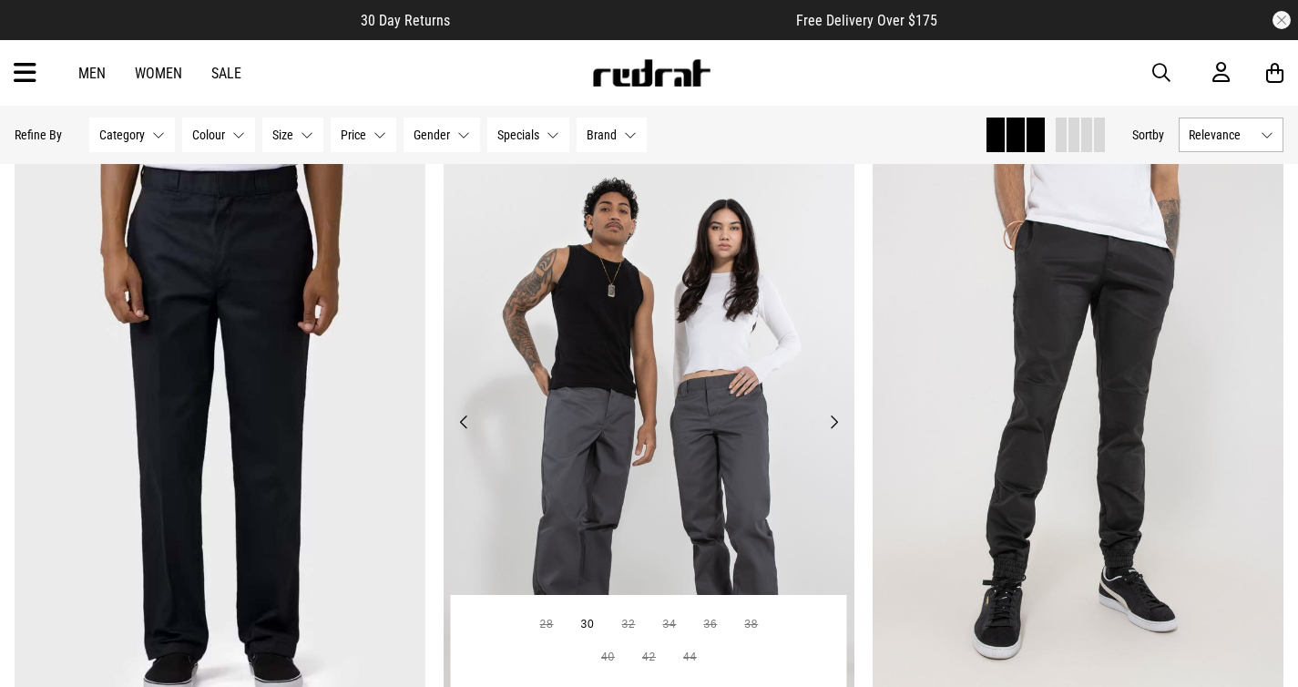
scroll to position [10112, 0]
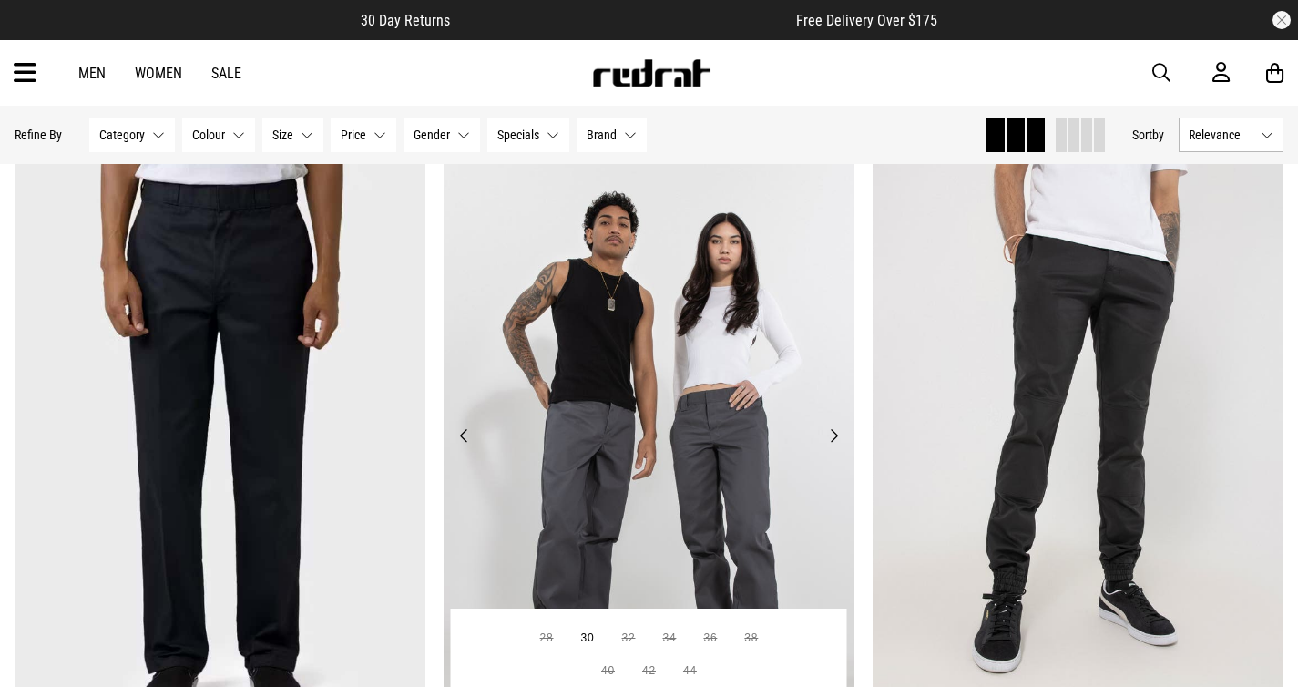
click at [836, 433] on button "Next" at bounding box center [833, 435] width 23 height 22
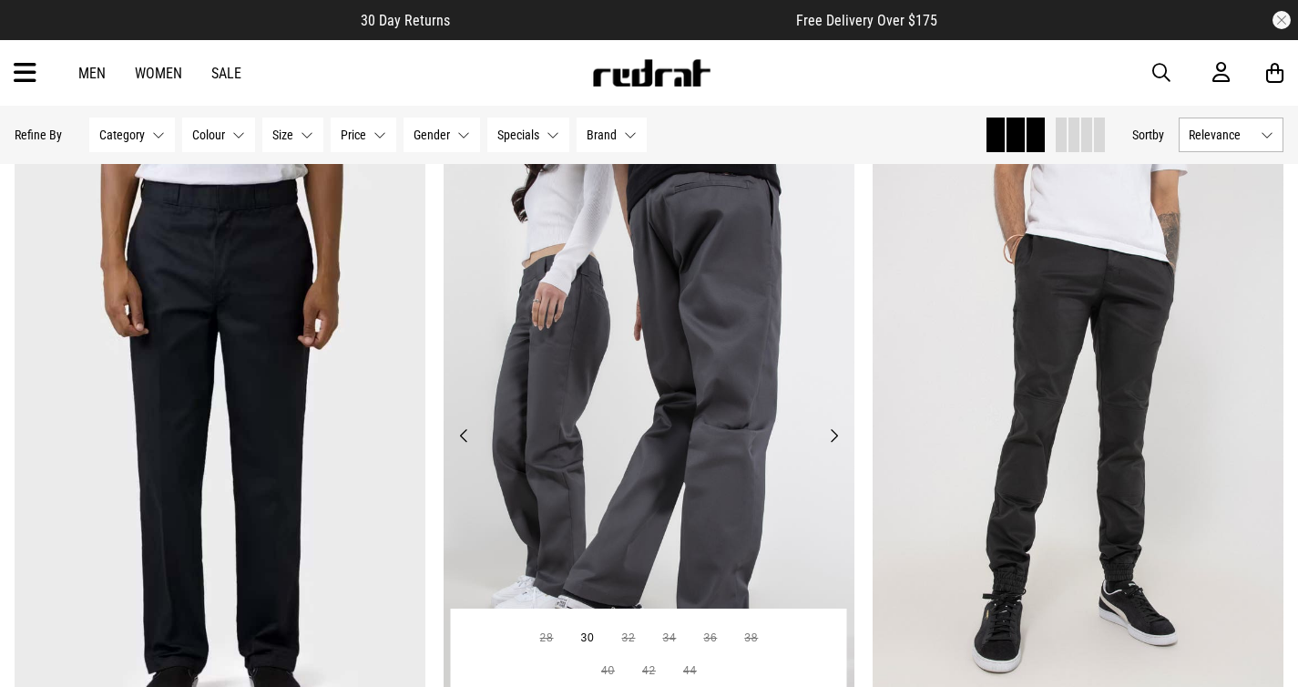
click at [836, 436] on button "Next" at bounding box center [833, 435] width 23 height 22
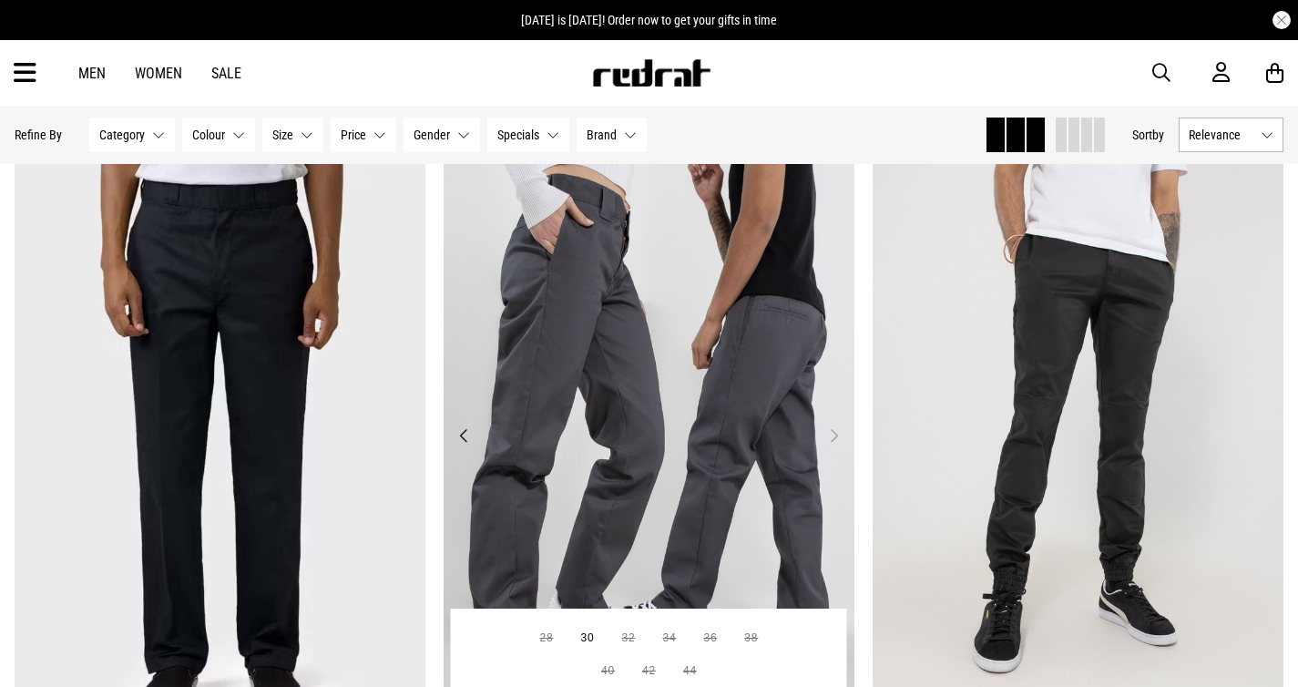
click at [836, 436] on button "Next" at bounding box center [833, 435] width 23 height 22
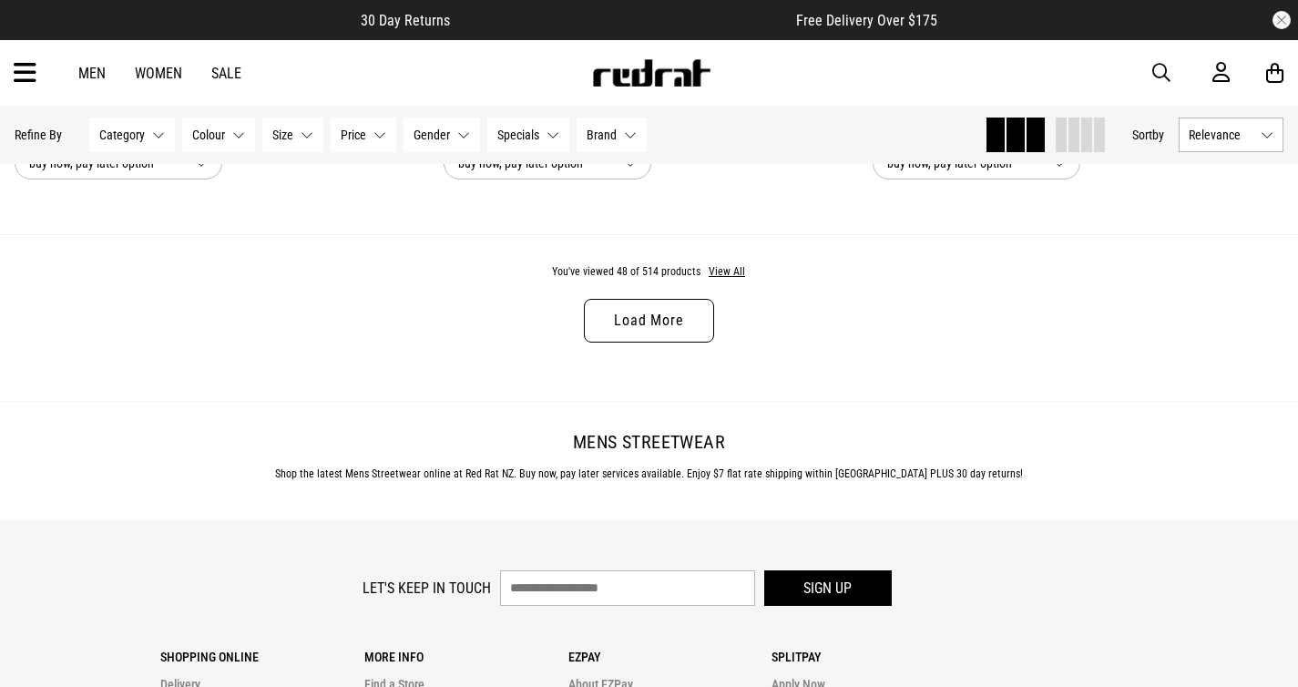
scroll to position [11471, 0]
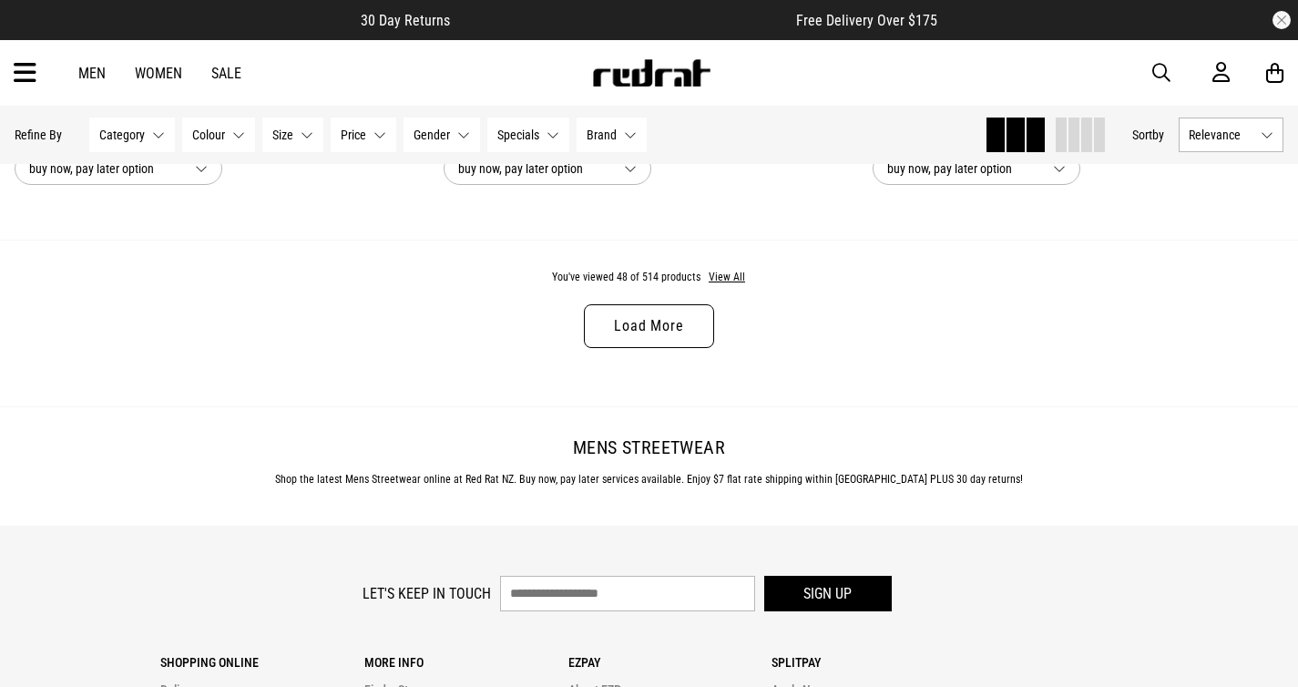
click at [658, 312] on link "Load More" at bounding box center [648, 326] width 129 height 44
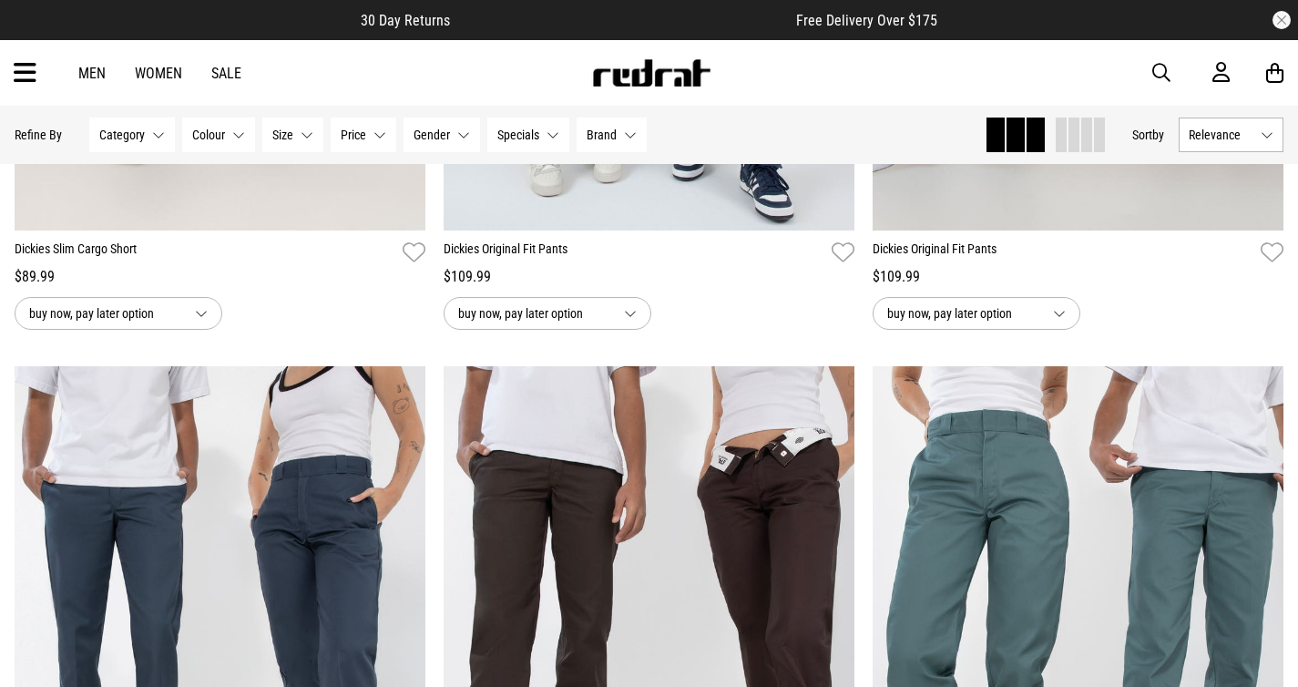
scroll to position [11322, 0]
